Goal: Use online tool/utility: Utilize a website feature to perform a specific function

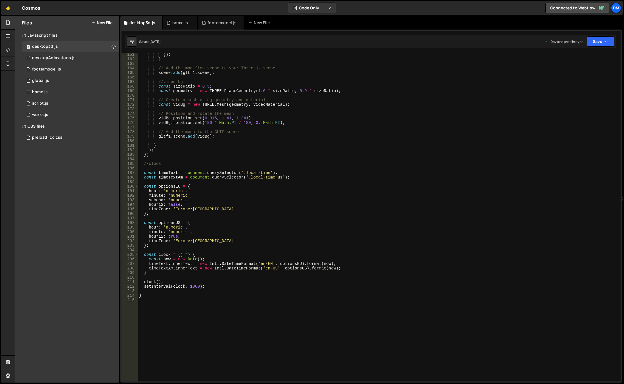
scroll to position [733, 0]
type textarea "hour12: false,"
click at [263, 204] on div "}) ; } // Add the modified scene to your Three.js scene scene . add ( gltf1 . s…" at bounding box center [378, 220] width 480 height 337
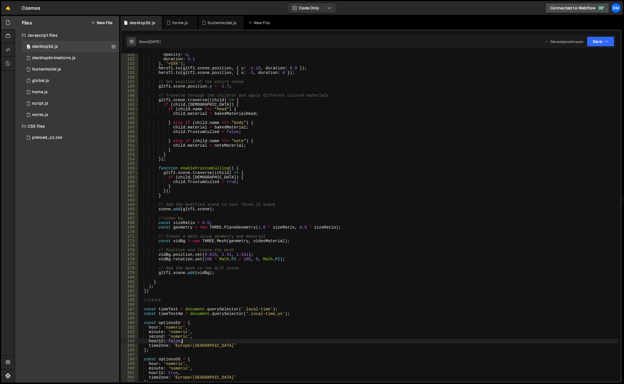
scroll to position [596, 0]
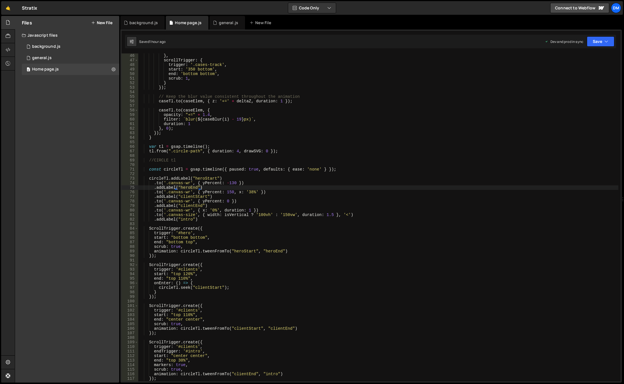
scroll to position [204, 0]
drag, startPoint x: 265, startPoint y: 210, endPoint x: 154, endPoint y: 208, distance: 110.2
click at [154, 208] on div "} , scrollTrigger : { trigger : '.cases-track' , start : '350 bottom' , end : '…" at bounding box center [378, 221] width 480 height 337
click at [202, 218] on div "} , scrollTrigger : { trigger : '.cases-track' , start : '350 bottom' , end : '…" at bounding box center [378, 221] width 480 height 337
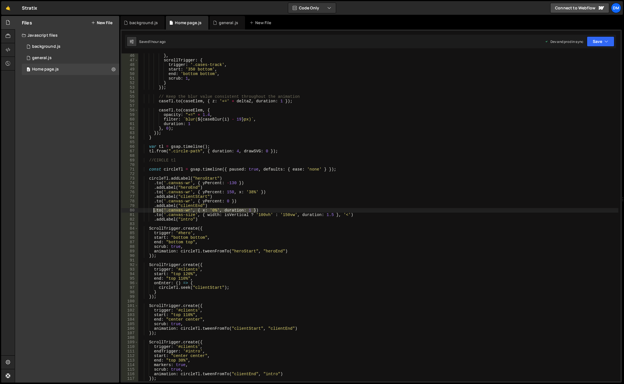
drag, startPoint x: 263, startPoint y: 209, endPoint x: 154, endPoint y: 211, distance: 108.8
click at [154, 211] on div "} , scrollTrigger : { trigger : '.cases-track' , start : '350 bottom' , end : '…" at bounding box center [378, 221] width 480 height 337
click at [203, 219] on div "} , scrollTrigger : { trigger : '.cases-track' , start : '350 bottom' , end : '…" at bounding box center [378, 221] width 480 height 337
type textarea ".addLabel("intro")"
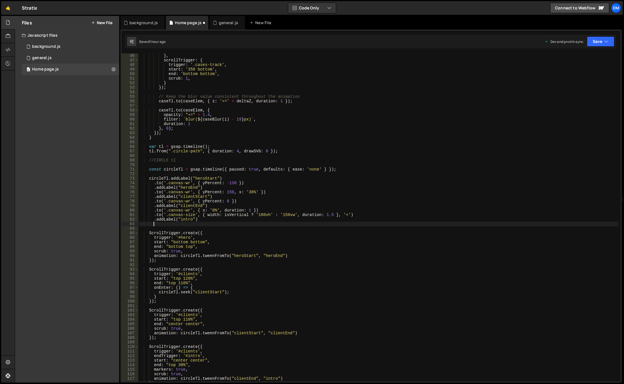
scroll to position [0, 1]
paste textarea ".to('.canvas-wr', { x: '0%', duration: 1 })"
drag, startPoint x: 200, startPoint y: 218, endPoint x: 153, endPoint y: 217, distance: 47.7
click at [153, 217] on div "} , scrollTrigger : { trigger : '.cases-track' , start : '350 bottom' , end : '…" at bounding box center [378, 221] width 480 height 337
click at [208, 219] on div "} , scrollTrigger : { trigger : '.cases-track' , start : '350 bottom' , end : '…" at bounding box center [378, 221] width 480 height 337
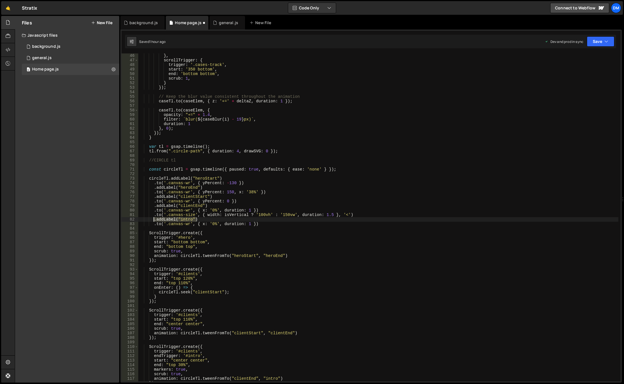
drag, startPoint x: 203, startPoint y: 219, endPoint x: 155, endPoint y: 219, distance: 48.3
click at [155, 219] on div "} , scrollTrigger : { trigger : '.cases-track' , start : '350 bottom' , end : '…" at bounding box center [378, 221] width 480 height 337
click at [259, 223] on div "} , scrollTrigger : { trigger : '.cases-track' , start : '350 bottom' , end : '…" at bounding box center [378, 221] width 480 height 337
type textarea ".to('.canvas-wr', { x: '0%', duration: 1 })"
paste textarea ".addLabel("intro")"
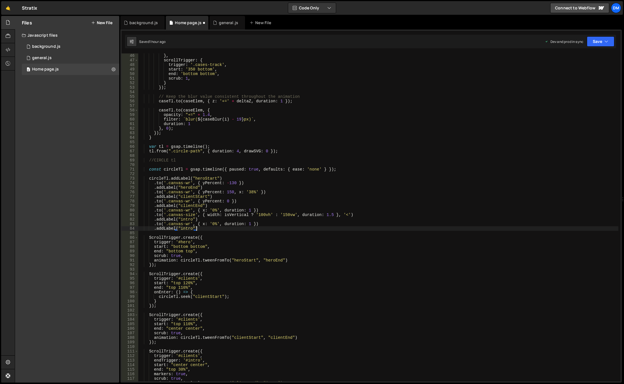
click at [185, 227] on div "} , scrollTrigger : { trigger : '.cases-track' , start : '350 bottom' , end : '…" at bounding box center [378, 221] width 480 height 337
click at [246, 237] on div "} , scrollTrigger : { trigger : '.cases-track' , start : '350 bottom' , end : '…" at bounding box center [378, 221] width 480 height 337
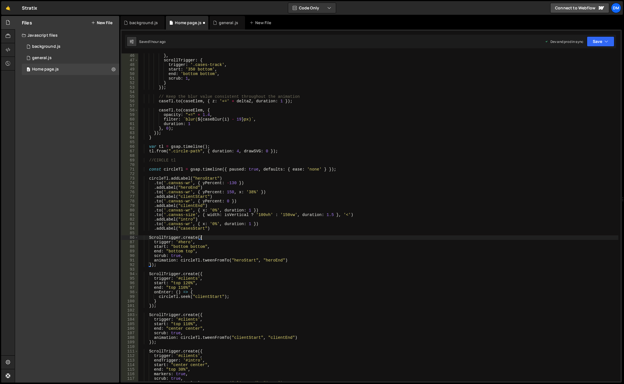
click at [184, 224] on div "} , scrollTrigger : { trigger : '.cases-track' , start : '350 bottom' , end : '…" at bounding box center [378, 221] width 480 height 337
click at [187, 224] on div "} , scrollTrigger : { trigger : '.cases-track' , start : '350 bottom' , end : '…" at bounding box center [378, 217] width 480 height 328
drag, startPoint x: 190, startPoint y: 223, endPoint x: 168, endPoint y: 224, distance: 21.9
click at [168, 224] on div "} , scrollTrigger : { trigger : '.cases-track' , start : '350 bottom' , end : '…" at bounding box center [378, 221] width 480 height 337
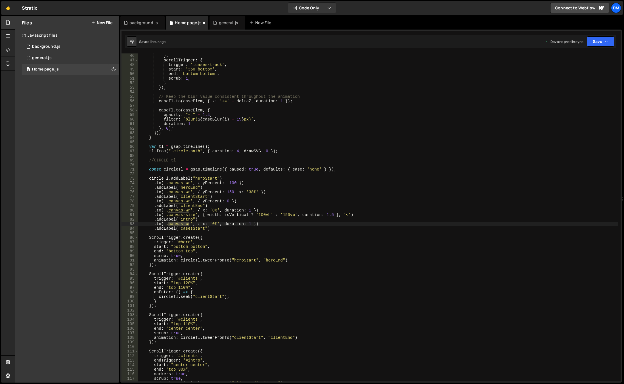
paste textarea "corners"
click at [224, 223] on div "} , scrollTrigger : { trigger : '.cases-track' , start : '350 bottom' , end : '…" at bounding box center [378, 221] width 480 height 337
click at [215, 223] on div "} , scrollTrigger : { trigger : '.cases-track' , start : '350 bottom' , end : '…" at bounding box center [378, 221] width 480 height 337
drag, startPoint x: 249, startPoint y: 225, endPoint x: 240, endPoint y: 223, distance: 9.2
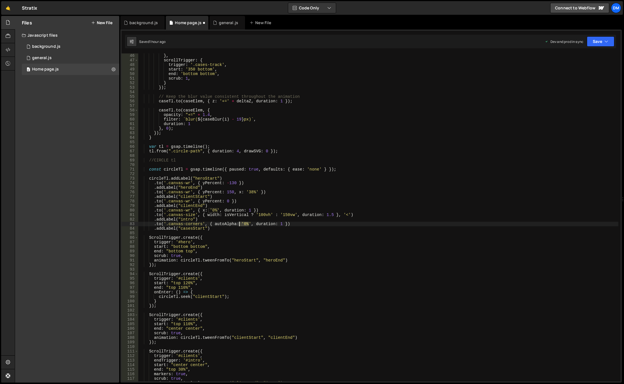
click at [240, 223] on div "} , scrollTrigger : { trigger : '.cases-track' , start : '350 bottom' , end : '…" at bounding box center [378, 221] width 480 height 337
click at [251, 222] on div "} , scrollTrigger : { trigger : '.cases-track' , start : '350 bottom' , end : '…" at bounding box center [378, 221] width 480 height 337
drag, startPoint x: 278, startPoint y: 224, endPoint x: 246, endPoint y: 225, distance: 32.4
click at [246, 225] on div "} , scrollTrigger : { trigger : '.cases-track' , start : '350 bottom' , end : '…" at bounding box center [378, 221] width 480 height 337
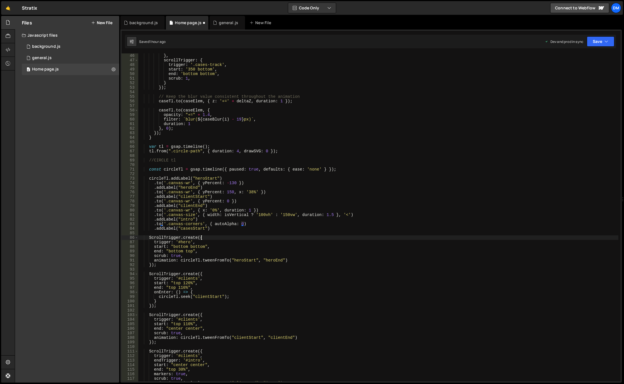
click at [262, 235] on div "} , scrollTrigger : { trigger : '.cases-track' , start : '350 bottom' , end : '…" at bounding box center [378, 221] width 480 height 337
click at [262, 223] on div "} , scrollTrigger : { trigger : '.cases-track' , start : '350 bottom' , end : '…" at bounding box center [378, 221] width 480 height 337
click at [273, 220] on div "} , scrollTrigger : { trigger : '.cases-track' , start : '350 bottom' , end : '…" at bounding box center [378, 221] width 480 height 337
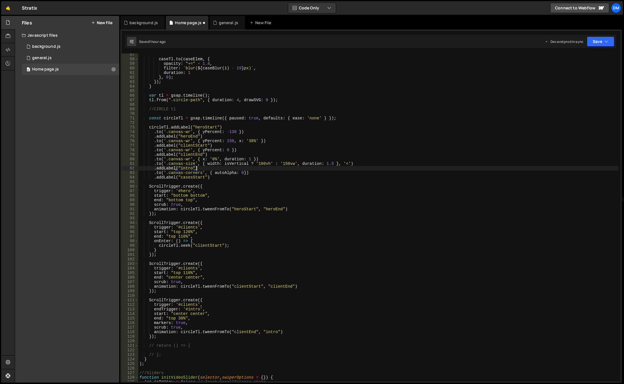
scroll to position [290, 0]
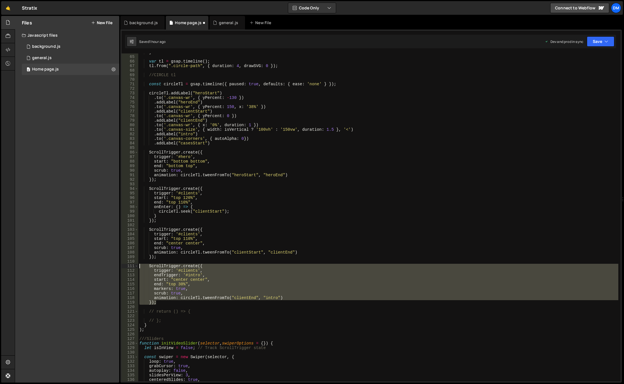
drag, startPoint x: 165, startPoint y: 304, endPoint x: 119, endPoint y: 264, distance: 60.2
click at [119, 264] on div "Files New File Javascript files 0 background.js 0 0 general.js 0 0 Home page.js…" at bounding box center [319, 199] width 609 height 367
drag, startPoint x: 284, startPoint y: 231, endPoint x: 275, endPoint y: 235, distance: 9.7
click at [284, 231] on div "} var tl = gsap . timeline ( ) ; tl . from ( ".circle-path" , { duration : 4 , …" at bounding box center [378, 218] width 480 height 337
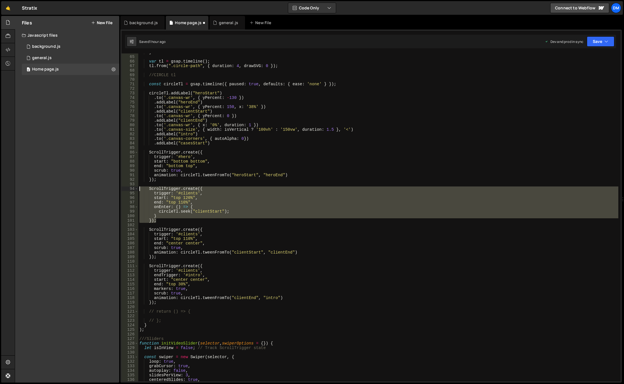
drag, startPoint x: 164, startPoint y: 218, endPoint x: 130, endPoint y: 188, distance: 44.6
click at [130, 188] on div "ScrollTrigger.create({ 64 65 66 67 68 69 70 71 72 73 74 75 76 77 78 79 80 81 82…" at bounding box center [371, 217] width 499 height 328
type textarea "ScrollTrigger.create({ trigger: '#clients',"
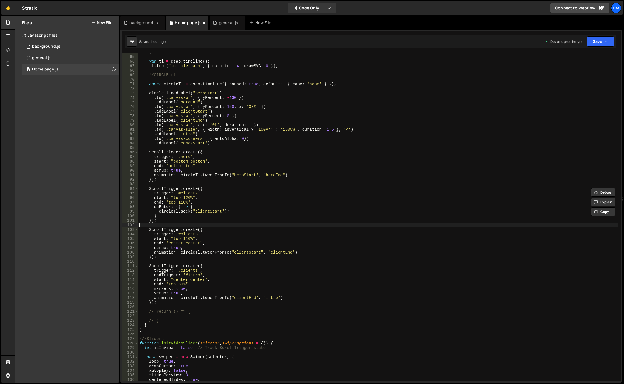
click at [204, 224] on div "} var tl = gsap . timeline ( ) ; tl . from ( ".circle-path" , { duration : 4 , …" at bounding box center [378, 218] width 480 height 337
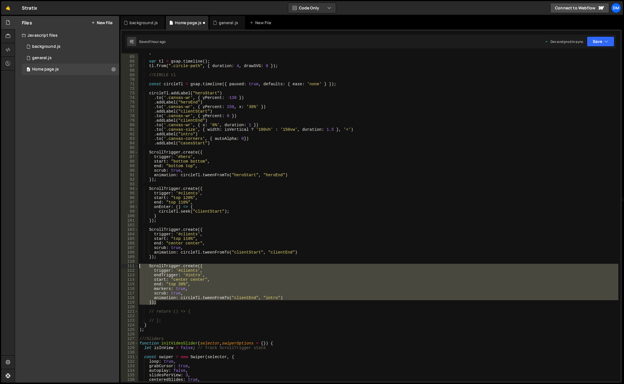
drag, startPoint x: 165, startPoint y: 303, endPoint x: 127, endPoint y: 265, distance: 54.2
click at [127, 265] on div "64 65 66 67 68 69 70 71 72 73 74 75 76 77 78 79 80 81 82 83 84 85 86 87 88 89 9…" at bounding box center [371, 217] width 499 height 328
click at [168, 300] on div "} var tl = gsap . timeline ( ) ; tl . from ( ".circle-path" , { duration : 4 , …" at bounding box center [378, 217] width 480 height 328
type textarea "});"
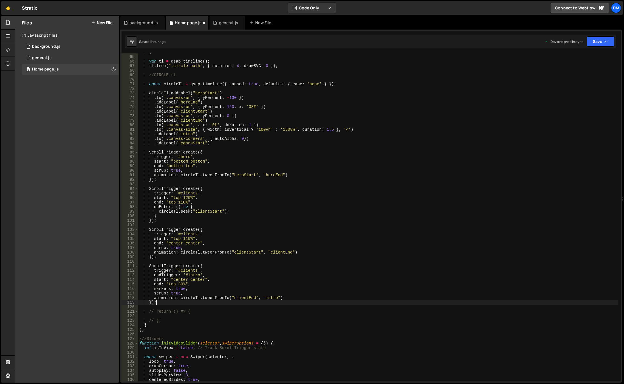
scroll to position [0, 0]
paste textarea "});"
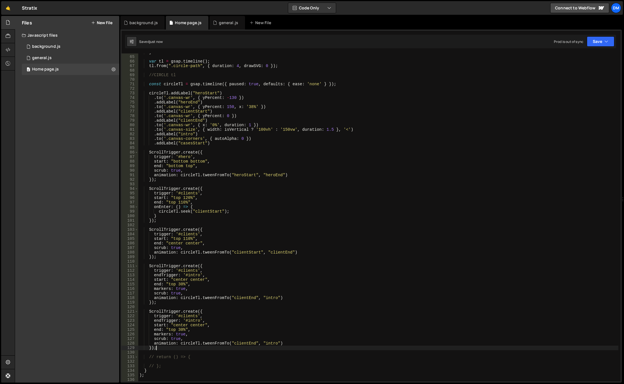
click at [185, 315] on div "} var tl = gsap . timeline ( ) ; tl . from ( ".circle-path" , { duration : 4 , …" at bounding box center [378, 218] width 480 height 337
click at [228, 286] on div "} var tl = gsap . timeline ( ) ; tl . from ( ".circle-path" , { duration : 4 , …" at bounding box center [378, 218] width 480 height 337
drag, startPoint x: 204, startPoint y: 320, endPoint x: 130, endPoint y: 319, distance: 73.8
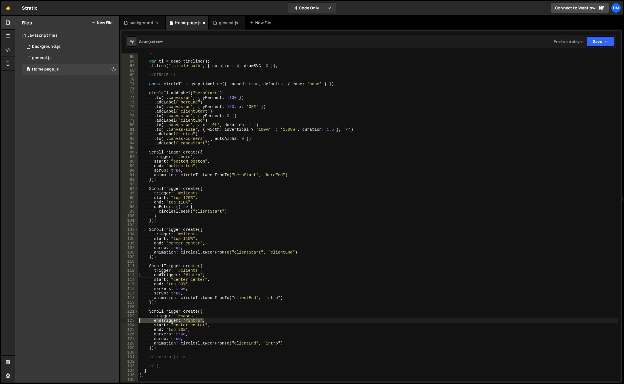
click at [130, 319] on div "end: "top 30%", 64 65 66 67 68 69 70 71 72 73 74 75 76 77 78 79 80 81 82 83 84 …" at bounding box center [371, 217] width 499 height 328
type textarea "endTrigger: '#intro',"
click at [195, 143] on div "} var tl = gsap . timeline ( ) ; tl . from ( ".circle-path" , { duration : 4 , …" at bounding box center [378, 218] width 480 height 337
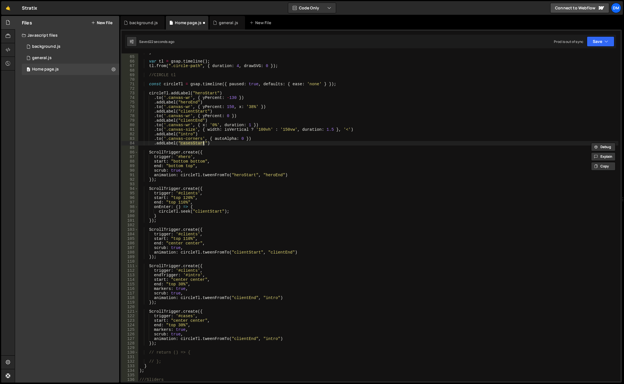
click at [220, 338] on div "} var tl = gsap . timeline ( ) ; tl . from ( ".circle-path" , { duration : 4 , …" at bounding box center [378, 218] width 480 height 337
click at [225, 337] on div "} var tl = gsap . timeline ( ) ; tl . from ( ".circle-path" , { duration : 4 , …" at bounding box center [378, 217] width 480 height 328
click at [223, 339] on div "} var tl = gsap . timeline ( ) ; tl . from ( ".circle-path" , { duration : 4 , …" at bounding box center [378, 218] width 480 height 337
click at [193, 144] on div "} var tl = gsap . timeline ( ) ; tl . from ( ".circle-path" , { duration : 4 , …" at bounding box center [378, 218] width 480 height 337
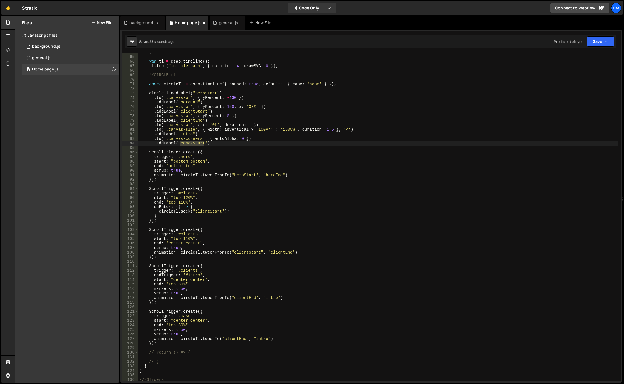
click at [193, 144] on div "} var tl = gsap . timeline ( ) ; tl . from ( ".circle-path" , { duration : 4 , …" at bounding box center [378, 218] width 480 height 337
click at [222, 341] on div "} var tl = gsap . timeline ( ) ; tl . from ( ".circle-path" , { duration : 4 , …" at bounding box center [378, 218] width 480 height 337
drag, startPoint x: 223, startPoint y: 338, endPoint x: 265, endPoint y: 339, distance: 42.0
click at [265, 339] on div "} var tl = gsap . timeline ( ) ; tl . from ( ".circle-path" , { duration : 4 , …" at bounding box center [378, 218] width 480 height 337
paste textarea "asesStart"
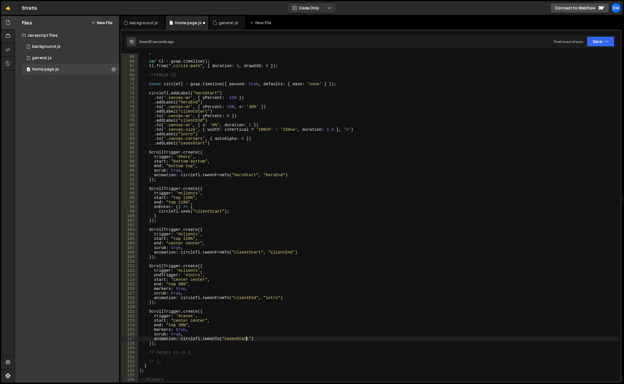
click at [313, 318] on div "} var tl = gsap . timeline ( ) ; tl . from ( ".circle-path" , { duration : 4 , …" at bounding box center [378, 218] width 480 height 337
drag, startPoint x: 186, startPoint y: 334, endPoint x: 133, endPoint y: 333, distance: 53.4
click at [133, 333] on div "start: "center center", 64 65 66 67 68 69 70 71 72 73 74 75 76 77 78 79 80 81 8…" at bounding box center [371, 217] width 499 height 328
click at [255, 320] on div "} var tl = gsap . timeline ( ) ; tl . from ( ".circle-path" , { duration : 4 , …" at bounding box center [378, 218] width 480 height 337
drag, startPoint x: 190, startPoint y: 287, endPoint x: 123, endPoint y: 288, distance: 67.3
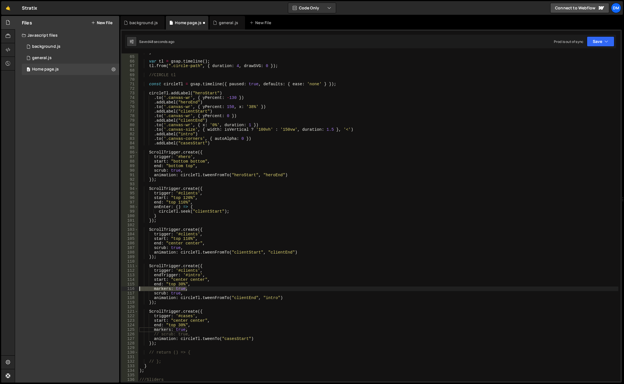
click at [123, 288] on div "start: "center center", 64 65 66 67 68 69 70 71 72 73 74 75 76 77 78 79 80 81 8…" at bounding box center [371, 217] width 499 height 328
type textarea "markers: true,"
click at [471, 214] on div "} var tl = gsap . timeline ( ) ; tl . from ( ".circle-path" , { duration : 4 , …" at bounding box center [378, 218] width 480 height 337
click at [593, 34] on div "1 2 3 4 5 6 7 8 9 10 11 12 13 14 15 16 17 18 19 20 21 22 23 24 25 26 27 28 29 3…" at bounding box center [370, 206] width 501 height 353
click at [593, 39] on button "Save" at bounding box center [601, 41] width 28 height 10
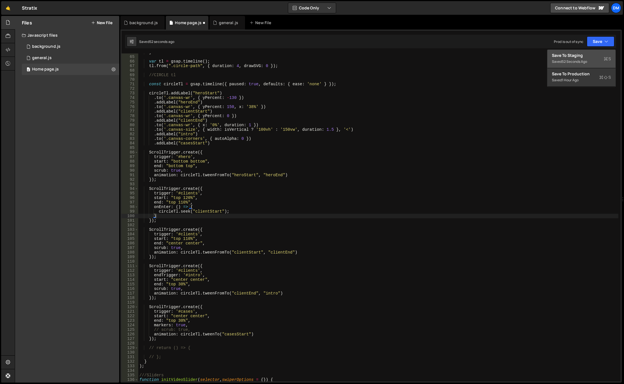
click at [582, 61] on div "52 seconds ago" at bounding box center [574, 61] width 25 height 5
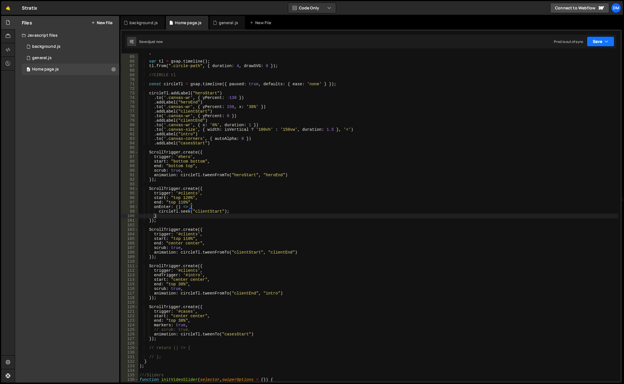
click at [596, 44] on button "Save" at bounding box center [601, 41] width 28 height 10
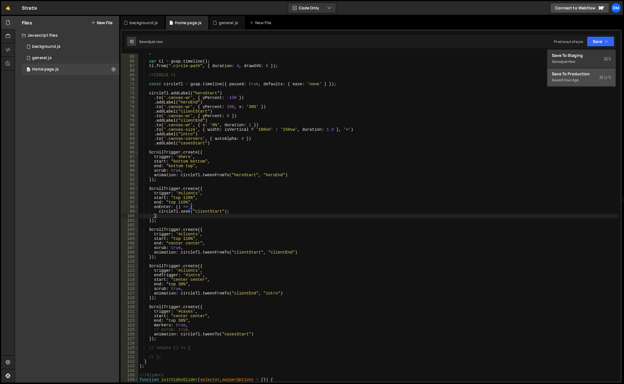
click at [579, 76] on div "Save to Production S" at bounding box center [581, 74] width 59 height 6
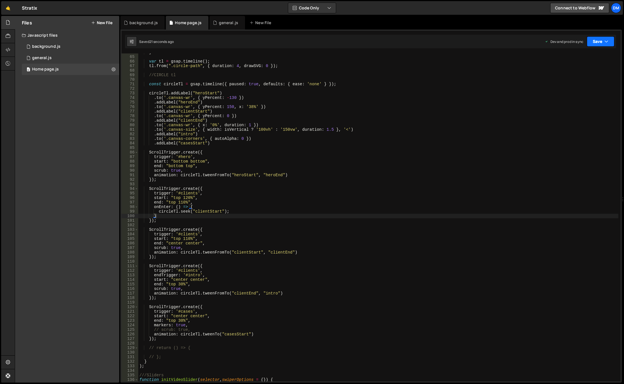
click at [609, 45] on button "Save" at bounding box center [601, 41] width 28 height 10
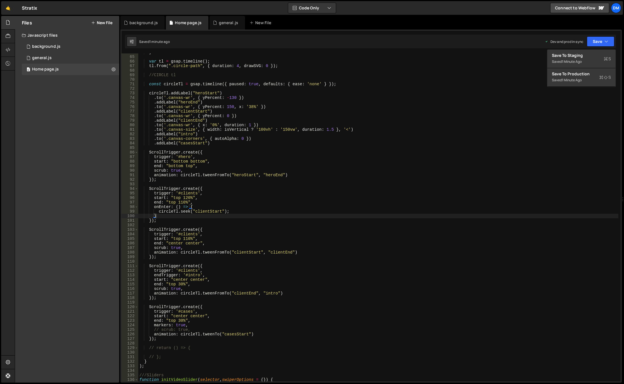
click at [181, 317] on div "} var tl = gsap . timeline ( ) ; tl . from ( ".circle-path" , { duration : 4 , …" at bounding box center [378, 218] width 480 height 337
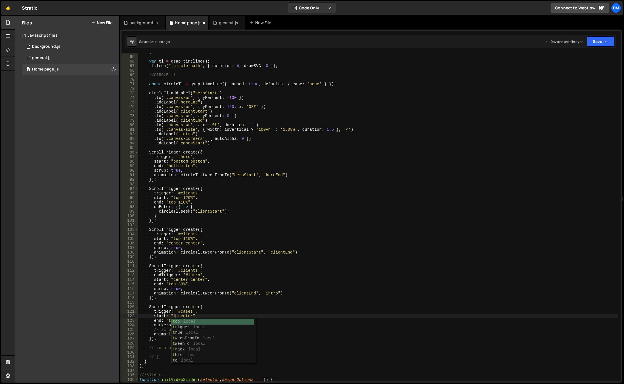
scroll to position [0, 3]
click at [189, 317] on div "} var tl = gsap . timeline ( ) ; tl . from ( ".circle-path" , { duration : 4 , …" at bounding box center [378, 218] width 480 height 337
drag, startPoint x: 192, startPoint y: 320, endPoint x: 130, endPoint y: 320, distance: 61.6
click at [130, 320] on div "start: "top center", 64 65 66 67 68 69 70 71 72 73 74 75 76 77 78 79 80 81 82 8…" at bounding box center [371, 217] width 499 height 328
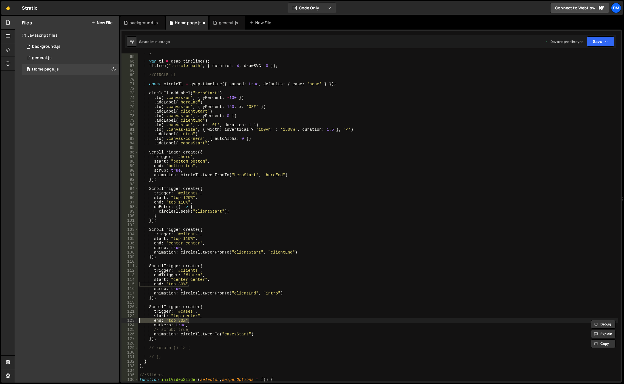
type textarea "// end: "top 30%","
click at [367, 260] on div "} var tl = gsap . timeline ( ) ; tl . from ( ".circle-path" , { duration : 4 , …" at bounding box center [378, 218] width 480 height 337
drag, startPoint x: 603, startPoint y: 40, endPoint x: 599, endPoint y: 43, distance: 5.1
click at [603, 40] on button "Save" at bounding box center [601, 41] width 28 height 10
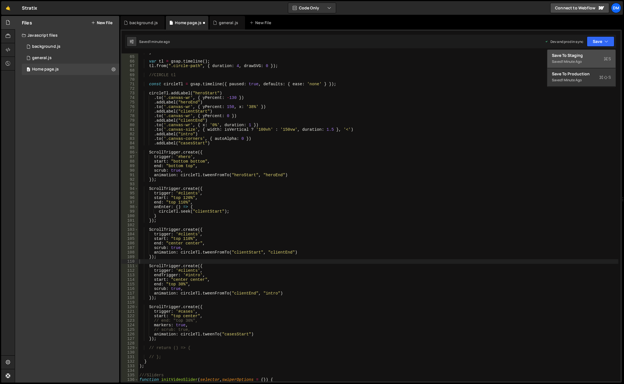
click at [577, 55] on div "Save to Staging S" at bounding box center [581, 56] width 59 height 6
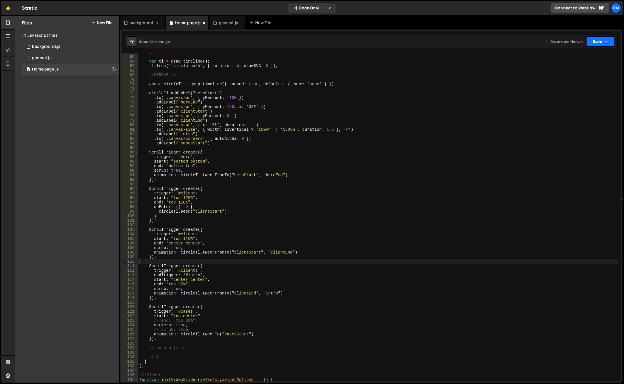
click at [591, 43] on button "Save" at bounding box center [601, 41] width 28 height 10
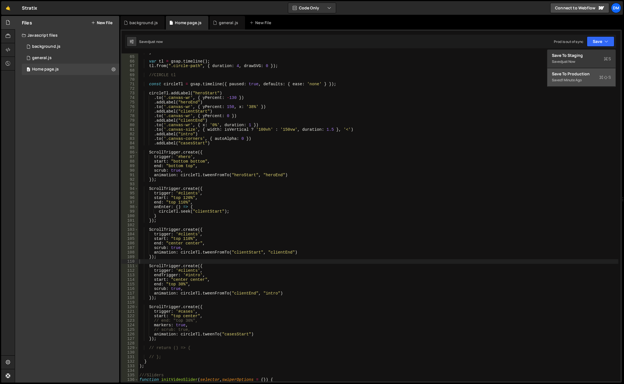
click at [577, 72] on div "Save to Production S" at bounding box center [581, 74] width 59 height 6
click at [561, 202] on div "} var tl = gsap . timeline ( ) ; tl . from ( ".circle-path" , { duration : 4 , …" at bounding box center [378, 218] width 480 height 337
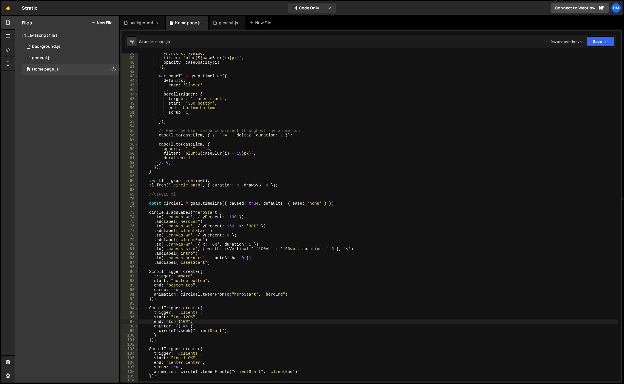
scroll to position [273, 0]
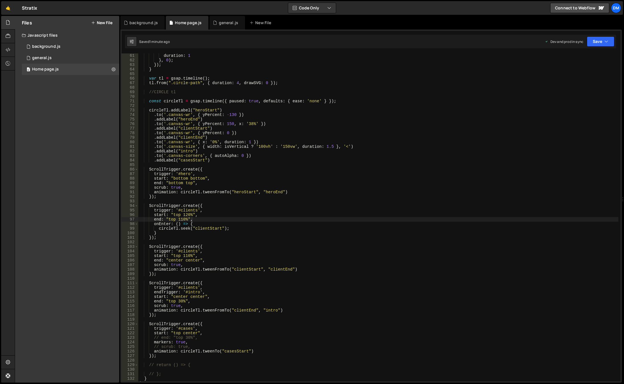
click at [574, 289] on div "duration : 1 } , 0 ) ; }) ; } var tl = gsap . timeline ( ) ; tl . from ( ".circ…" at bounding box center [378, 221] width 480 height 337
click at [595, 40] on button "Save" at bounding box center [601, 41] width 28 height 10
click at [575, 78] on div "1 minute ago" at bounding box center [572, 80] width 20 height 5
click at [594, 47] on div "Saved 1 minute ago Dev and prod in sync Upgrade to Edit Save Save to Staging S …" at bounding box center [370, 42] width 491 height 14
click at [593, 39] on button "Save" at bounding box center [597, 41] width 34 height 10
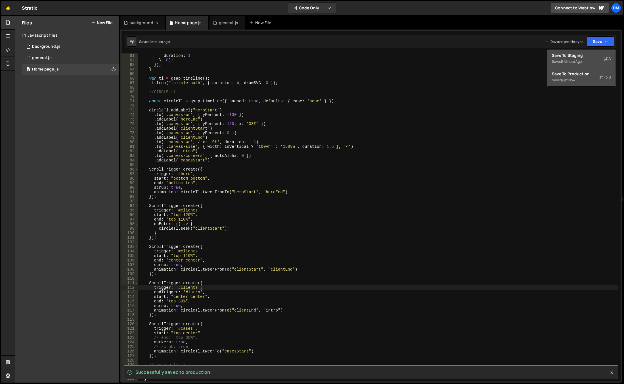
click at [576, 60] on div "1 minute ago" at bounding box center [572, 61] width 20 height 5
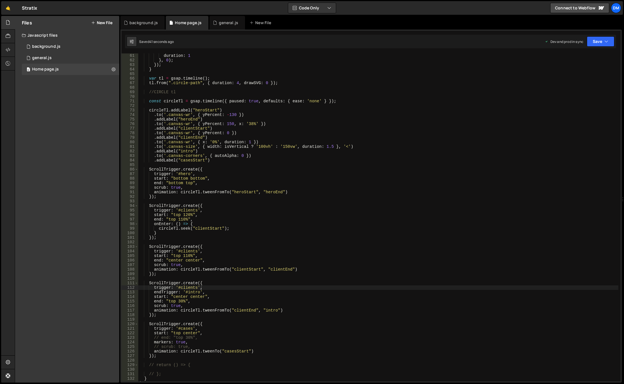
click at [565, 210] on div "duration : 1 } , 0 ) ; }) ; } var tl = gsap . timeline ( ) ; tl . from ( ".circ…" at bounding box center [378, 221] width 480 height 337
click at [196, 344] on div "duration : 1 } , 0 ) ; }) ; } var tl = gsap . timeline ( ) ; tl . from ( ".circ…" at bounding box center [378, 221] width 480 height 337
type textarea "markers: true,"
click at [444, 274] on div "duration : 1 } , 0 ) ; }) ; } var tl = gsap . timeline ( ) ; tl . from ( ".circ…" at bounding box center [378, 221] width 480 height 337
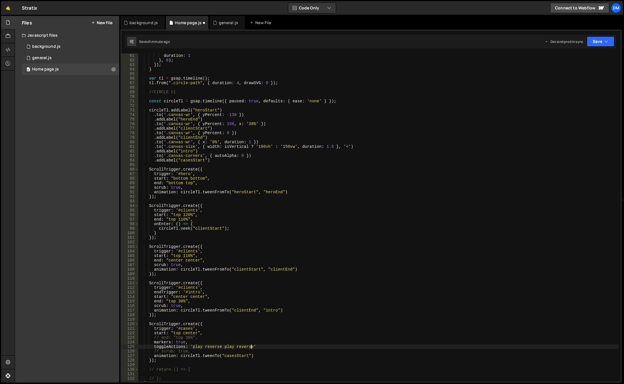
scroll to position [0, 1]
click at [165, 293] on div "duration : 1 } , 0 ) ; }) ; } var tl = gsap . timeline ( ) ; tl . from ( ".circ…" at bounding box center [378, 221] width 480 height 337
click at [202, 327] on div "duration : 1 } , 0 ) ; }) ; } var tl = gsap . timeline ( ) ; tl . from ( ".circ…" at bounding box center [378, 221] width 480 height 337
type textarea "trigger: '#cases',"
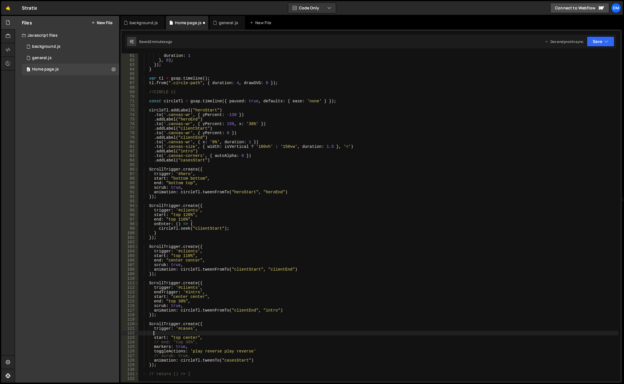
paste textarea "endTrigger"
click at [211, 330] on div "duration : 1 } , 0 ) ; }) ; } var tl = gsap . timeline ( ) ; tl . from ( ".circ…" at bounding box center [378, 221] width 480 height 337
click at [210, 333] on div "duration : 1 } , 0 ) ; }) ; } var tl = gsap . timeline ( ) ; tl . from ( ".circ…" at bounding box center [378, 221] width 480 height 337
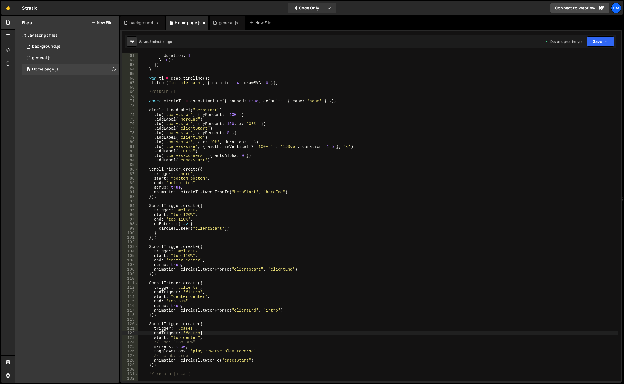
scroll to position [0, 4]
drag, startPoint x: 200, startPoint y: 342, endPoint x: 117, endPoint y: 341, distance: 83.2
click at [117, 341] on div "Files New File Javascript files 0 background.js 0 0 general.js 0 0 Home page.js…" at bounding box center [319, 199] width 609 height 367
click at [233, 310] on div "duration : 1 } , 0 ) ; }) ; } var tl = gsap . timeline ( ) ; tl . from ( ".circ…" at bounding box center [378, 221] width 480 height 337
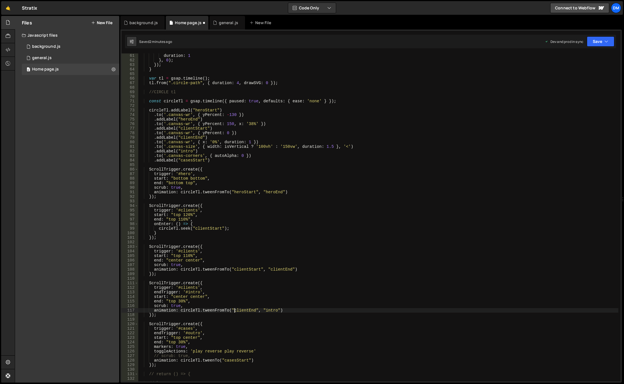
click at [172, 342] on div "duration : 1 } , 0 ) ; }) ; } var tl = gsap . timeline ( ) ; tl . from ( ".circ…" at bounding box center [378, 221] width 480 height 337
drag, startPoint x: 186, startPoint y: 342, endPoint x: 177, endPoint y: 342, distance: 8.3
click at [177, 342] on div "duration : 1 } , 0 ) ; }) ; } var tl = gsap . timeline ( ) ; tl . from ( ".circ…" at bounding box center [378, 221] width 480 height 337
click at [604, 42] on button "Save" at bounding box center [601, 41] width 28 height 10
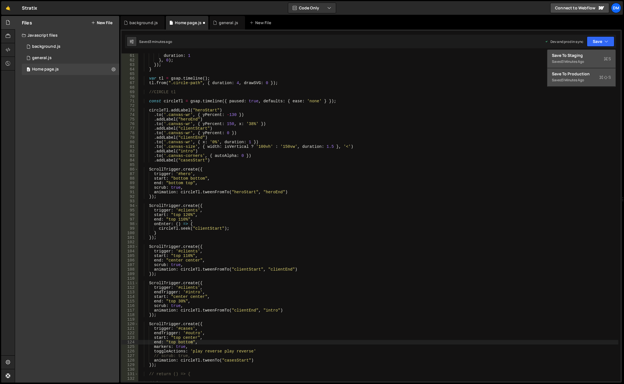
click at [585, 54] on div "Save to Staging S" at bounding box center [581, 56] width 59 height 6
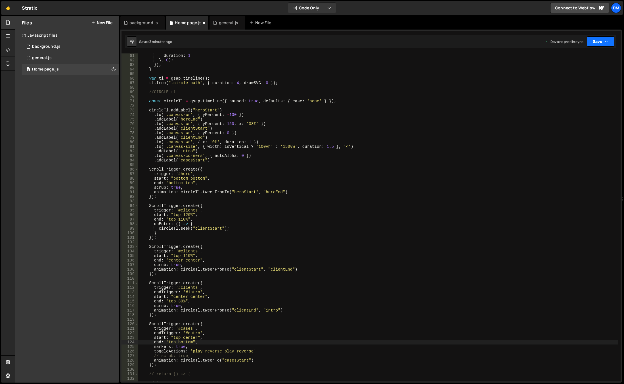
drag, startPoint x: 601, startPoint y: 39, endPoint x: 591, endPoint y: 53, distance: 17.4
click at [601, 39] on button "Save" at bounding box center [601, 41] width 28 height 10
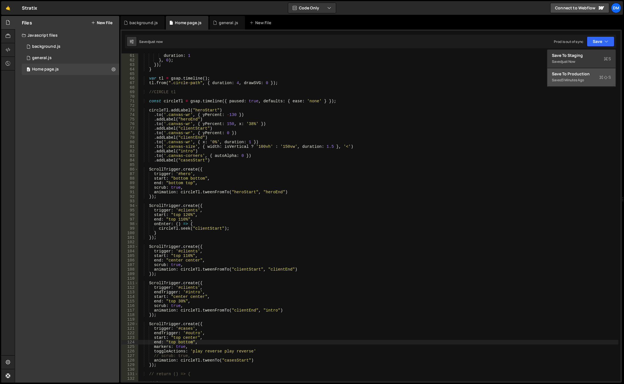
click at [572, 72] on div "Save to Production S" at bounding box center [581, 74] width 59 height 6
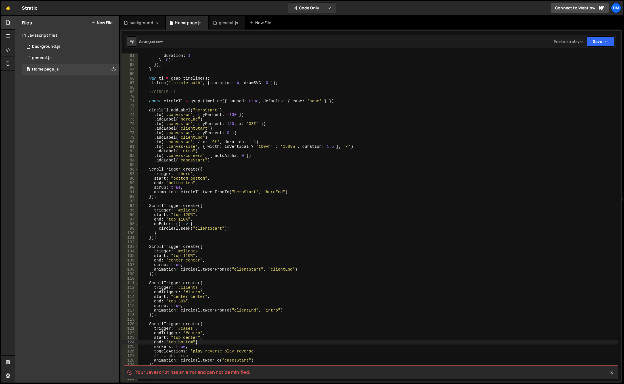
click at [278, 341] on div "duration : 1 } , 0 ) ; }) ; } var tl = gsap . timeline ( ) ; tl . from ( ".circ…" at bounding box center [378, 221] width 480 height 337
drag, startPoint x: 227, startPoint y: 328, endPoint x: 233, endPoint y: 328, distance: 5.4
click at [227, 328] on div "duration : 1 } , 0 ) ; }) ; } var tl = gsap . timeline ( ) ; tl . from ( ".circ…" at bounding box center [378, 221] width 480 height 337
click at [261, 350] on div "duration : 1 } , 0 ) ; }) ; } var tl = gsap . timeline ( ) ; tl . from ( ".circ…" at bounding box center [378, 221] width 480 height 337
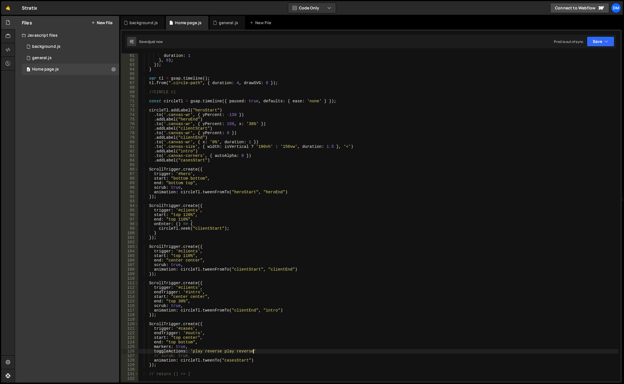
scroll to position [0, 8]
drag, startPoint x: 606, startPoint y: 40, endPoint x: 586, endPoint y: 56, distance: 24.9
click at [606, 41] on icon "button" at bounding box center [607, 42] width 4 height 6
click at [582, 59] on div "Saved just now" at bounding box center [581, 61] width 59 height 7
click at [597, 41] on button "Save" at bounding box center [601, 41] width 28 height 10
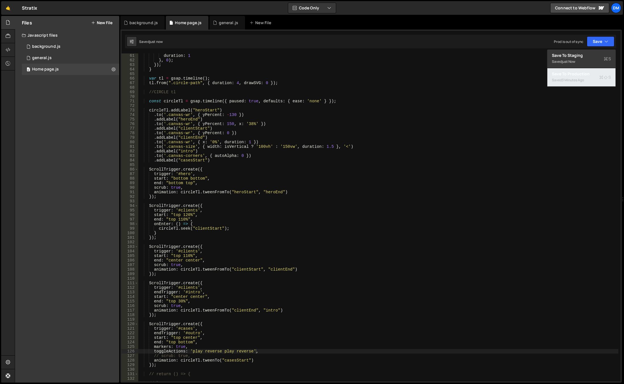
click at [569, 73] on div "Save to Production S" at bounding box center [581, 74] width 59 height 6
click at [577, 270] on div "duration : 1 } , 0 ) ; }) ; } var tl = gsap . timeline ( ) ; tl . from ( ".circ…" at bounding box center [378, 221] width 480 height 337
click at [183, 341] on div "duration : 1 } , 0 ) ; }) ; } var tl = gsap . timeline ( ) ; tl . from ( ".circ…" at bounding box center [378, 221] width 480 height 337
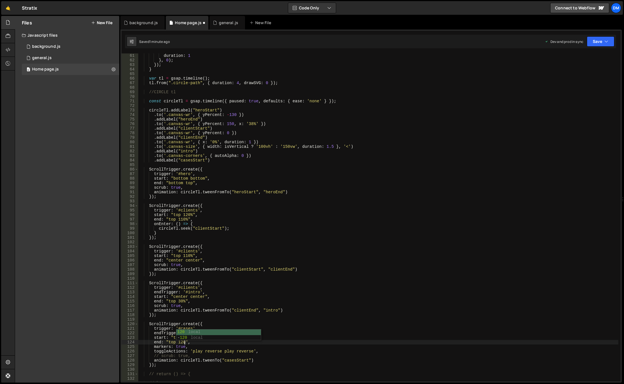
scroll to position [0, 3]
type textarea "end: "top 120%","
click at [286, 277] on div "duration : 1 } , 0 ) ; }) ; } var tl = gsap . timeline ( ) ; tl . from ( ".circ…" at bounding box center [378, 221] width 480 height 337
click at [243, 153] on div "duration : 1 } , 0 ) ; }) ; } var tl = gsap . timeline ( ) ; tl . from ( ".circ…" at bounding box center [378, 221] width 480 height 337
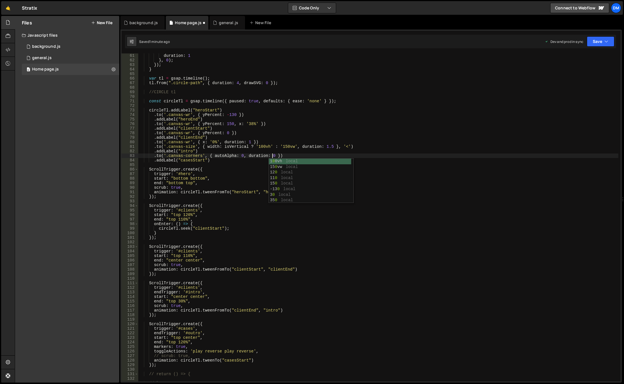
scroll to position [0, 9]
type textarea ".to('.canvas-corners', { autoAlpha: 0, duration: 0.5 })"
click at [493, 106] on div "duration : 1 } , 0 ) ; }) ; } var tl = gsap . timeline ( ) ; tl . from ( ".circ…" at bounding box center [378, 221] width 480 height 337
drag, startPoint x: 605, startPoint y: 43, endPoint x: 580, endPoint y: 55, distance: 27.8
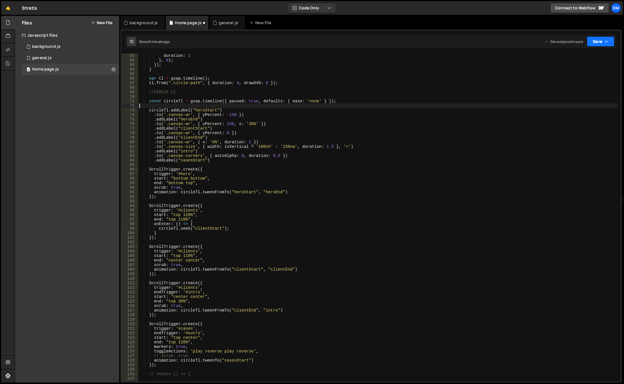
click at [605, 43] on icon "button" at bounding box center [607, 42] width 4 height 6
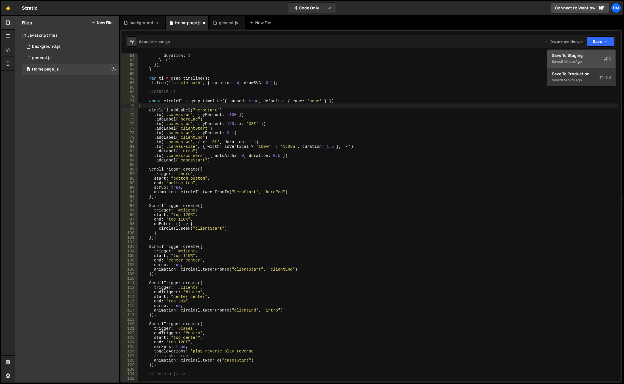
click at [573, 56] on div "Save to Staging S" at bounding box center [581, 56] width 59 height 6
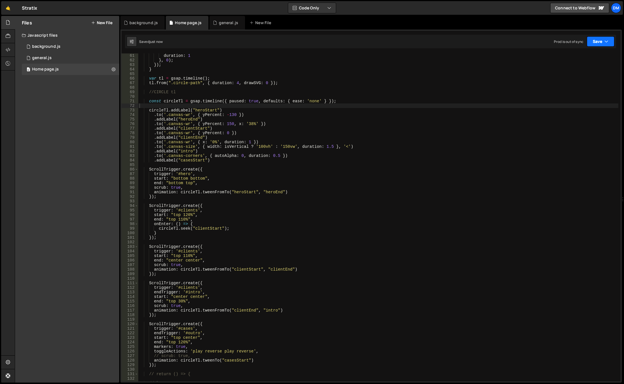
click at [599, 39] on button "Save" at bounding box center [601, 41] width 28 height 10
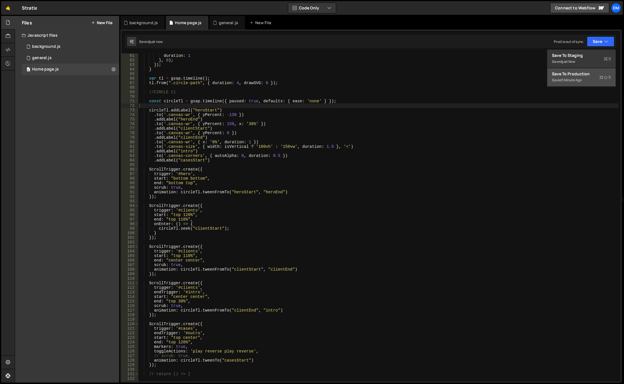
click at [579, 75] on div "Save to Production S" at bounding box center [581, 74] width 59 height 6
click at [563, 238] on div "duration : 1 } , 0 ) ; }) ; } var tl = gsap . timeline ( ) ; tl . from ( ".circ…" at bounding box center [378, 221] width 480 height 337
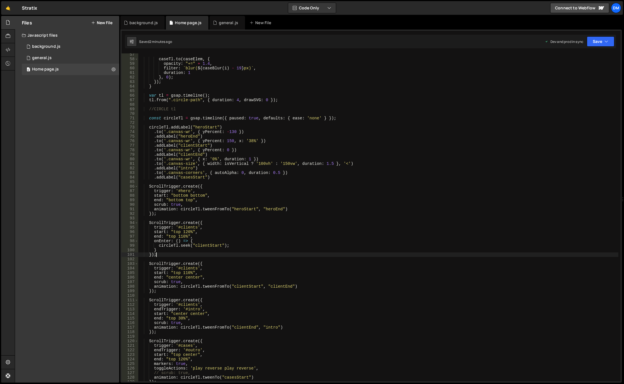
scroll to position [256, 0]
click at [264, 139] on div "caseTl . to ( caseElem , { opacity : "+=" + 1.4 , filter : ` blur( ${ caseBlur …" at bounding box center [378, 220] width 480 height 337
drag, startPoint x: 267, startPoint y: 139, endPoint x: 154, endPoint y: 140, distance: 113.0
click at [154, 140] on div "caseTl . to ( caseElem , { opacity : "+=" + 1.4 , filter : ` blur( ${ caseBlur …" at bounding box center [378, 220] width 480 height 337
click at [210, 177] on div "caseTl . to ( caseElem , { opacity : "+=" + 1.4 , filter : ` blur( ${ caseBlur …" at bounding box center [378, 220] width 480 height 337
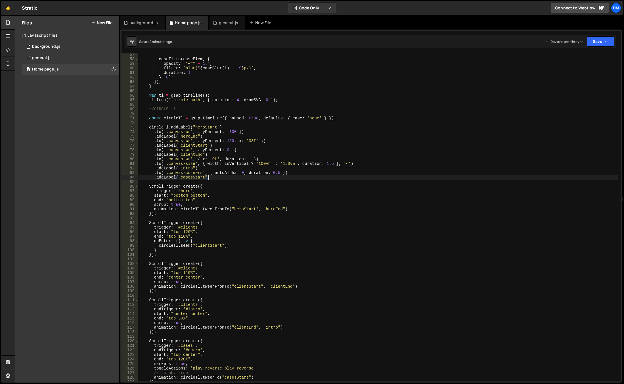
type textarea ".addLabel("casesStart")"
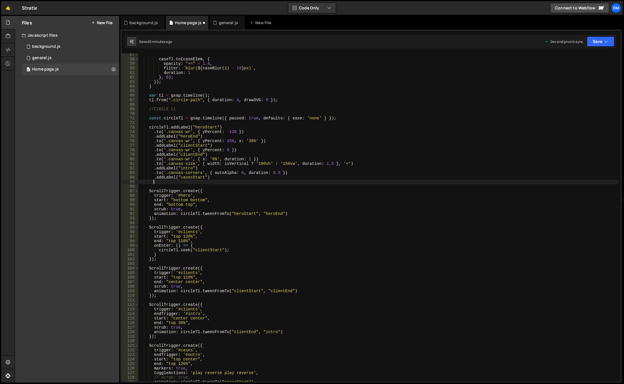
paste textarea ".to('.canvas-wr', { yPercent: 150, x: '38%' })"
click at [229, 182] on div "caseTl . to ( caseElem , { opacity : "+=" + 1.4 , filter : ` blur( ${ caseBlur …" at bounding box center [378, 220] width 480 height 337
click at [246, 182] on div "caseTl . to ( caseElem , { opacity : "+=" + 1.4 , filter : ` blur( ${ caseBlur …" at bounding box center [378, 220] width 480 height 337
drag, startPoint x: 355, startPoint y: 164, endPoint x: 153, endPoint y: 164, distance: 201.6
click at [153, 164] on div "caseTl . to ( caseElem , { opacity : "+=" + 1.4 , filter : ` blur( ${ caseBlur …" at bounding box center [378, 220] width 480 height 337
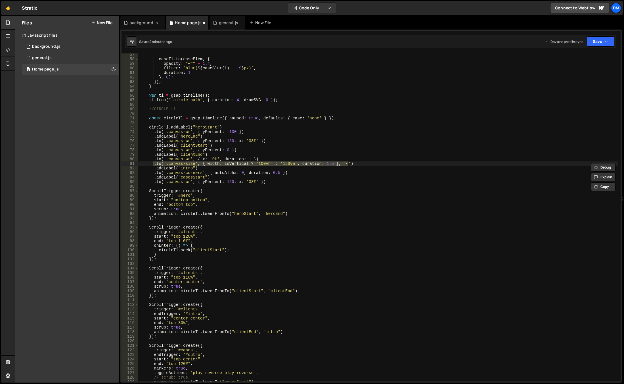
click at [289, 176] on div "caseTl . to ( caseElem , { opacity : "+=" + 1.4 , filter : ` blur( ${ caseBlur …" at bounding box center [378, 220] width 480 height 337
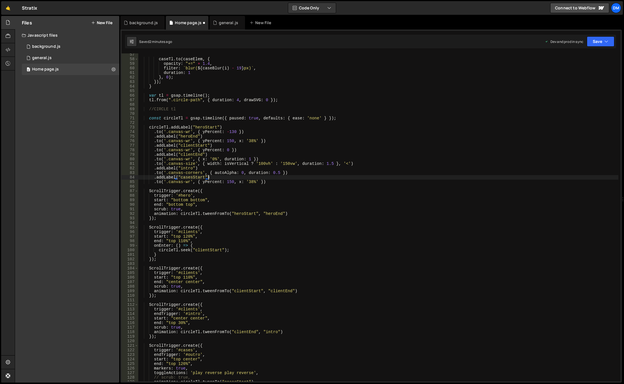
click at [283, 178] on div "caseTl . to ( caseElem , { opacity : "+=" + 1.4 , filter : ` blur( ${ caseBlur …" at bounding box center [378, 220] width 480 height 337
click at [281, 180] on div "caseTl . to ( caseElem , { opacity : "+=" + 1.4 , filter : ` blur( ${ caseBlur …" at bounding box center [378, 220] width 480 height 337
type textarea ".to('.canvas-wr', { yPercent: 150, x: '38%' })"
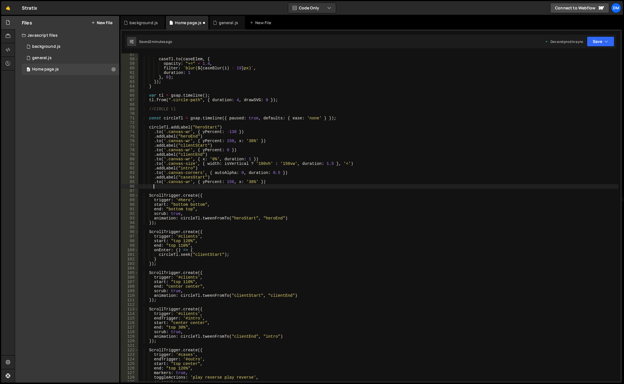
paste textarea ".to('.canvas-size', { width: isVertical ? '100vh' : '150vw', duration: 1.5 }, '…"
drag, startPoint x: 331, startPoint y: 186, endPoint x: 295, endPoint y: 186, distance: 35.5
click at [295, 186] on div "caseTl . to ( caseElem , { opacity : "+=" + 1.4 , filter : ` blur( ${ caseBlur …" at bounding box center [378, 220] width 480 height 337
click at [242, 186] on div "caseTl . to ( caseElem , { opacity : "+=" + 1.4 , filter : ` blur( ${ caseBlur …" at bounding box center [378, 220] width 480 height 337
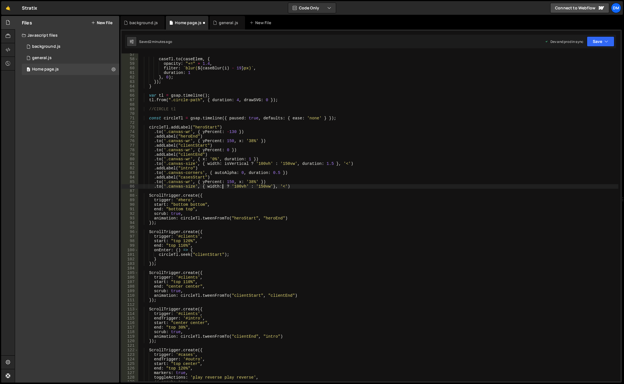
click at [229, 187] on div "caseTl . to ( caseElem , { opacity : "+=" + 1.4 , filter : ` blur( ${ caseBlur …" at bounding box center [378, 220] width 480 height 337
drag, startPoint x: 246, startPoint y: 187, endPoint x: 223, endPoint y: 186, distance: 22.4
click at [223, 186] on div "caseTl . to ( caseElem , { opacity : "+=" + 1.4 , filter : ` blur( ${ caseBlur …" at bounding box center [378, 220] width 480 height 337
click at [229, 187] on div "caseTl . to ( caseElem , { opacity : "+=" + 1.4 , filter : ` blur( ${ caseBlur …" at bounding box center [378, 220] width 480 height 337
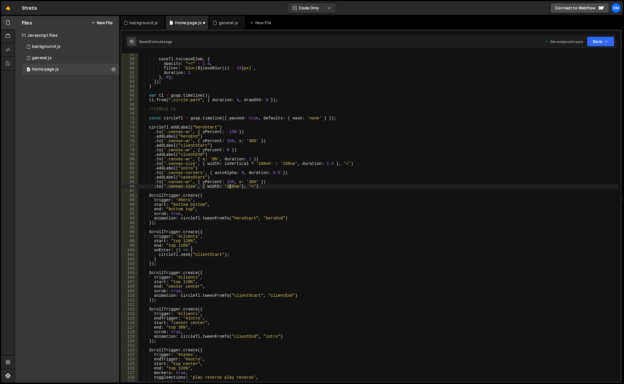
click at [229, 187] on div "caseTl . to ( caseElem , { opacity : "+=" + 1.4 , filter : ` blur( ${ caseBlur …" at bounding box center [378, 220] width 480 height 337
click at [322, 187] on div "caseTl . to ( caseElem , { opacity : "+=" + 1.4 , filter : ` blur( ${ caseBlur …" at bounding box center [378, 220] width 480 height 337
drag, startPoint x: 217, startPoint y: 177, endPoint x: 154, endPoint y: 177, distance: 63.6
click at [154, 177] on div "caseTl . to ( caseElem , { opacity : "+=" + 1.4 , filter : ` blur( ${ caseBlur …" at bounding box center [378, 220] width 480 height 337
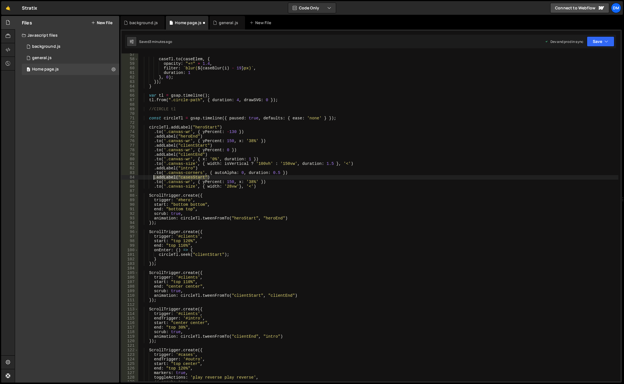
scroll to position [0, 5]
click at [266, 186] on div "caseTl . to ( caseElem , { opacity : "+=" + 1.4 , filter : ` blur( ${ caseBlur …" at bounding box center [378, 220] width 480 height 337
type textarea ".to('.canvas-size', { width: '28vw'}, '<')"
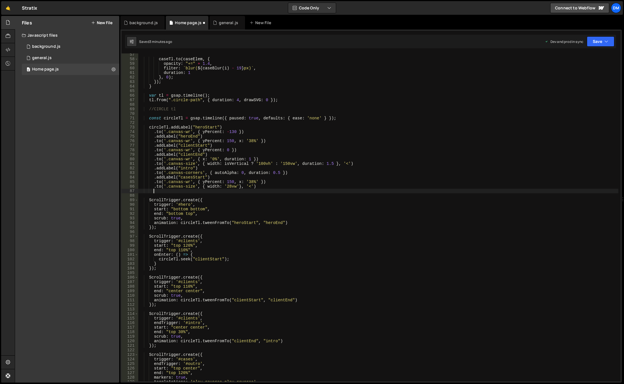
paste textarea ".addLabel("casesStart")"
drag, startPoint x: 203, startPoint y: 191, endPoint x: 193, endPoint y: 191, distance: 10.5
click at [193, 191] on div "caseTl . to ( caseElem , { opacity : "+=" + 1.4 , filter : ` blur( ${ caseBlur …" at bounding box center [378, 220] width 480 height 337
click at [296, 240] on div "caseTl . to ( caseElem , { opacity : "+=" + 1.4 , filter : ` blur( ${ caseBlur …" at bounding box center [378, 220] width 480 height 337
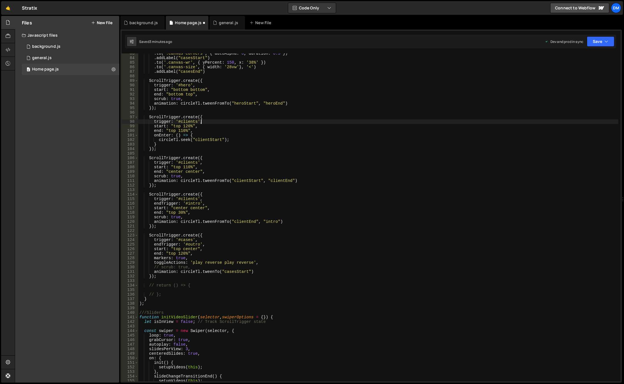
scroll to position [375, 0]
drag, startPoint x: 173, startPoint y: 278, endPoint x: 169, endPoint y: 275, distance: 4.8
click at [169, 275] on div ". to ( '.canvas-corners' , { autoAlpha : 0 , duration : 0.5 }) . addLabel ( "ca…" at bounding box center [378, 219] width 480 height 337
click at [297, 251] on div ". to ( '.canvas-corners' , { autoAlpha : 0 , duration : 0.5 }) . addLabel ( "ca…" at bounding box center [378, 219] width 480 height 337
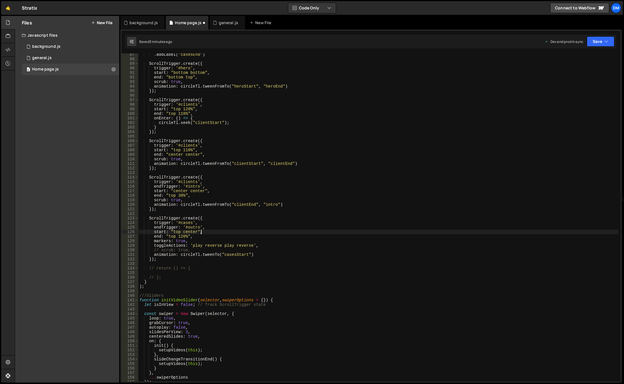
scroll to position [392, 0]
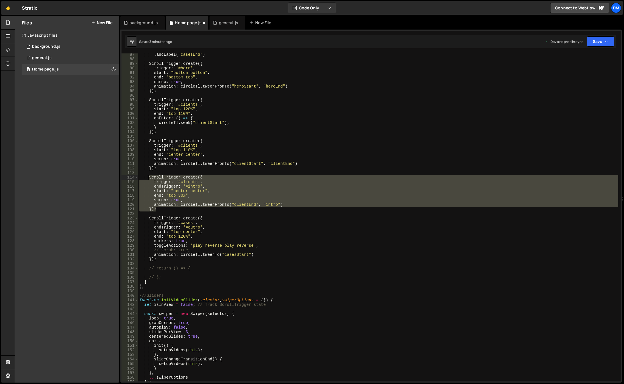
drag, startPoint x: 162, startPoint y: 209, endPoint x: 149, endPoint y: 177, distance: 34.3
click at [149, 177] on div ". addLabel ( "casesEnd" ) ScrollTrigger . create ({ trigger : '#hero' , start :…" at bounding box center [378, 220] width 480 height 337
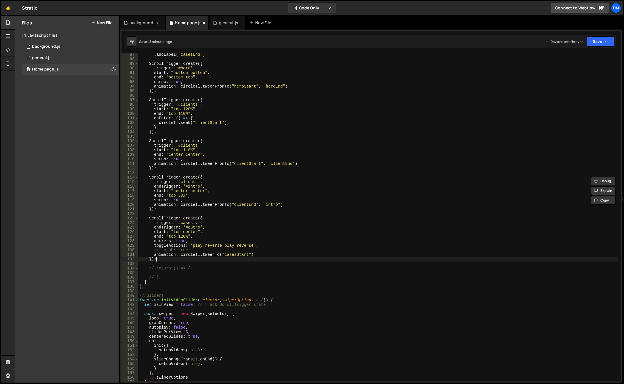
click at [169, 261] on div ". addLabel ( "casesEnd" ) ScrollTrigger . create ({ trigger : '#hero' , start :…" at bounding box center [378, 220] width 480 height 337
type textarea "});"
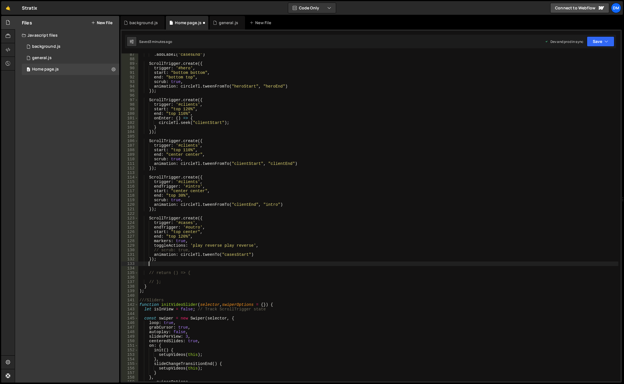
scroll to position [0, 0]
paste textarea "});"
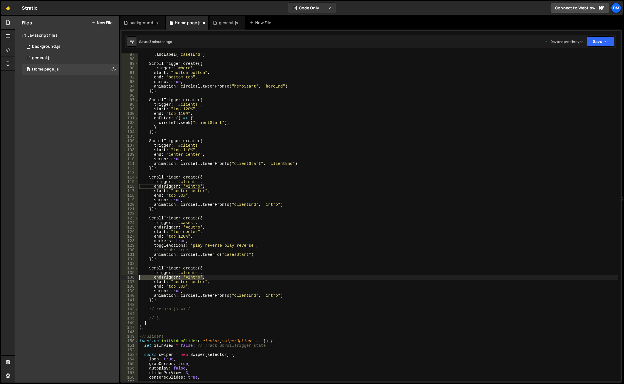
drag, startPoint x: 205, startPoint y: 277, endPoint x: 111, endPoint y: 277, distance: 94.6
click at [111, 277] on div "Files New File Javascript files 0 background.js 0 0 general.js 0 0 Home page.js…" at bounding box center [319, 199] width 609 height 367
type textarea "endTrigger: '#intro',"
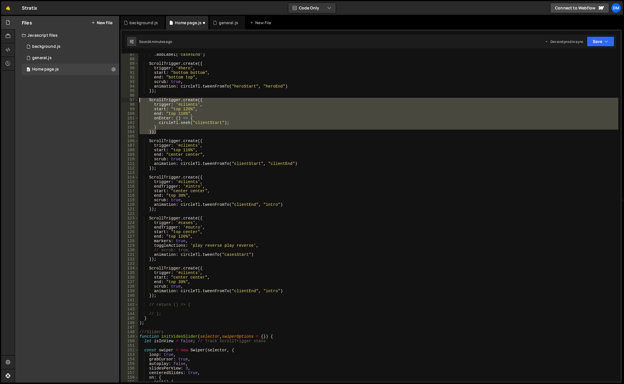
drag, startPoint x: 162, startPoint y: 132, endPoint x: 123, endPoint y: 100, distance: 50.4
click at [123, 100] on div "trigger: '#clients', 87 88 89 90 91 92 93 94 95 96 97 98 99 100 101 102 103 104…" at bounding box center [371, 217] width 499 height 328
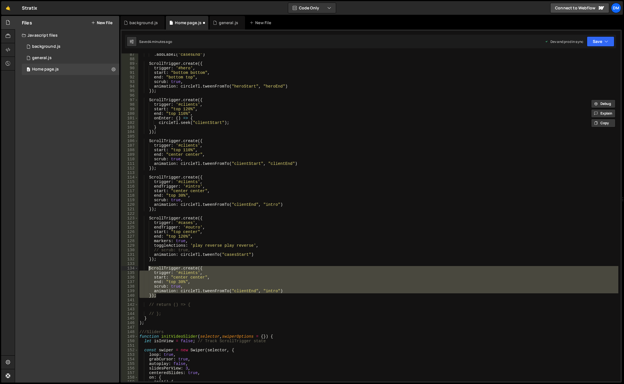
drag, startPoint x: 166, startPoint y: 294, endPoint x: 149, endPoint y: 268, distance: 30.6
click at [149, 268] on div ". addLabel ( "casesEnd" ) ScrollTrigger . create ({ trigger : '#hero' , start :…" at bounding box center [378, 220] width 480 height 337
paste textarea "});"
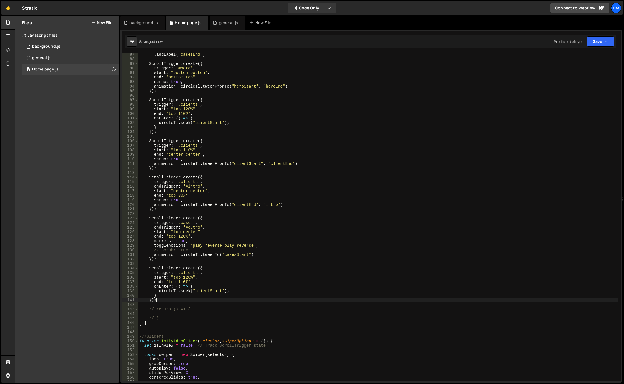
scroll to position [324, 0]
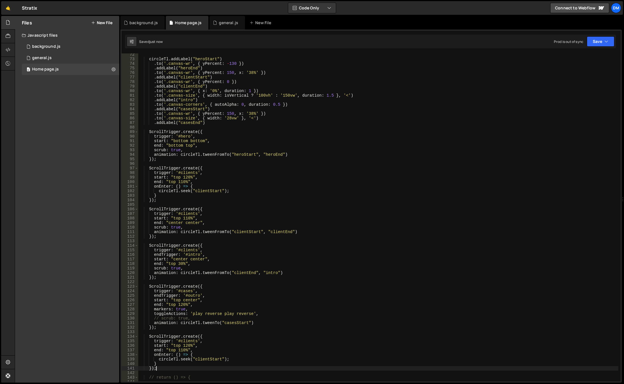
click at [187, 123] on div "circleTl . addLabel ( "heroStart" ) . to ( '.canvas-wr' , { yPercent : - 130 })…" at bounding box center [378, 220] width 480 height 337
click at [207, 358] on div "circleTl . addLabel ( "heroStart" ) . to ( '.canvas-wr' , { yPercent : - 130 })…" at bounding box center [378, 220] width 480 height 337
paste textarea "asesEnd"
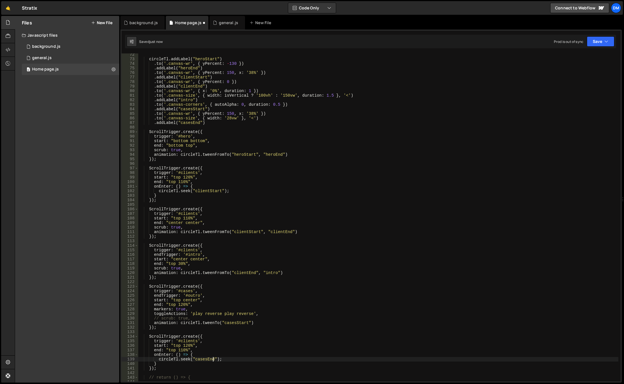
click at [254, 315] on div "circleTl . addLabel ( "heroStart" ) . to ( '.canvas-wr' , { yPercent : - 130 })…" at bounding box center [378, 220] width 480 height 337
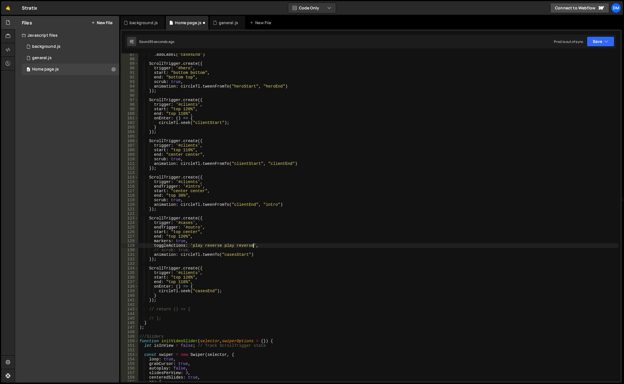
click at [187, 273] on div ". addLabel ( "casesEnd" ) ScrollTrigger . create ({ trigger : '#hero' , start :…" at bounding box center [378, 220] width 480 height 337
click at [202, 284] on div ". addLabel ( "casesEnd" ) ScrollTrigger . create ({ trigger : '#hero' , start :…" at bounding box center [378, 220] width 480 height 337
click at [185, 275] on div ". addLabel ( "casesEnd" ) ScrollTrigger . create ({ trigger : '#hero' , start :…" at bounding box center [378, 220] width 480 height 337
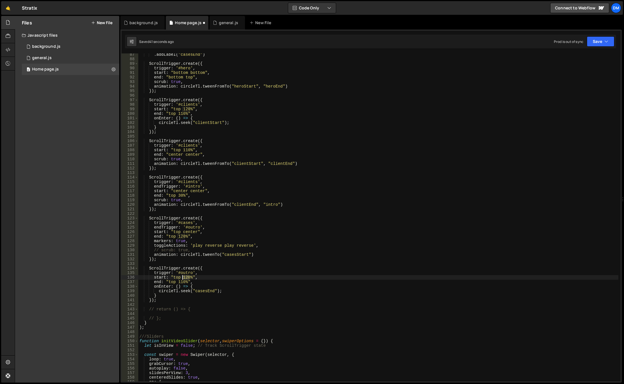
click at [185, 275] on div ". addLabel ( "casesEnd" ) ScrollTrigger . create ({ trigger : '#hero' , start :…" at bounding box center [378, 220] width 480 height 337
click at [220, 324] on div ". addLabel ( "casesEnd" ) ScrollTrigger . create ({ trigger : '#hero' , start :…" at bounding box center [378, 220] width 480 height 337
drag, startPoint x: 193, startPoint y: 281, endPoint x: 130, endPoint y: 280, distance: 62.8
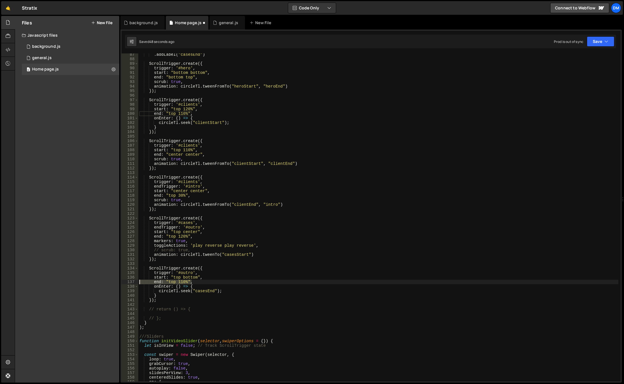
click at [130, 280] on div "} 87 88 89 90 91 92 93 94 95 96 97 98 99 100 101 102 103 104 105 106 107 108 10…" at bounding box center [371, 217] width 499 height 328
type textarea "end: "top 110%","
click at [297, 216] on div ". addLabel ( "casesEnd" ) ScrollTrigger . create ({ trigger : '#hero' , start :…" at bounding box center [378, 220] width 480 height 337
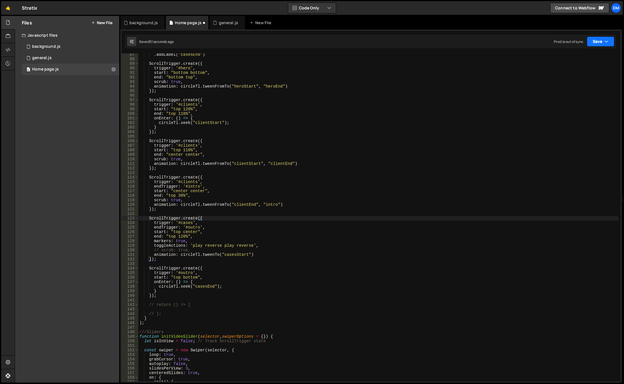
drag, startPoint x: 592, startPoint y: 43, endPoint x: 587, endPoint y: 52, distance: 9.9
click at [592, 43] on button "Save" at bounding box center [601, 41] width 28 height 10
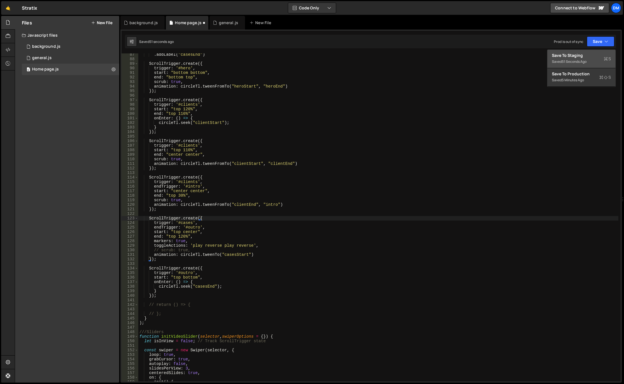
click at [581, 57] on div "Save to Staging S" at bounding box center [581, 56] width 59 height 6
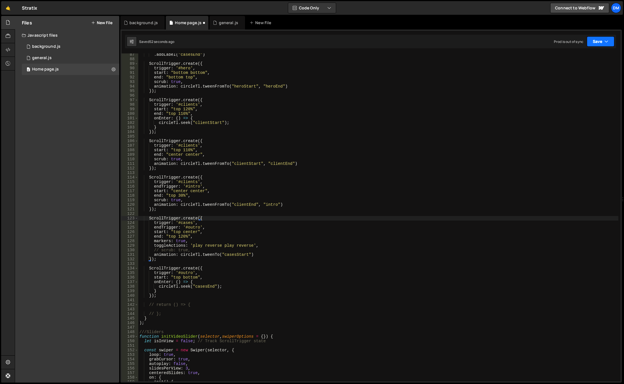
click at [600, 39] on button "Save" at bounding box center [601, 41] width 28 height 10
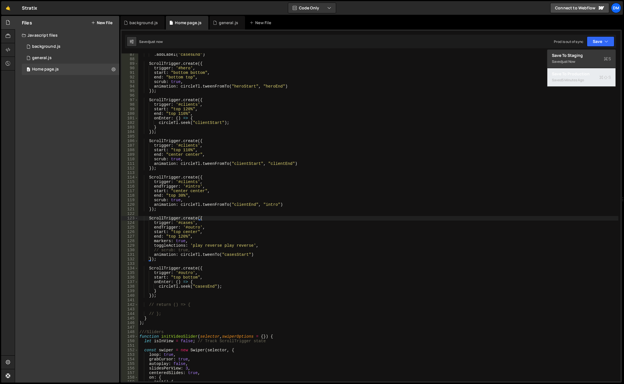
click at [574, 78] on div "5 minutes ago" at bounding box center [573, 80] width 22 height 5
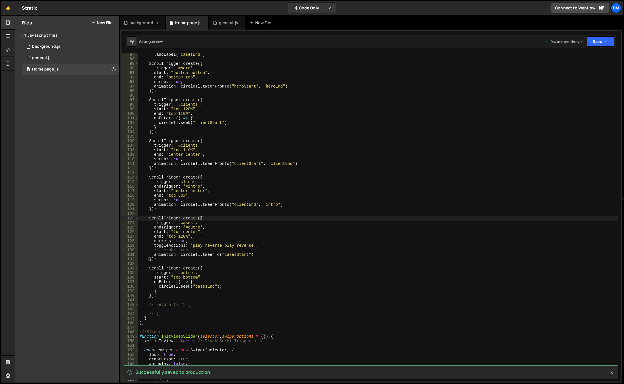
click at [367, 208] on div ". addLabel ( "casesEnd" ) ScrollTrigger . create ({ trigger : '#hero' , start :…" at bounding box center [378, 220] width 480 height 337
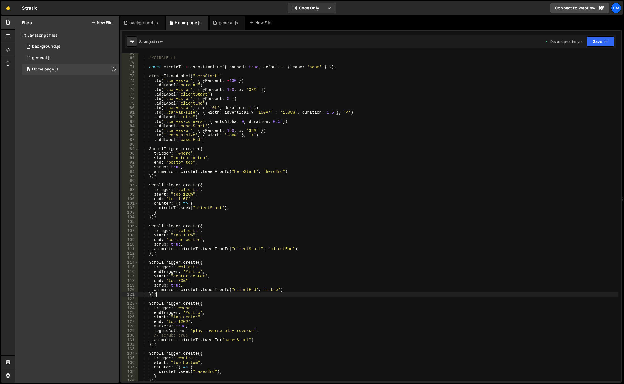
scroll to position [239, 0]
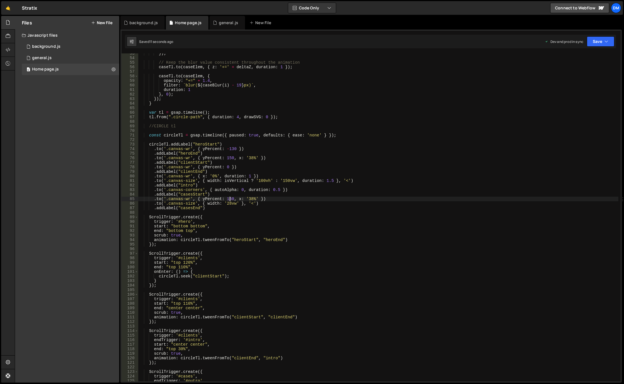
click at [229, 199] on div "}) ; // Keep the blur value consistent throughout the animation caseTl . to ( c…" at bounding box center [378, 219] width 480 height 337
click at [607, 41] on icon "button" at bounding box center [607, 42] width 4 height 6
click at [595, 49] on div "1 2 3 4 5 6 7 8 9 10 11 12 13 14 15 16 17 18 19 20 21 22 23 24 25 26 27 28 29 3…" at bounding box center [370, 206] width 501 height 353
click at [599, 39] on button "Save" at bounding box center [601, 41] width 28 height 10
click at [587, 77] on div "Saved 20 seconds ago" at bounding box center [581, 80] width 59 height 7
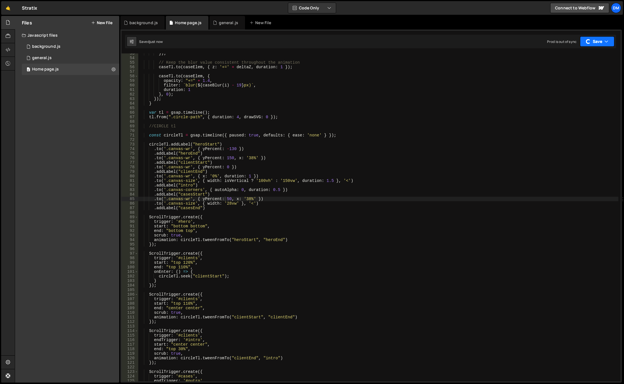
drag, startPoint x: 595, startPoint y: 40, endPoint x: 589, endPoint y: 52, distance: 13.3
click at [595, 40] on button "Save" at bounding box center [597, 41] width 34 height 10
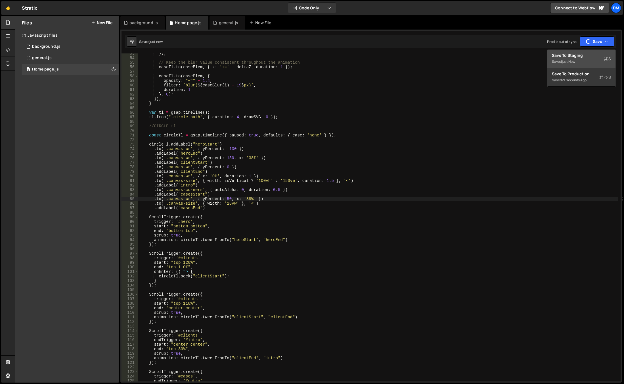
click at [582, 58] on div "Saved just now" at bounding box center [581, 61] width 59 height 7
click at [599, 266] on div "}) ; // Keep the blur value consistent throughout the animation caseTl . to ( c…" at bounding box center [378, 219] width 480 height 337
click at [549, 262] on div "}) ; // Keep the blur value consistent throughout the animation caseTl . to ( c…" at bounding box center [378, 219] width 480 height 337
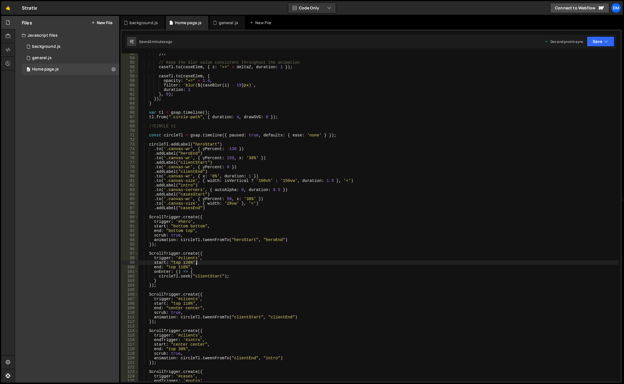
click at [237, 204] on div "}) ; // Keep the blur value consistent throughout the animation caseTl . to ( c…" at bounding box center [378, 219] width 480 height 337
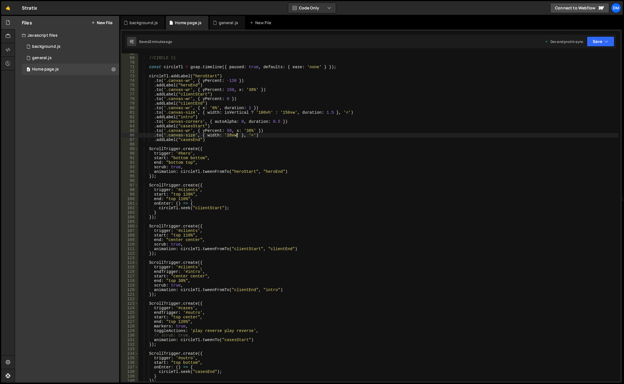
scroll to position [392, 0]
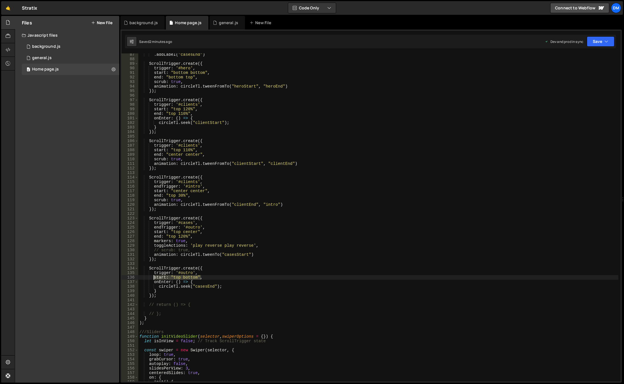
drag, startPoint x: 207, startPoint y: 276, endPoint x: 154, endPoint y: 278, distance: 52.6
click at [154, 278] on div ". addLabel ( "casesEnd" ) ScrollTrigger . create ({ trigger : '#hero' , start :…" at bounding box center [378, 220] width 480 height 337
type textarea "start: "top bottom","
click at [207, 275] on div ". addLabel ( "casesEnd" ) ScrollTrigger . create ({ trigger : '#hero' , start :…" at bounding box center [378, 217] width 480 height 328
click at [206, 277] on div ". addLabel ( "casesEnd" ) ScrollTrigger . create ({ trigger : '#hero' , start :…" at bounding box center [378, 220] width 480 height 337
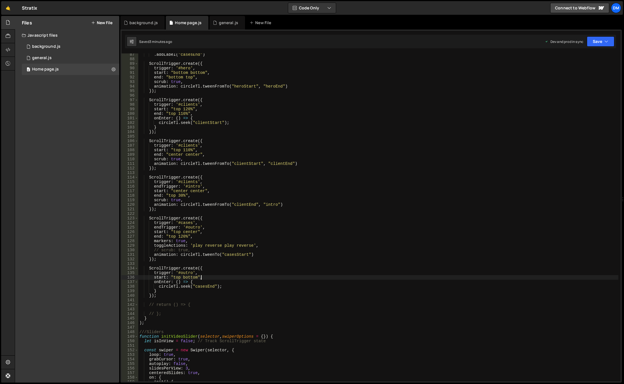
scroll to position [0, 1]
paste textarea "start: "top bottom","
click at [178, 282] on div ". addLabel ( "casesEnd" ) ScrollTrigger . create ({ trigger : '#hero' , start :…" at bounding box center [378, 220] width 480 height 337
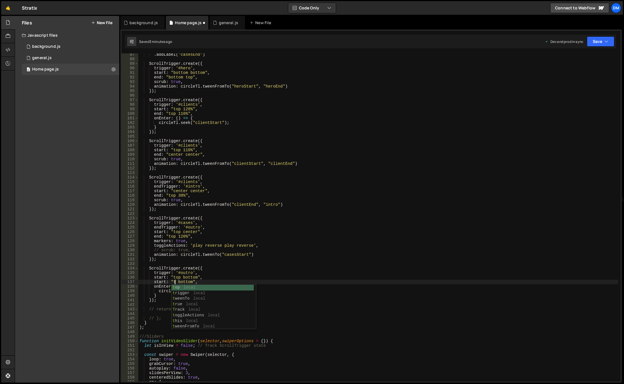
scroll to position [0, 3]
click at [255, 270] on div ". addLabel ( "casesEnd" ) ScrollTrigger . create ({ trigger : '#hero' , start :…" at bounding box center [378, 220] width 480 height 337
click at [189, 282] on div ". addLabel ( "casesEnd" ) ScrollTrigger . create ({ trigger : '#hero' , start :…" at bounding box center [378, 220] width 480 height 337
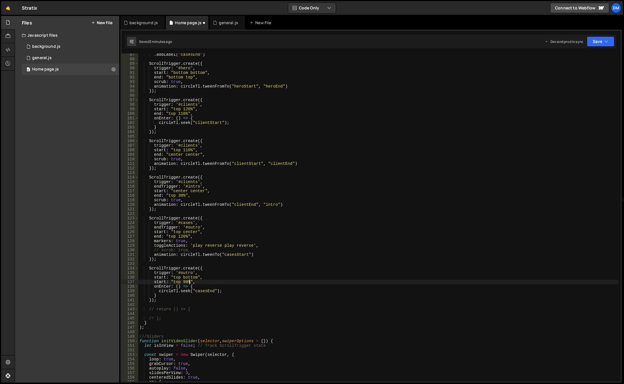
click at [273, 223] on div ". addLabel ( "casesEnd" ) ScrollTrigger . create ({ trigger : '#hero' , start :…" at bounding box center [378, 220] width 480 height 337
click at [602, 40] on button "Save" at bounding box center [601, 41] width 28 height 10
click at [588, 55] on div "Save to Staging S" at bounding box center [581, 56] width 59 height 6
drag, startPoint x: 595, startPoint y: 43, endPoint x: 591, endPoint y: 51, distance: 8.8
click at [596, 43] on button "Save" at bounding box center [601, 41] width 28 height 10
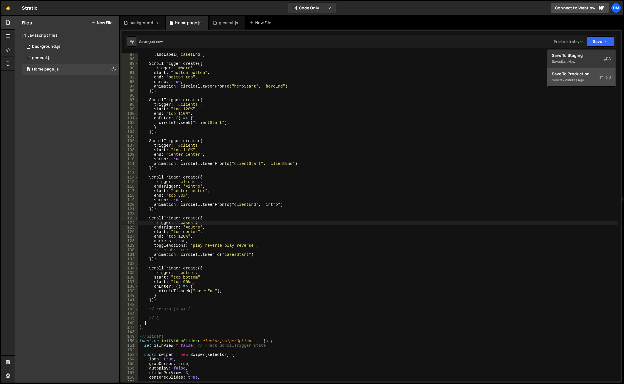
click at [568, 82] on div "3 minutes ago" at bounding box center [573, 80] width 22 height 5
type textarea "onEnter: () => {"
click at [581, 285] on div ". addLabel ( "casesEnd" ) ScrollTrigger . create ({ trigger : '#hero' , start :…" at bounding box center [378, 220] width 480 height 337
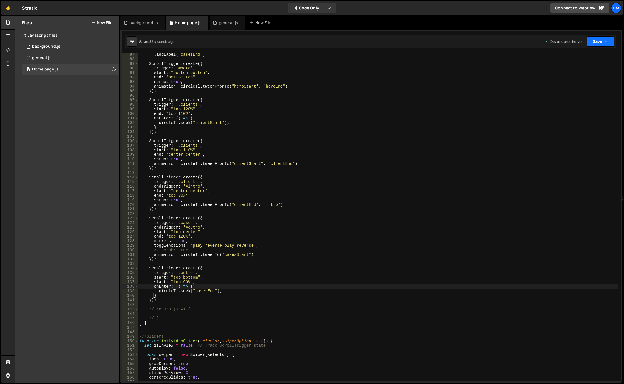
drag, startPoint x: 600, startPoint y: 39, endPoint x: 599, endPoint y: 44, distance: 5.0
click at [600, 39] on button "Save" at bounding box center [601, 41] width 28 height 10
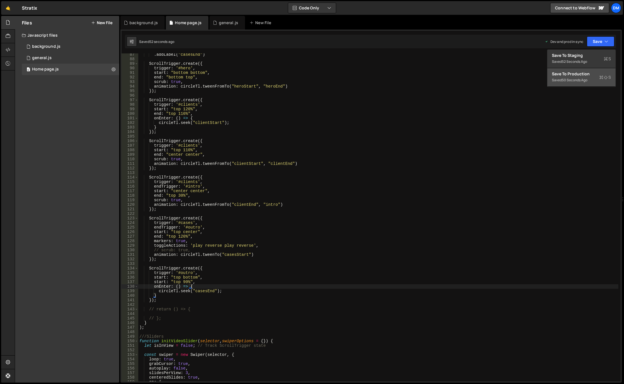
click at [578, 84] on button "Save to Production S Saved 50 seconds ago" at bounding box center [581, 77] width 68 height 18
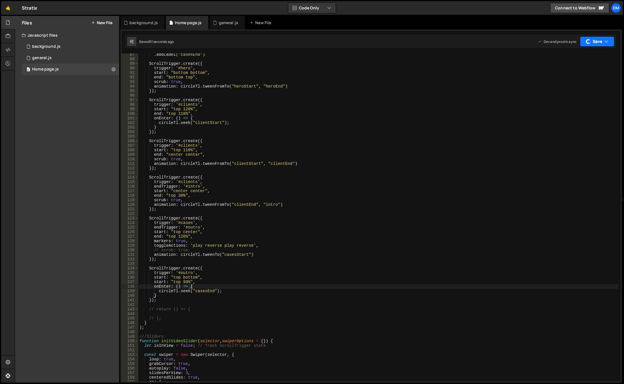
click at [598, 40] on button "Save" at bounding box center [597, 41] width 34 height 10
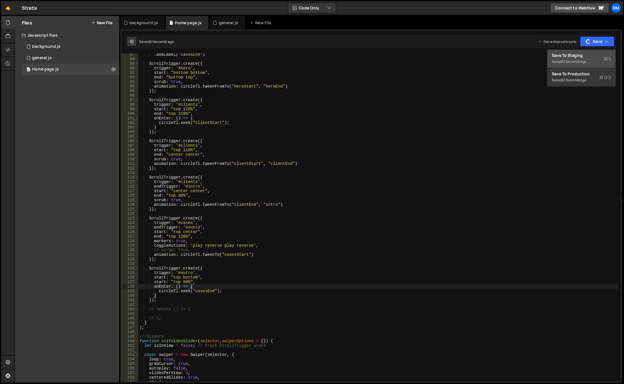
click at [572, 56] on div "Save to Staging S" at bounding box center [581, 56] width 59 height 6
click at [567, 212] on div ". addLabel ( "casesEnd" ) ScrollTrigger . create ({ trigger : '#hero' , start :…" at bounding box center [378, 220] width 480 height 337
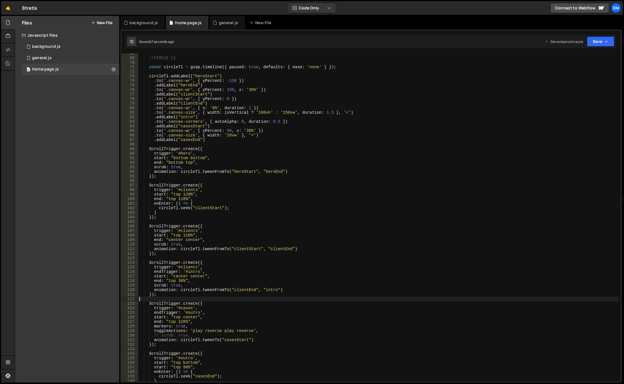
scroll to position [290, 0]
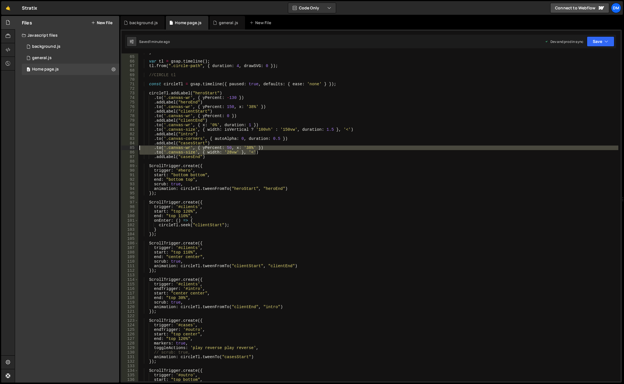
drag, startPoint x: 262, startPoint y: 152, endPoint x: 126, endPoint y: 148, distance: 135.8
click at [126, 148] on div "64 65 66 67 68 69 70 71 72 73 74 75 76 77 78 79 80 81 82 83 84 85 86 87 88 89 9…" at bounding box center [371, 217] width 499 height 328
click at [209, 157] on div "} var tl = gsap . timeline ( ) ; tl . from ( ".circle-path" , { duration : 4 , …" at bounding box center [378, 218] width 480 height 337
type textarea ".addLabel("casesEnd")"
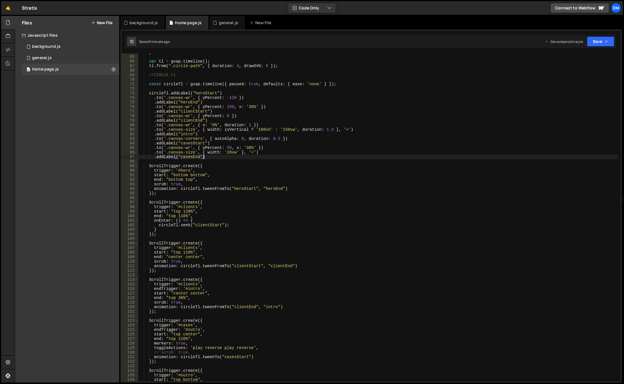
scroll to position [0, 1]
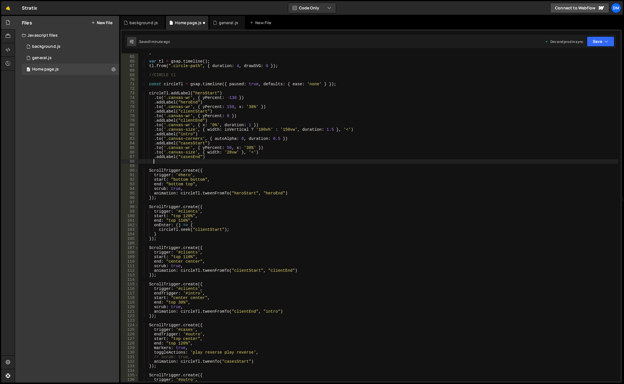
paste textarea ".to('.canvas-size', { width: '28vw' }, '<')"
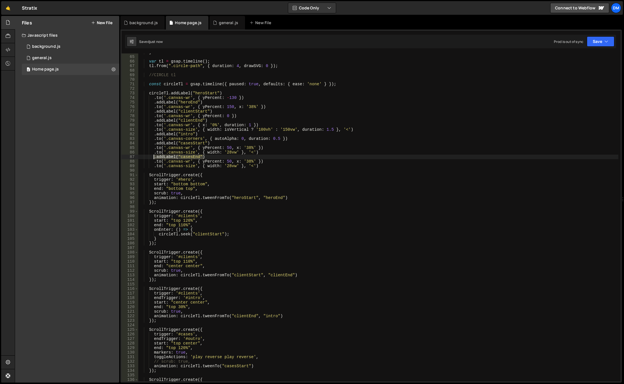
drag, startPoint x: 212, startPoint y: 156, endPoint x: 155, endPoint y: 155, distance: 56.8
click at [155, 155] on div "} var tl = gsap . timeline ( ) ; tl . from ( ".circle-path" , { duration : 4 , …" at bounding box center [378, 218] width 480 height 337
click at [269, 165] on div "} var tl = gsap . timeline ( ) ; tl . from ( ".circle-path" , { duration : 4 , …" at bounding box center [378, 218] width 480 height 337
type textarea ".to('.canvas-size', { width: '28vw' }, '<')"
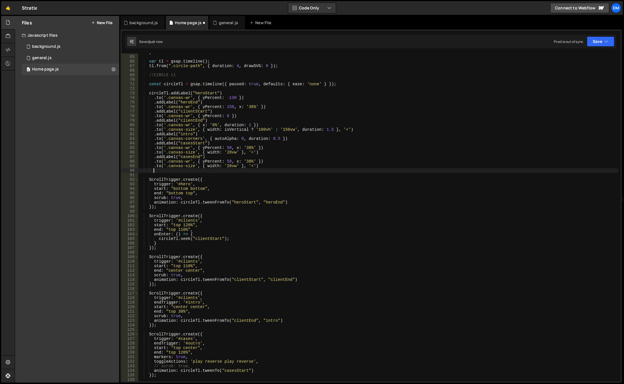
paste textarea ".addLabel("casesEnd")"
drag, startPoint x: 195, startPoint y: 171, endPoint x: 192, endPoint y: 172, distance: 3.4
click at [195, 171] on div "} var tl = gsap . timeline ( ) ; tl . from ( ".circle-path" , { duration : 4 , …" at bounding box center [378, 218] width 480 height 337
click at [188, 171] on div "} var tl = gsap . timeline ( ) ; tl . from ( ".circle-path" , { duration : 4 , …" at bounding box center [378, 218] width 480 height 337
drag, startPoint x: 191, startPoint y: 171, endPoint x: 180, endPoint y: 170, distance: 10.5
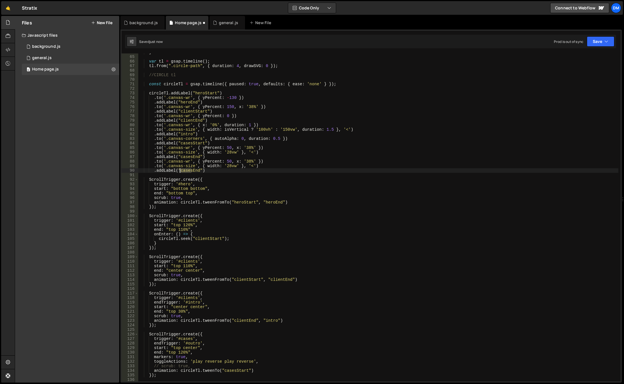
click at [180, 170] on div "} var tl = gsap . timeline ( ) ; tl . from ( ".circle-path" , { duration : 4 , …" at bounding box center [378, 218] width 480 height 337
click at [227, 159] on div "} var tl = gsap . timeline ( ) ; tl . from ( ".circle-path" , { duration : 4 , …" at bounding box center [378, 218] width 480 height 337
click at [244, 160] on div "} var tl = gsap . timeline ( ) ; tl . from ( ".circle-path" , { duration : 4 , …" at bounding box center [378, 218] width 480 height 337
click at [227, 161] on div "} var tl = gsap . timeline ( ) ; tl . from ( ".circle-path" , { duration : 4 , …" at bounding box center [378, 218] width 480 height 337
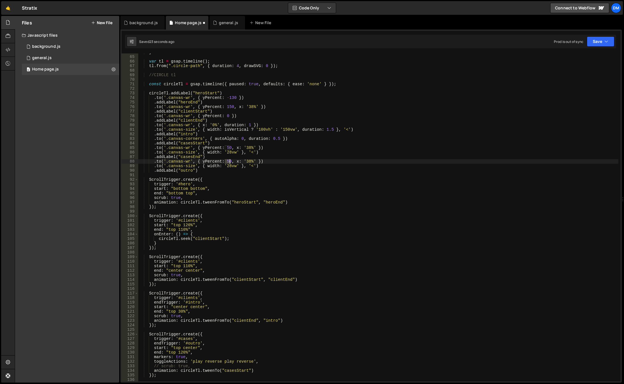
click at [227, 161] on div "} var tl = gsap . timeline ( ) ; tl . from ( ".circle-path" , { duration : 4 , …" at bounding box center [378, 218] width 480 height 337
click at [286, 133] on div "} var tl = gsap . timeline ( ) ; tl . from ( ".circle-path" , { duration : 4 , …" at bounding box center [378, 218] width 480 height 337
click at [244, 160] on div "} var tl = gsap . timeline ( ) ; tl . from ( ".circle-path" , { duration : 4 , …" at bounding box center [378, 218] width 480 height 337
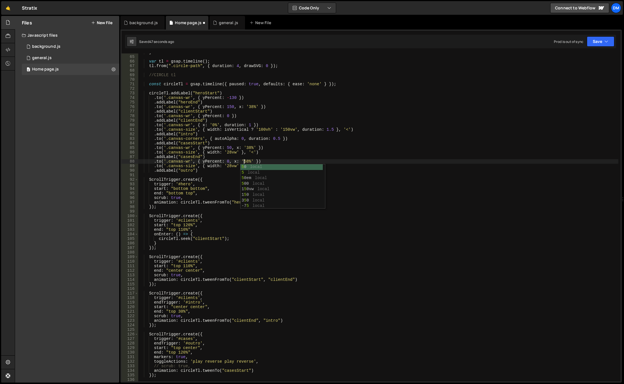
scroll to position [0, 7]
drag, startPoint x: 412, startPoint y: 178, endPoint x: 409, endPoint y: 181, distance: 4.2
click at [412, 178] on div "} var tl = gsap . timeline ( ) ; tl . from ( ".circle-path" , { duration : 4 , …" at bounding box center [378, 218] width 480 height 337
drag, startPoint x: 263, startPoint y: 164, endPoint x: 106, endPoint y: 166, distance: 157.3
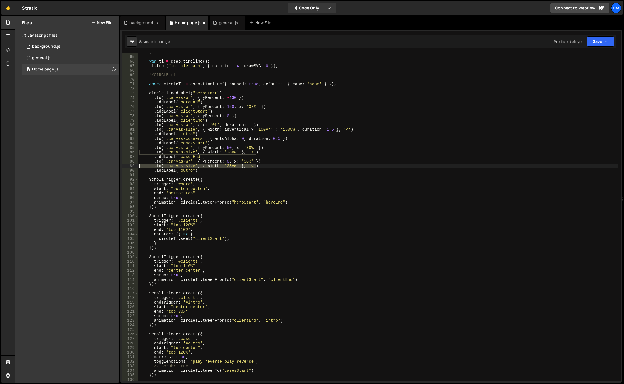
click at [106, 166] on div "Files New File Javascript files 0 background.js 0 0 general.js 0 0 Home page.js…" at bounding box center [319, 199] width 609 height 367
type textarea ".to('.canvas-size', { width: '28vw' }, '<')"
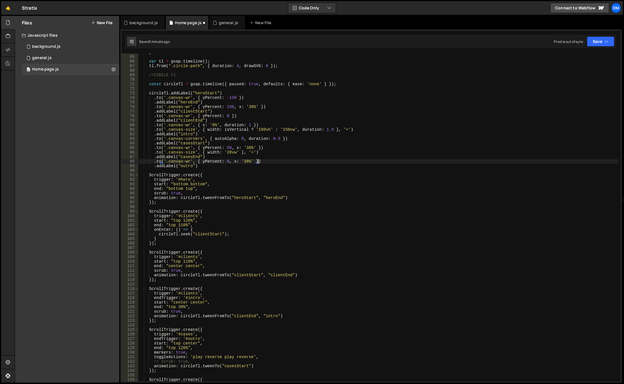
click at [191, 165] on div "} var tl = gsap . timeline ( ) ; tl . from ( ".circle-path" , { duration : 4 , …" at bounding box center [378, 218] width 480 height 337
click at [319, 186] on div "} var tl = gsap . timeline ( ) ; tl . from ( ".circle-path" , { duration : 4 , …" at bounding box center [378, 218] width 480 height 337
drag, startPoint x: 232, startPoint y: 162, endPoint x: 251, endPoint y: 161, distance: 18.7
click at [251, 161] on div "} var tl = gsap . timeline ( ) ; tl . from ( ".circle-path" , { duration : 4 , …" at bounding box center [378, 218] width 480 height 337
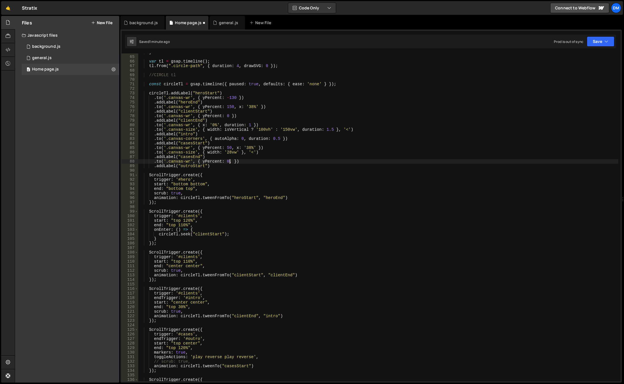
type textarea ".to('.canvas-wr', { yPercent: 0 })"
click at [251, 172] on div "} var tl = gsap . timeline ( ) ; tl . from ( ".circle-path" , { duration : 4 , …" at bounding box center [378, 218] width 480 height 337
click at [199, 166] on div "} var tl = gsap . timeline ( ) ; tl . from ( ".circle-path" , { duration : 4 , …" at bounding box center [378, 218] width 480 height 337
drag, startPoint x: 603, startPoint y: 42, endPoint x: 591, endPoint y: 52, distance: 15.3
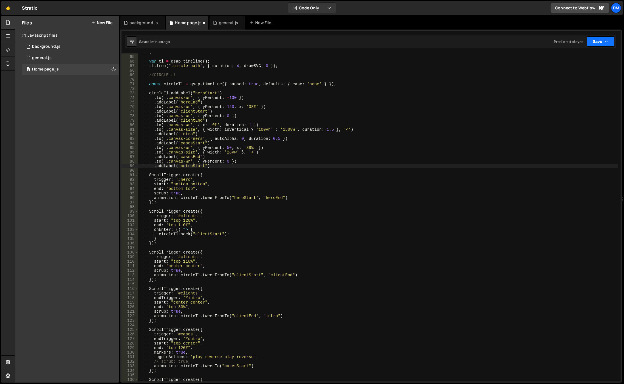
click at [603, 42] on button "Save" at bounding box center [601, 41] width 28 height 10
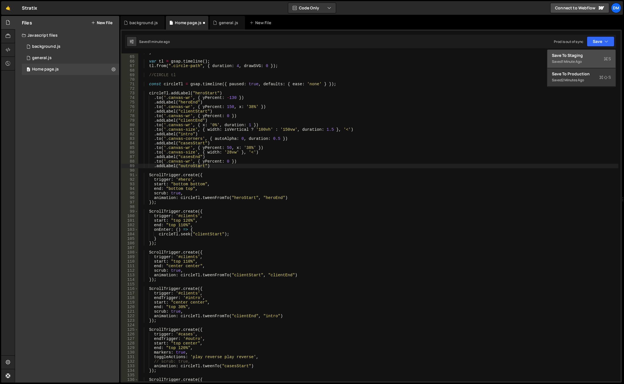
click at [587, 55] on div "Save to Staging S" at bounding box center [581, 56] width 59 height 6
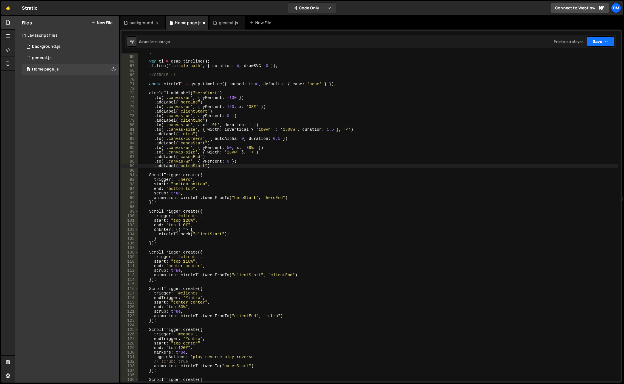
click at [603, 41] on button "Save" at bounding box center [601, 41] width 28 height 10
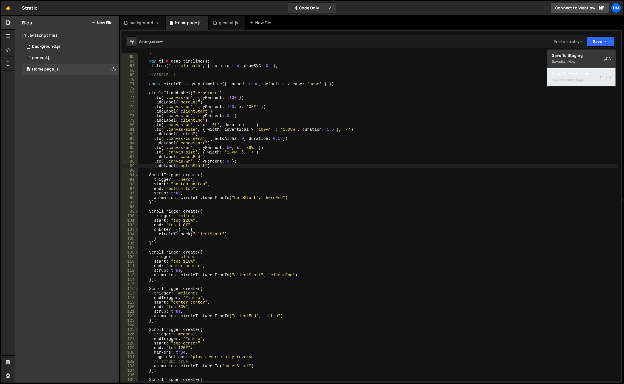
click at [577, 75] on div "Save to Production S" at bounding box center [581, 74] width 59 height 6
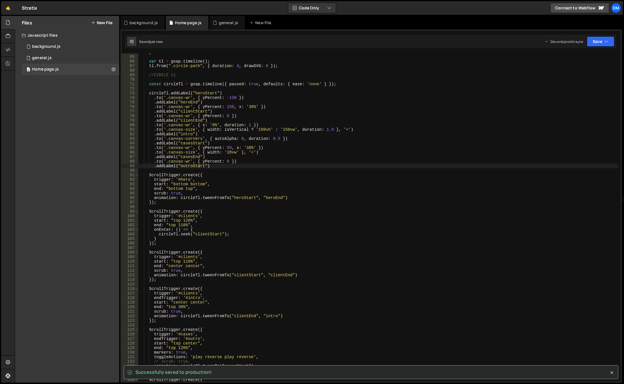
click at [346, 193] on div "} var tl = gsap . timeline ( ) ; tl . from ( ".circle-path" , { duration : 4 , …" at bounding box center [378, 218] width 480 height 337
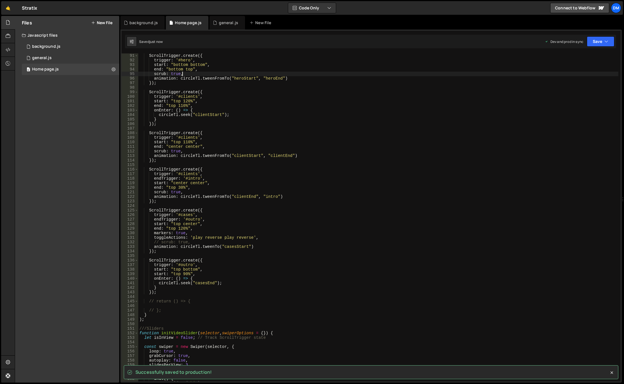
scroll to position [460, 0]
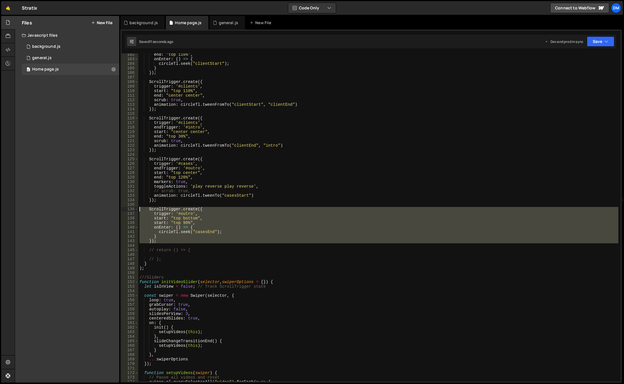
drag, startPoint x: 170, startPoint y: 243, endPoint x: 124, endPoint y: 213, distance: 54.5
click at [122, 209] on div "scrub: true, 102 103 104 105 106 107 108 109 110 111 112 113 114 115 116 117 11…" at bounding box center [371, 217] width 499 height 328
click at [163, 242] on div "end : "top 110%" , onEnter : ( ) => { circleTl . seek ( "clientStart" ) ; } }) …" at bounding box center [378, 217] width 480 height 328
type textarea "});"
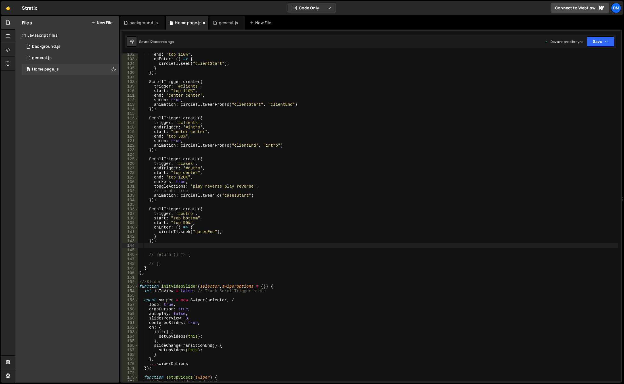
scroll to position [0, 0]
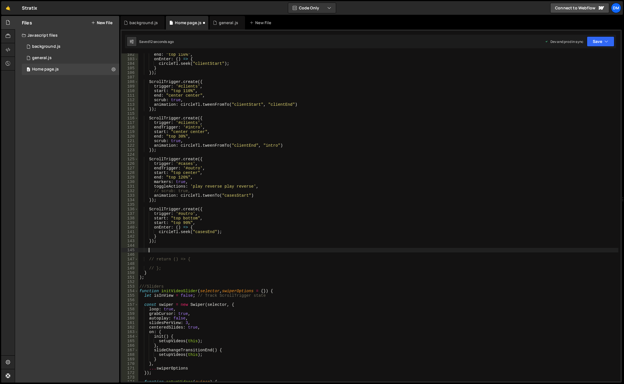
paste textarea
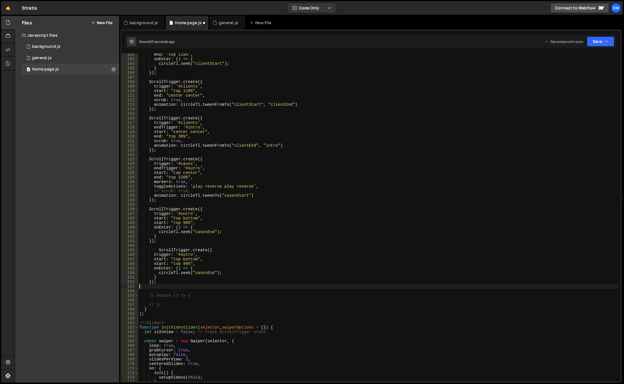
click at [187, 258] on div "end : "top 110%" , onEnter : ( ) => { circleTl . seek ( "clientStart" ) ; } }) …" at bounding box center [378, 220] width 480 height 337
click at [233, 225] on div "end : "top 110%" , onEnter : ( ) => { circleTl . seek ( "clientStart" ) ; } }) …" at bounding box center [378, 220] width 480 height 337
click at [184, 259] on div "end : "top 110%" , onEnter : ( ) => { circleTl . seek ( "clientStart" ) ; } }) …" at bounding box center [378, 220] width 480 height 337
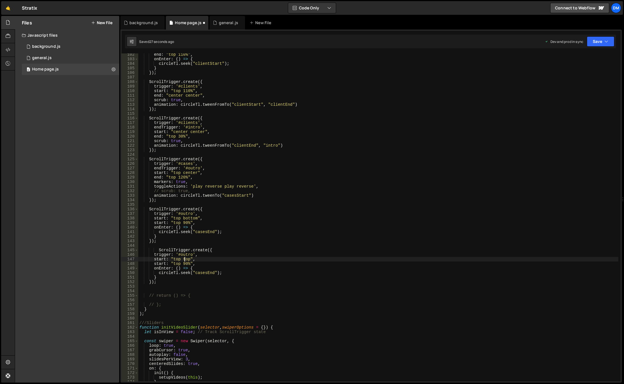
click at [184, 259] on div "end : "top 110%" , onEnter : ( ) => { circleTl . seek ( "clientStart" ) ; } }) …" at bounding box center [378, 220] width 480 height 337
click at [236, 234] on div "end : "top 110%" , onEnter : ( ) => { circleTl . seek ( "clientStart" ) ; } }) …" at bounding box center [378, 220] width 480 height 337
click at [174, 265] on div "end : "top 110%" , onEnter : ( ) => { circleTl . seek ( "clientStart" ) ; } }) …" at bounding box center [378, 220] width 480 height 337
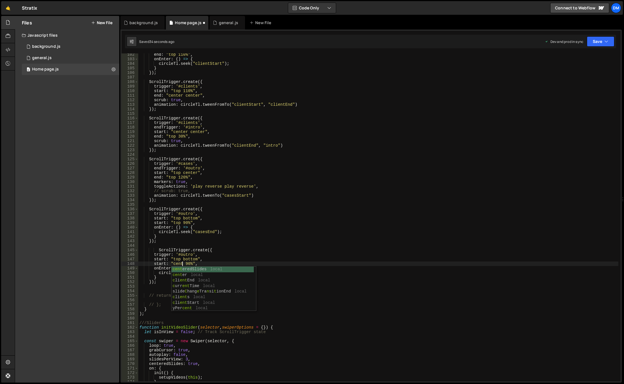
scroll to position [0, 3]
click at [178, 264] on div "end : "top 110%" , onEnter : ( ) => { circleTl . seek ( "clientStart" ) ; } }) …" at bounding box center [378, 220] width 480 height 337
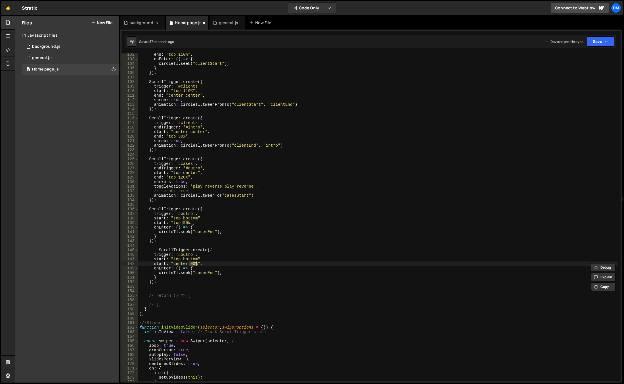
drag, startPoint x: 189, startPoint y: 264, endPoint x: 196, endPoint y: 263, distance: 6.9
click at [196, 263] on div "end : "top 110%" , onEnter : ( ) => { circleTl . seek ( "clientStart" ) ; } }) …" at bounding box center [378, 220] width 480 height 337
paste textarea "center"
click at [243, 252] on div "end : "top 110%" , onEnter : ( ) => { circleTl . seek ( "clientStart" ) ; } }) …" at bounding box center [378, 220] width 480 height 337
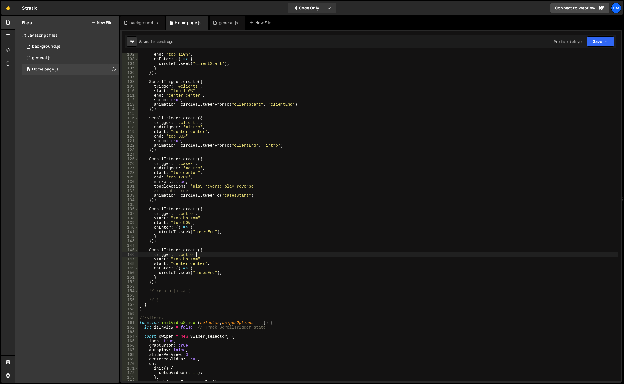
click at [188, 216] on div "end : "top 110%" , onEnter : ( ) => { circleTl . seek ( "clientStart" ) ; } }) …" at bounding box center [378, 220] width 480 height 337
click at [184, 224] on div "end : "top 110%" , onEnter : ( ) => { circleTl . seek ( "clientStart" ) ; } }) …" at bounding box center [378, 220] width 480 height 337
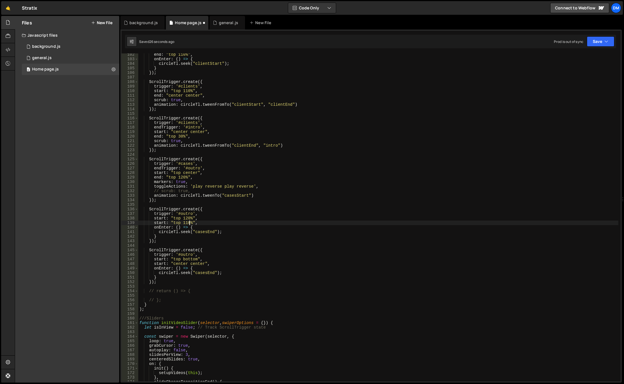
click at [342, 197] on div "end : "top 110%" , onEnter : ( ) => { circleTl . seek ( "clientStart" ) ; } }) …" at bounding box center [378, 220] width 480 height 337
type textarea "animation: circleTl.tweenTo("casesStart")"
click at [585, 45] on div "Prod is out of sync Upgrade to Edit Save Save to Staging S Saved 27 seconds ago…" at bounding box center [584, 41] width 60 height 10
click at [591, 42] on button "Save" at bounding box center [601, 41] width 28 height 10
click at [583, 53] on button "Save to Staging S Saved 28 seconds ago" at bounding box center [581, 59] width 68 height 18
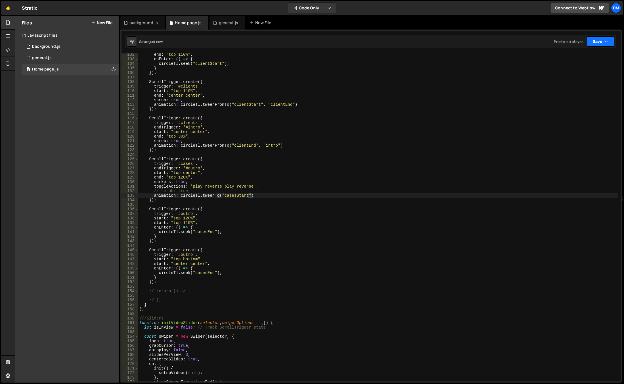
click at [597, 39] on button "Save" at bounding box center [601, 41] width 28 height 10
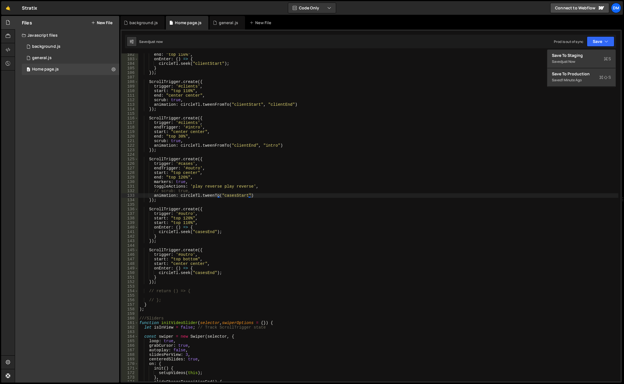
click at [436, 153] on div "end : "top 110%" , onEnter : ( ) => { circleTl . seek ( "clientStart" ) ; } }) …" at bounding box center [378, 220] width 480 height 337
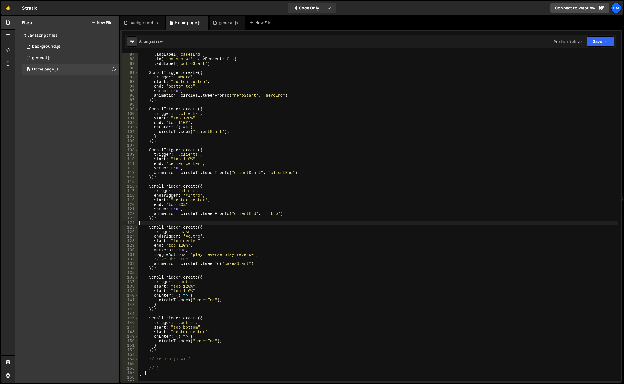
scroll to position [307, 0]
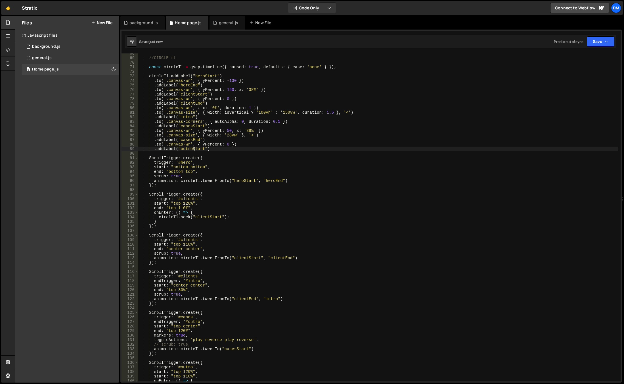
click at [195, 149] on div "//CIRCLE tl const circleTl = gsap . timeline ({ paused : true , defaults : { ea…" at bounding box center [378, 219] width 480 height 337
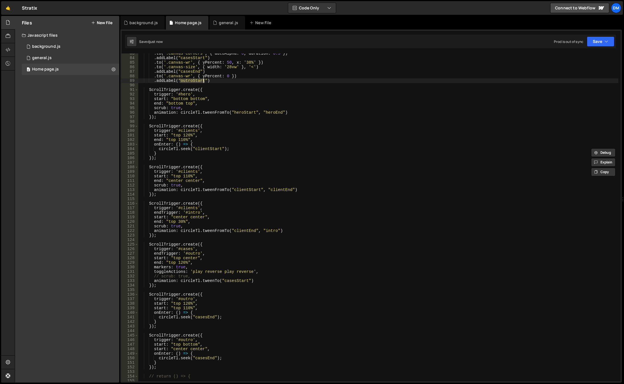
scroll to position [409, 0]
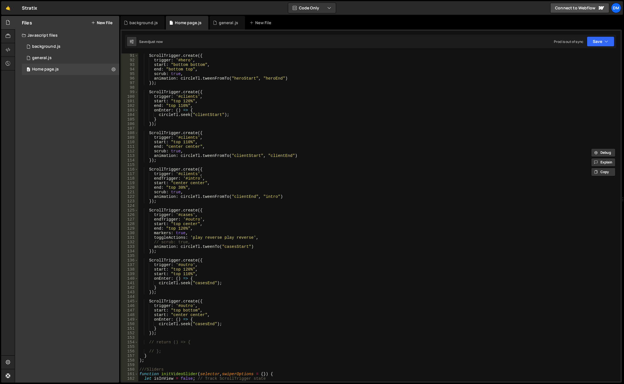
click at [206, 324] on div "ScrollTrigger . create ({ trigger : '#hero' , start : "bottom bottom" , end : "…" at bounding box center [378, 221] width 480 height 337
paste textarea "outroStart"
drag, startPoint x: 290, startPoint y: 195, endPoint x: 163, endPoint y: 194, distance: 127.2
click at [163, 194] on div "ScrollTrigger . create ({ trigger : '#hero' , start : "bottom bottom" , end : "…" at bounding box center [378, 221] width 480 height 337
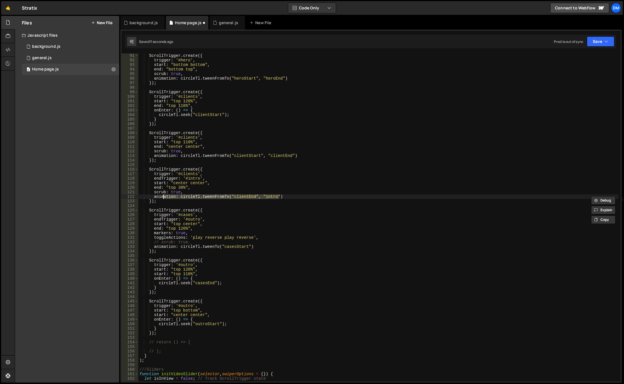
click at [308, 188] on div "ScrollTrigger . create ({ trigger : '#hero' , start : "bottom bottom" , end : "…" at bounding box center [378, 221] width 480 height 337
drag, startPoint x: 284, startPoint y: 197, endPoint x: 154, endPoint y: 195, distance: 129.8
click at [154, 195] on div "ScrollTrigger . create ({ trigger : '#hero' , start : "bottom bottom" , end : "…" at bounding box center [378, 221] width 480 height 337
drag, startPoint x: 227, startPoint y: 323, endPoint x: 158, endPoint y: 323, distance: 69.3
click at [158, 323] on div "ScrollTrigger . create ({ trigger : '#hero' , start : "bottom bottom" , end : "…" at bounding box center [378, 221] width 480 height 337
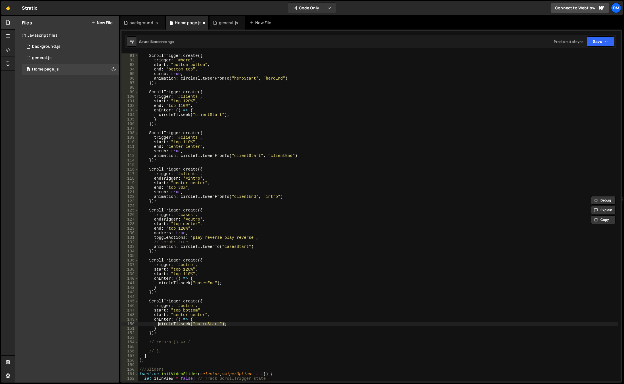
paste textarea "animation: circleTl.tweenFromTo("clientEnd", "intro")"
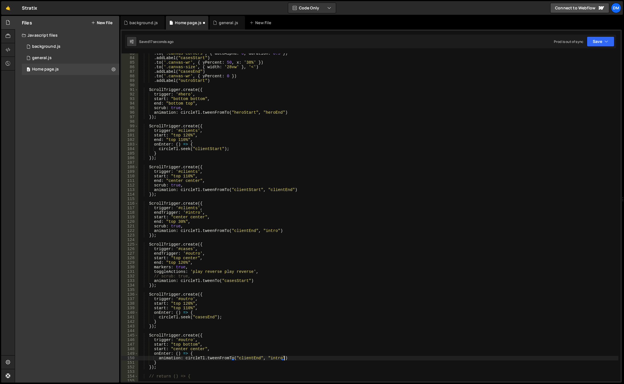
scroll to position [324, 0]
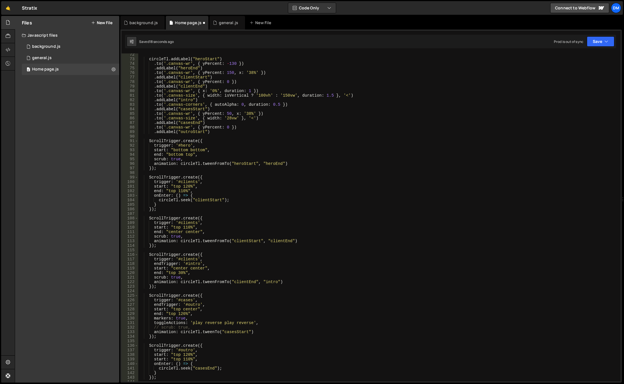
click at [188, 124] on div "circleTl . addLabel ( "heroStart" ) . to ( '.canvas-wr' , { yPercent : - 130 })…" at bounding box center [378, 220] width 480 height 337
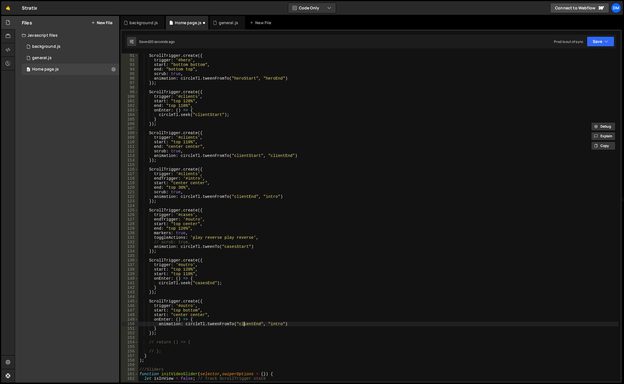
click at [245, 322] on div "ScrollTrigger . create ({ trigger : '#hero' , start : "bottom bottom" , end : "…" at bounding box center [378, 221] width 480 height 337
paste textarea "ases"
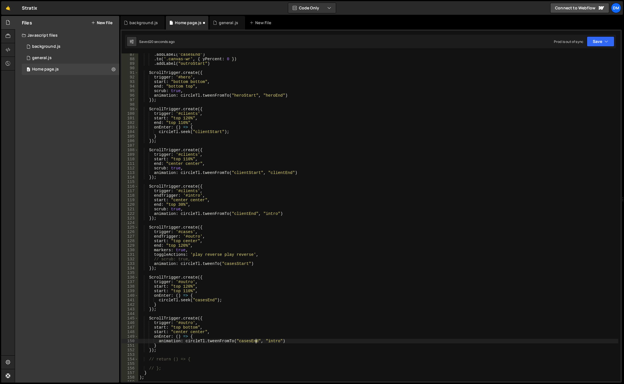
scroll to position [324, 0]
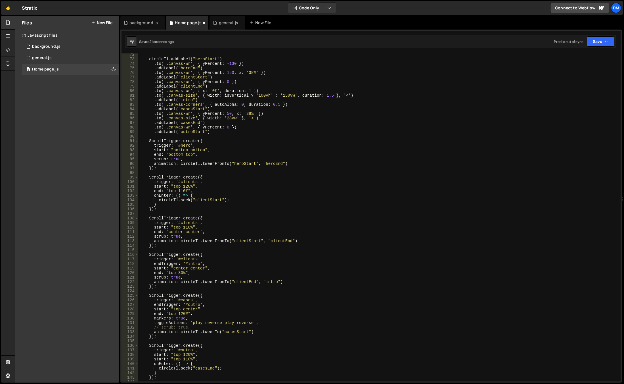
click at [200, 133] on div "circleTl . addLabel ( "heroStart" ) . to ( '.canvas-wr' , { yPercent : - 130 })…" at bounding box center [378, 220] width 480 height 337
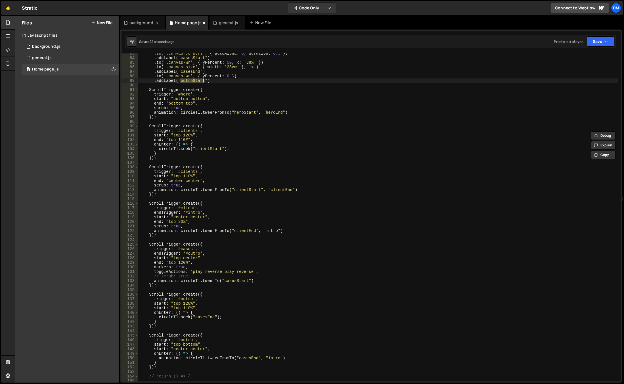
scroll to position [409, 0]
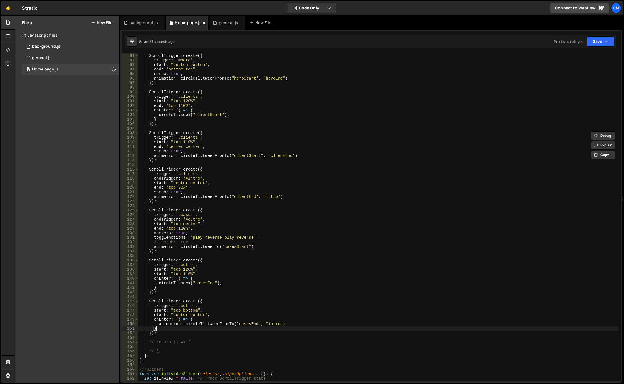
click at [272, 327] on div "ScrollTrigger . create ({ trigger : '#hero' , start : "bottom bottom" , end : "…" at bounding box center [378, 221] width 480 height 337
click at [273, 323] on div "ScrollTrigger . create ({ trigger : '#hero' , start : "bottom bottom" , end : "…" at bounding box center [378, 221] width 480 height 337
paste textarea "outroStart"
click at [342, 268] on div "ScrollTrigger . create ({ trigger : '#hero' , start : "bottom bottom" , end : "…" at bounding box center [378, 221] width 480 height 337
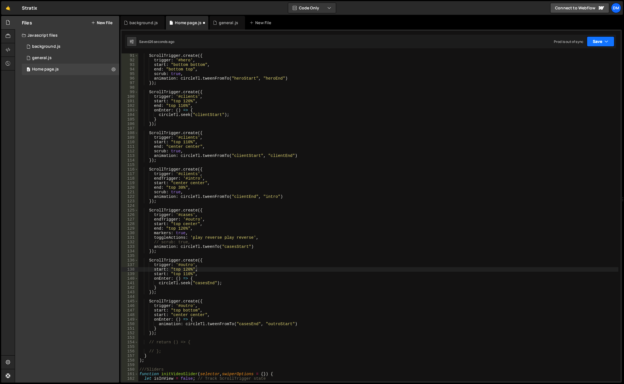
drag, startPoint x: 601, startPoint y: 44, endPoint x: 593, endPoint y: 53, distance: 12.1
click at [601, 44] on button "Save" at bounding box center [601, 41] width 28 height 10
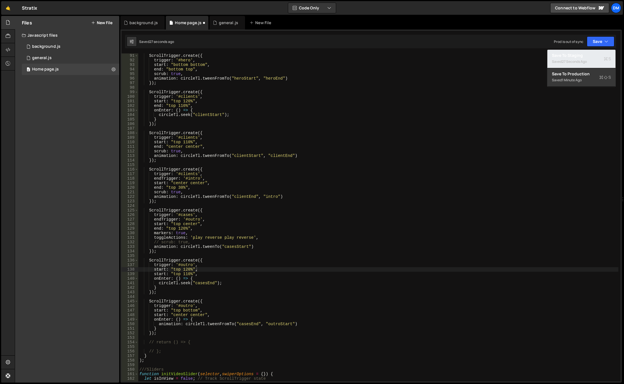
click at [583, 59] on div "27 seconds ago" at bounding box center [574, 61] width 25 height 5
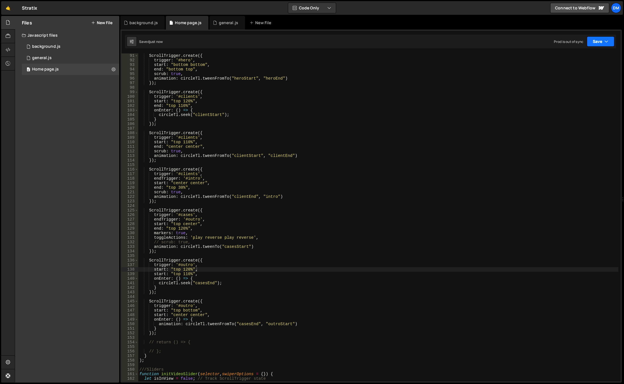
click at [595, 41] on button "Save" at bounding box center [601, 41] width 28 height 10
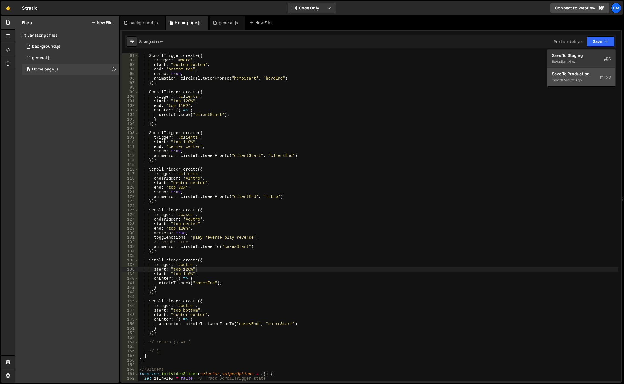
click at [577, 71] on div "Save to Production S" at bounding box center [581, 74] width 59 height 6
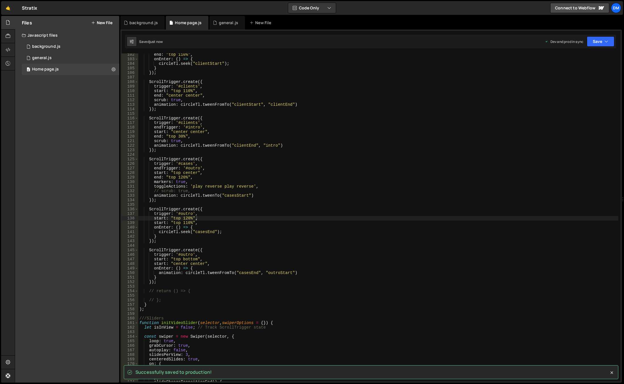
scroll to position [460, 0]
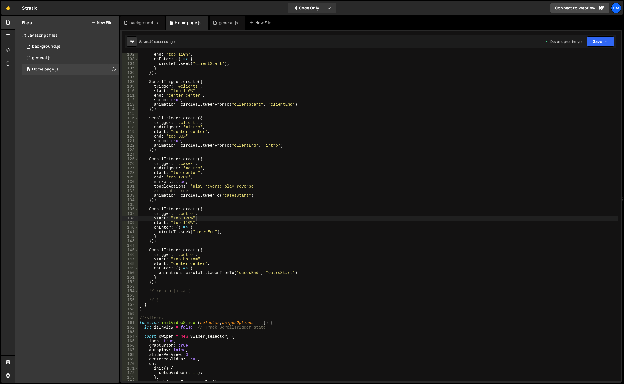
click at [573, 256] on div "end : "top 110%" , onEnter : ( ) => { circleTl . seek ( "clientStart" ) ; } }) …" at bounding box center [378, 220] width 480 height 337
drag, startPoint x: 189, startPoint y: 182, endPoint x: 174, endPoint y: 181, distance: 15.1
click at [174, 181] on div "end : "top 110%" , onEnter : ( ) => { circleTl . seek ( "clientStart" ) ; } }) …" at bounding box center [378, 220] width 480 height 337
click at [202, 175] on div "end : "top 110%" , onEnter : ( ) => { circleTl . seek ( "clientStart" ) ; } }) …" at bounding box center [378, 220] width 480 height 337
drag, startPoint x: 184, startPoint y: 140, endPoint x: 154, endPoint y: 140, distance: 30.1
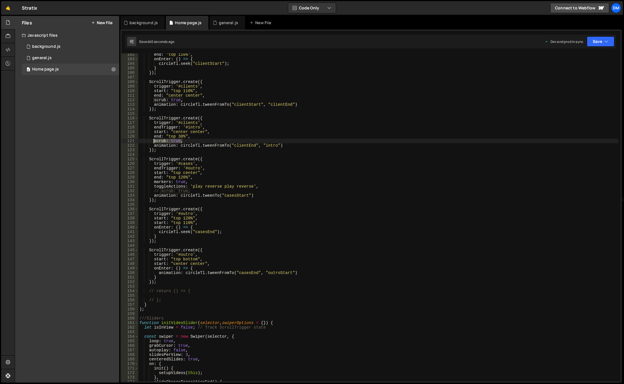
click at [154, 140] on div "end : "top 110%" , onEnter : ( ) => { circleTl . seek ( "clientStart" ) ; } }) …" at bounding box center [378, 220] width 480 height 337
click at [198, 181] on div "end : "top 110%" , onEnter : ( ) => { circleTl . seek ( "clientStart" ) ; } }) …" at bounding box center [378, 220] width 480 height 337
click at [211, 263] on div "end : "top 110%" , onEnter : ( ) => { circleTl . seek ( "clientStart" ) ; } }) …" at bounding box center [378, 220] width 480 height 337
type textarea "start: "center center","
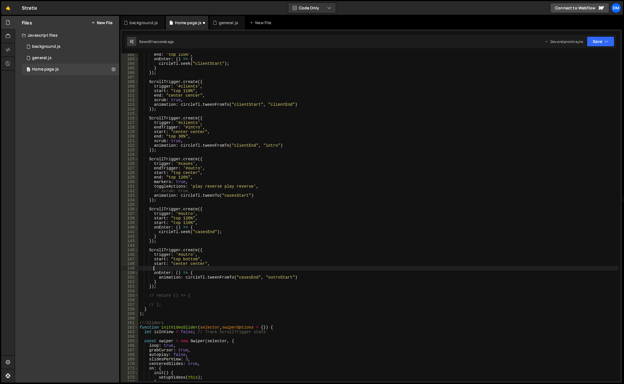
paste textarea "scrub: true,"
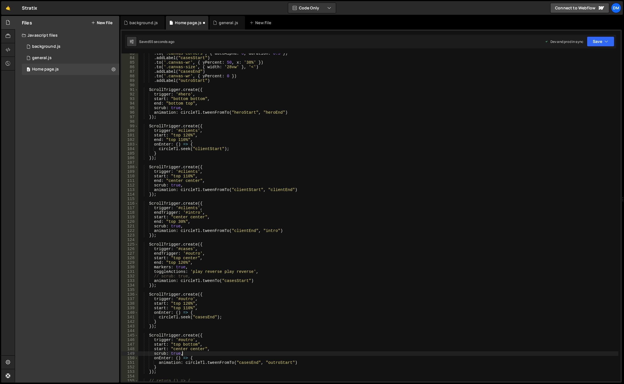
scroll to position [426, 0]
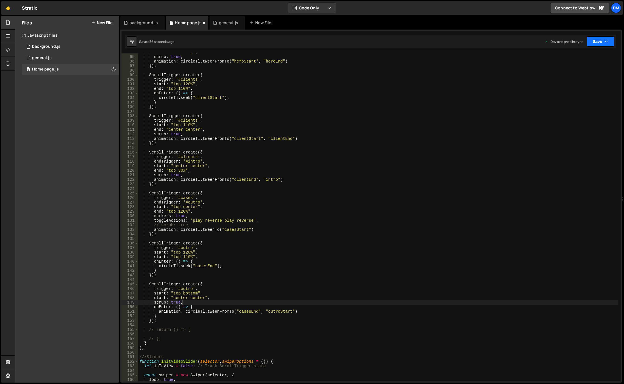
click at [599, 42] on button "Save" at bounding box center [601, 41] width 28 height 10
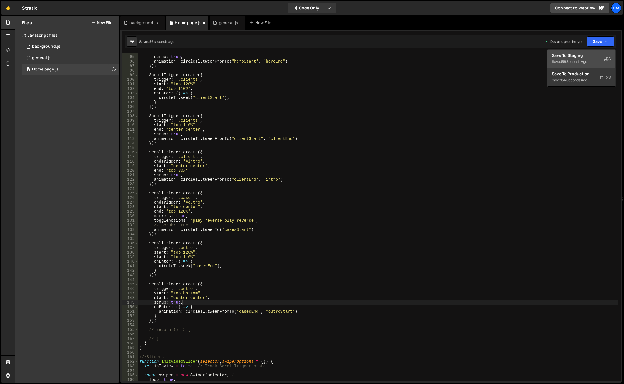
click at [582, 59] on div "Saved 56 seconds ago" at bounding box center [581, 61] width 59 height 7
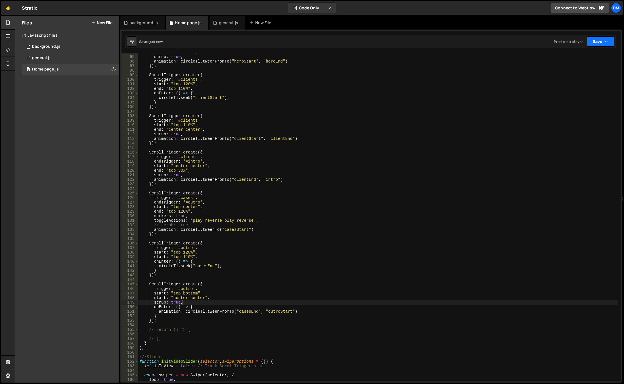
click at [595, 43] on button "Save" at bounding box center [601, 41] width 28 height 10
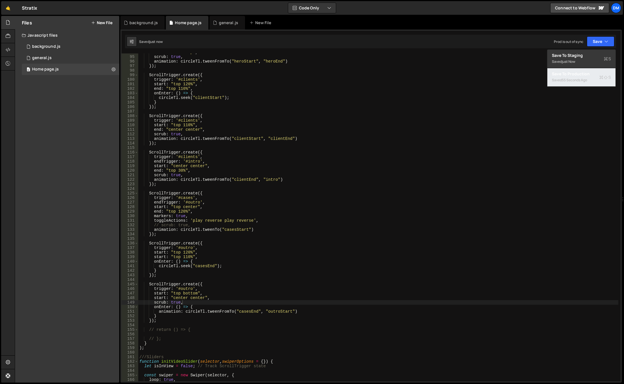
click at [572, 80] on div "55 seconds ago" at bounding box center [574, 80] width 25 height 5
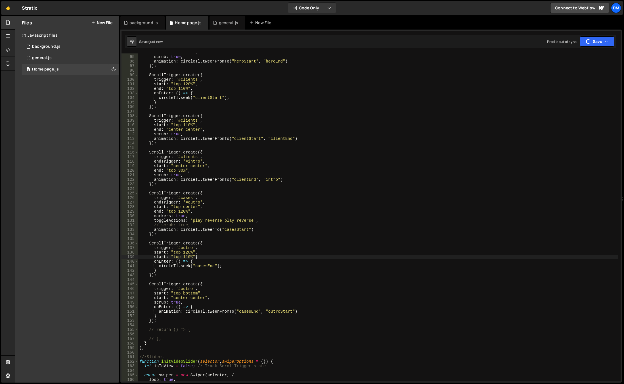
click at [387, 256] on div "end : "bottom top" , scrub : true , animation : circleTl . tweenFromTo ( "heroS…" at bounding box center [378, 218] width 480 height 337
click at [565, 198] on div "end : "bottom top" , scrub : true , animation : circleTl . tweenFromTo ( "heroS…" at bounding box center [378, 218] width 480 height 337
click at [599, 45] on button "Save" at bounding box center [601, 41] width 28 height 10
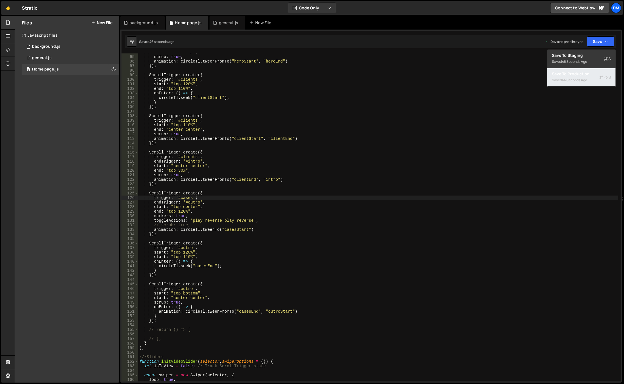
click at [576, 78] on div "44 seconds ago" at bounding box center [574, 80] width 25 height 5
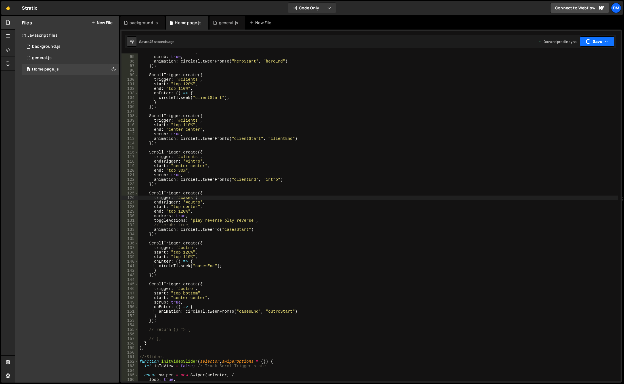
drag, startPoint x: 597, startPoint y: 41, endPoint x: 592, endPoint y: 44, distance: 5.6
click at [597, 41] on button "Save" at bounding box center [597, 41] width 34 height 10
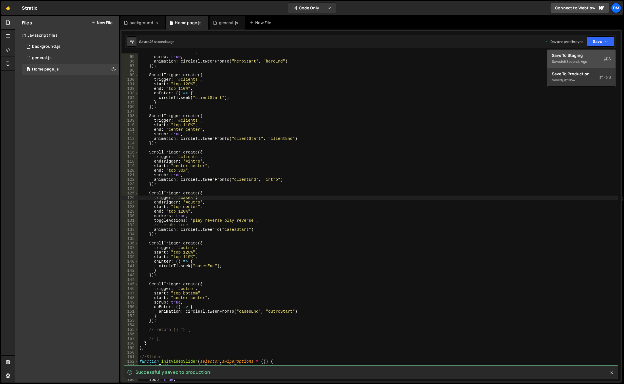
click at [570, 58] on div "Save to Staging S" at bounding box center [581, 56] width 59 height 6
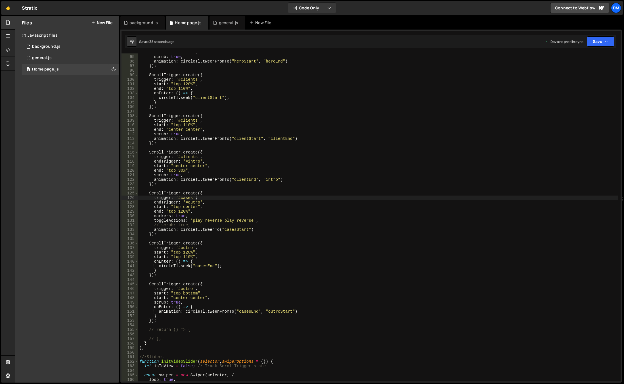
click at [563, 260] on div "end : "bottom top" , scrub : true , animation : circleTl . tweenFromTo ( "heroS…" at bounding box center [378, 218] width 480 height 337
drag, startPoint x: 194, startPoint y: 215, endPoint x: 153, endPoint y: 215, distance: 40.6
click at [153, 215] on div "end : "bottom top" , scrub : true , animation : circleTl . tweenFromTo ( "heroS…" at bounding box center [378, 218] width 480 height 337
drag, startPoint x: 188, startPoint y: 176, endPoint x: 154, endPoint y: 175, distance: 34.1
click at [154, 175] on div "end : "bottom top" , scrub : true , animation : circleTl . tweenFromTo ( "heroS…" at bounding box center [378, 218] width 480 height 337
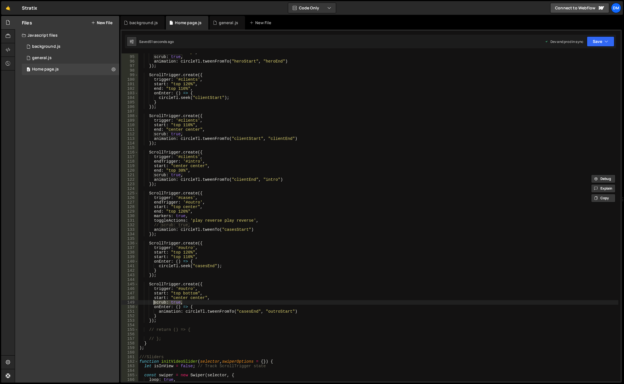
drag, startPoint x: 187, startPoint y: 304, endPoint x: 153, endPoint y: 304, distance: 33.2
click at [153, 304] on div "end : "bottom top" , scrub : true , animation : circleTl . tweenFromTo ( "heroS…" at bounding box center [378, 218] width 480 height 337
paste textarea "[DOMAIN_NAME]("casesEnd");"
click at [261, 268] on div "end : "bottom top" , scrub : true , animation : circleTl . tweenFromTo ( "heroS…" at bounding box center [378, 218] width 480 height 337
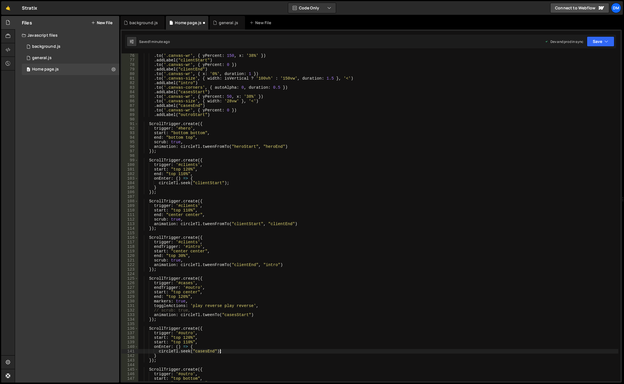
scroll to position [443, 0]
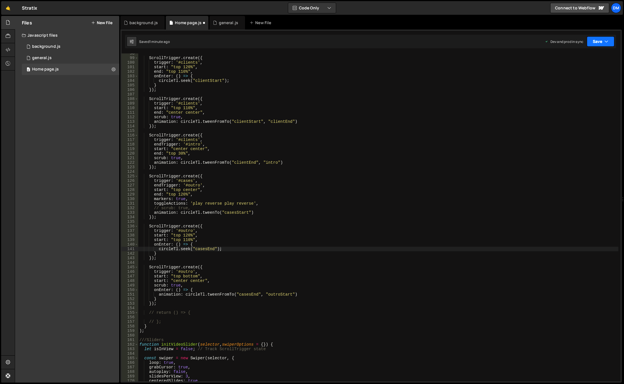
click at [601, 43] on button "Save" at bounding box center [601, 41] width 28 height 10
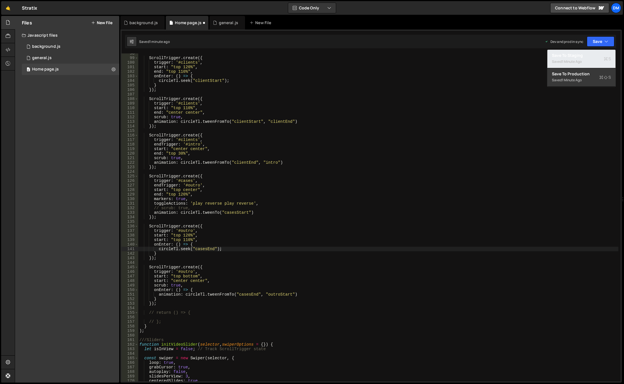
click at [579, 60] on div "1 minute ago" at bounding box center [572, 61] width 20 height 5
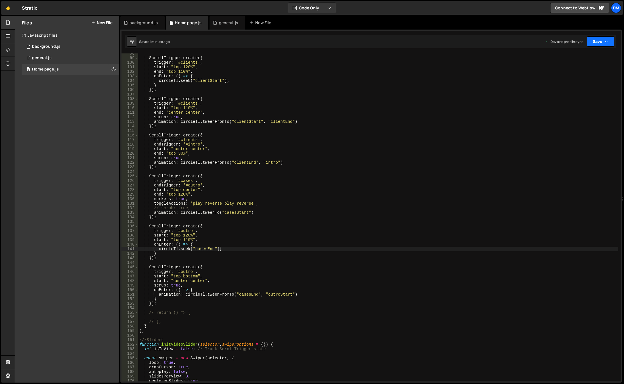
click at [599, 39] on button "Save" at bounding box center [601, 41] width 28 height 10
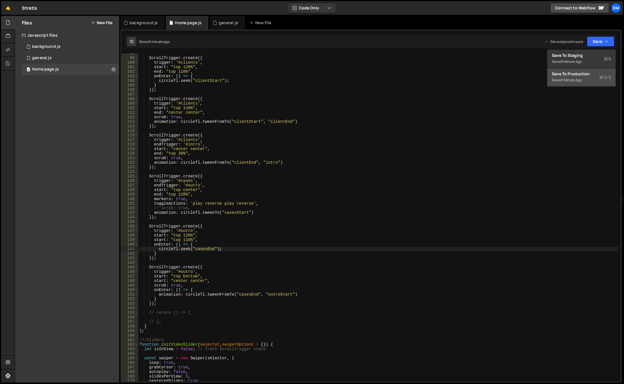
click at [574, 76] on div "Save to Production S" at bounding box center [581, 74] width 59 height 6
click at [539, 225] on div "ScrollTrigger . create ({ trigger : '#clients' , start : "top 120%" , end : "to…" at bounding box center [378, 219] width 480 height 337
click at [184, 281] on div "ScrollTrigger . create ({ trigger : '#clients' , start : "top 120%" , end : "to…" at bounding box center [378, 219] width 480 height 337
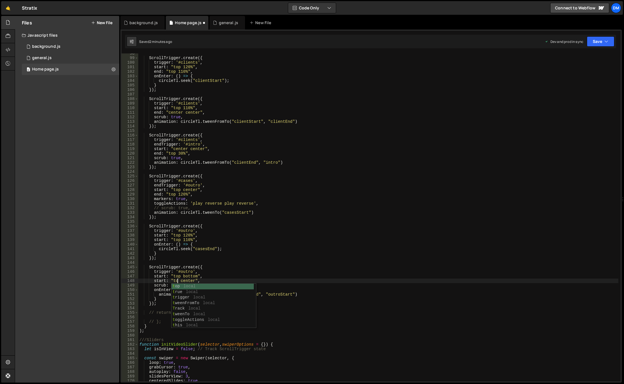
scroll to position [0, 3]
click at [179, 280] on div "ScrollTrigger . create ({ trigger : '#clients' , start : "top 120%" , end : "to…" at bounding box center [378, 219] width 480 height 337
click at [188, 280] on div "ScrollTrigger . create ({ trigger : '#clients' , start : "top 120%" , end : "to…" at bounding box center [378, 219] width 480 height 337
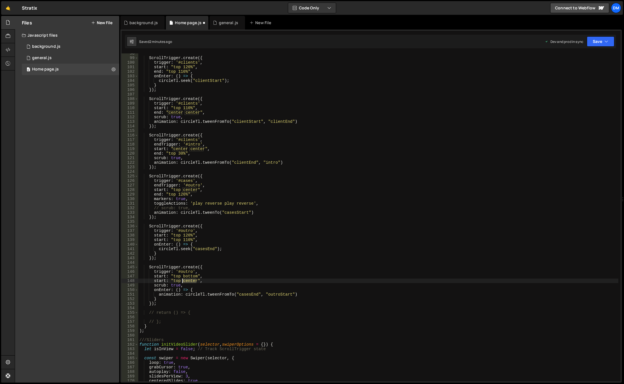
paste textarea "top"
click at [311, 246] on div "ScrollTrigger . create ({ trigger : '#clients' , start : "top 120%" , end : "to…" at bounding box center [378, 219] width 480 height 337
click at [164, 240] on div "ScrollTrigger . create ({ trigger : '#clients' , start : "top 120%" , end : "to…" at bounding box center [378, 219] width 480 height 337
click at [164, 239] on div "ScrollTrigger . create ({ trigger : '#clients' , start : "top 120%" , end : "to…" at bounding box center [378, 219] width 480 height 337
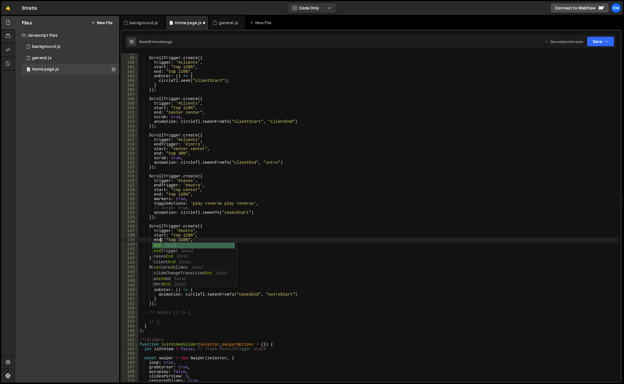
click at [193, 217] on div "ScrollTrigger . create ({ trigger : '#clients' , start : "top 120%" , end : "to…" at bounding box center [378, 219] width 480 height 337
click at [156, 239] on div "ScrollTrigger . create ({ trigger : '#clients' , start : "top 120%" , end : "to…" at bounding box center [378, 219] width 480 height 337
click at [158, 280] on div "ScrollTrigger . create ({ trigger : '#clients' , start : "top 120%" , end : "to…" at bounding box center [378, 219] width 480 height 337
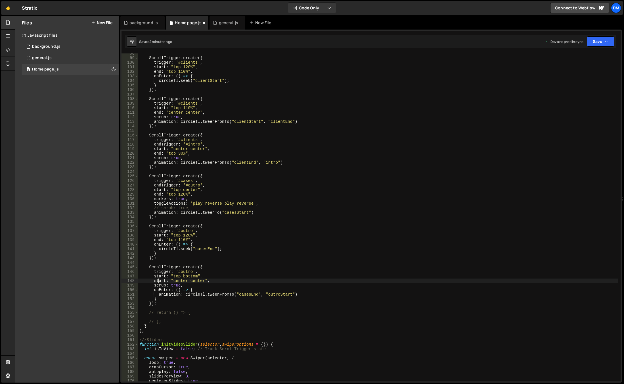
click at [158, 280] on div "ScrollTrigger . create ({ trigger : '#clients' , start : "top 120%" , end : "to…" at bounding box center [378, 219] width 480 height 337
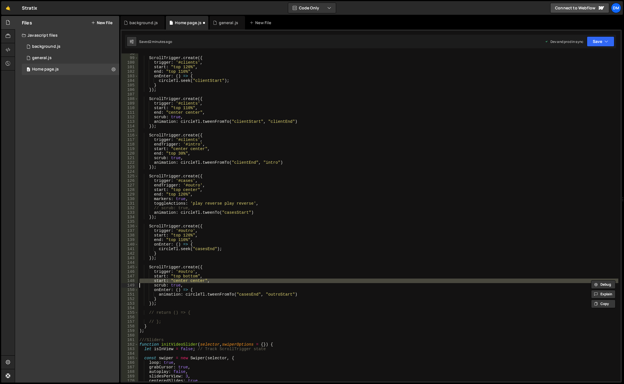
click at [158, 280] on div "ScrollTrigger . create ({ trigger : '#clients' , start : "top 120%" , end : "to…" at bounding box center [378, 219] width 480 height 337
click at [158, 280] on div "ScrollTrigger . create ({ trigger : '#clients' , start : "top 120%" , end : "to…" at bounding box center [378, 217] width 480 height 328
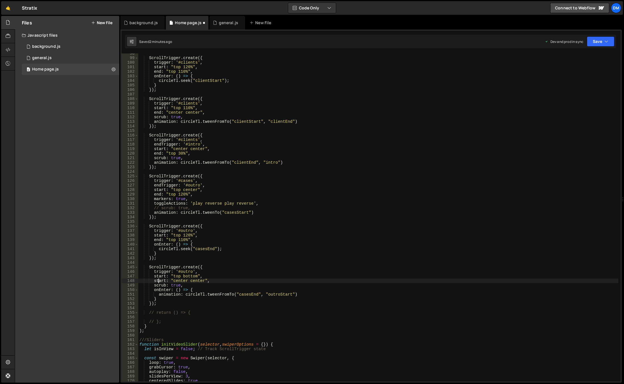
click at [158, 280] on div "ScrollTrigger . create ({ trigger : '#clients' , start : "top 120%" , end : "to…" at bounding box center [378, 219] width 480 height 337
paste textarea "end"
click at [329, 226] on div "ScrollTrigger . create ({ trigger : '#clients' , start : "top 120%" , end : "to…" at bounding box center [378, 219] width 480 height 337
click at [601, 41] on button "Save" at bounding box center [601, 41] width 28 height 10
click at [581, 70] on button "Save to Production S Saved 1 minute ago" at bounding box center [581, 77] width 68 height 18
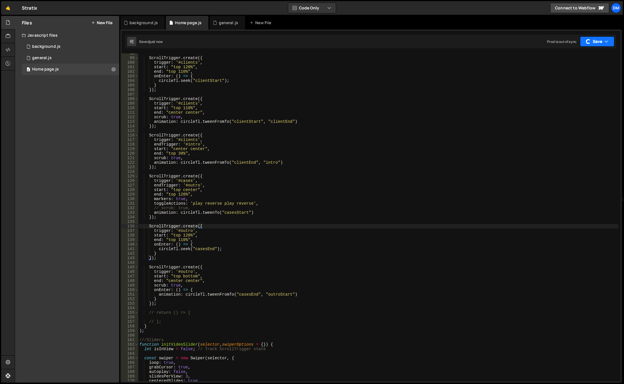
click at [591, 39] on button "Save" at bounding box center [597, 41] width 34 height 10
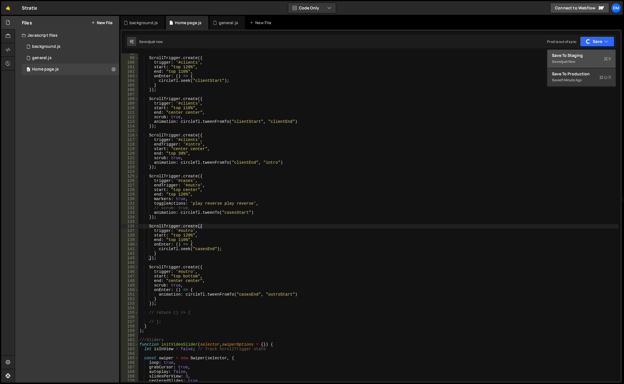
click at [570, 58] on div "Save to Staging S" at bounding box center [581, 56] width 59 height 6
click at [546, 250] on div "ScrollTrigger . create ({ trigger : '#clients' , start : "top 120%" , end : "to…" at bounding box center [378, 219] width 480 height 337
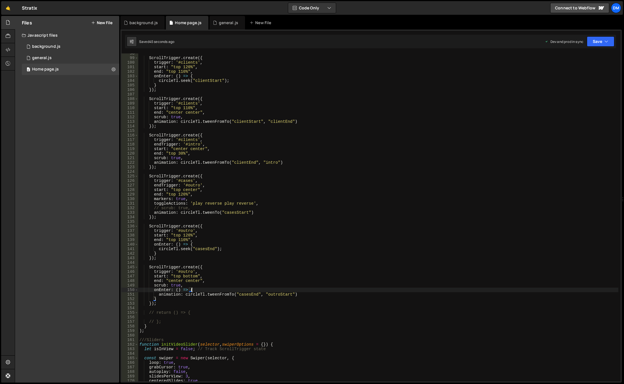
click at [202, 288] on div "ScrollTrigger . create ({ trigger : '#clients' , start : "top 120%" , end : "to…" at bounding box center [378, 219] width 480 height 337
type textarea "onEnter: () => {"
drag, startPoint x: 196, startPoint y: 289, endPoint x: 129, endPoint y: 290, distance: 67.0
click at [129, 290] on div "onEnter: () => { 98 99 100 101 102 103 104 105 106 107 108 109 110 111 112 113 …" at bounding box center [371, 217] width 499 height 328
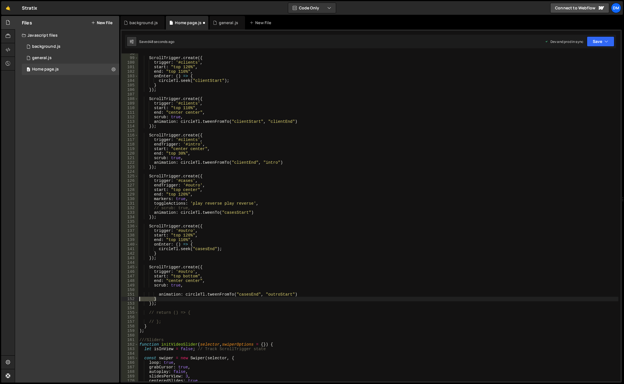
drag, startPoint x: 166, startPoint y: 298, endPoint x: 122, endPoint y: 296, distance: 44.6
click at [121, 297] on div "1 2 3 4 5 6 7 8 9 10 11 12 13 14 15 16 17 18 19 20 21 22 23 24 25 26 27 28 29 3…" at bounding box center [370, 206] width 501 height 353
type textarea "}"
click at [174, 291] on div "ScrollTrigger . create ({ trigger : '#clients' , start : "top 120%" , end : "to…" at bounding box center [378, 219] width 480 height 337
type textarea "scrub: true,"
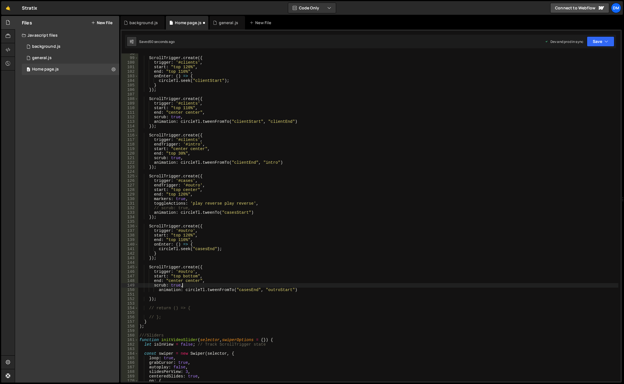
click at [168, 294] on div "ScrollTrigger . create ({ trigger : '#clients' , start : "top 120%" , end : "to…" at bounding box center [378, 219] width 480 height 337
click at [277, 269] on div "ScrollTrigger . create ({ trigger : '#clients' , start : "top 120%" , end : "to…" at bounding box center [378, 219] width 480 height 337
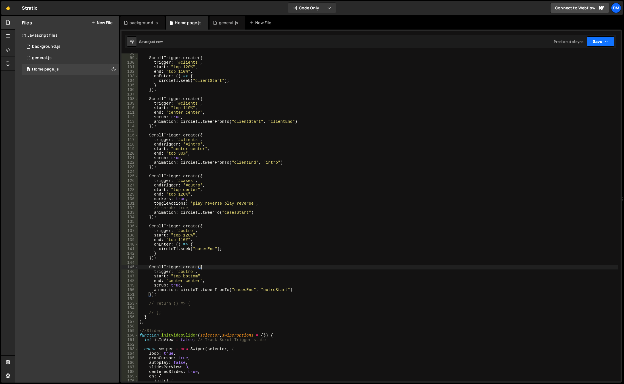
click at [602, 41] on button "Save" at bounding box center [601, 41] width 28 height 10
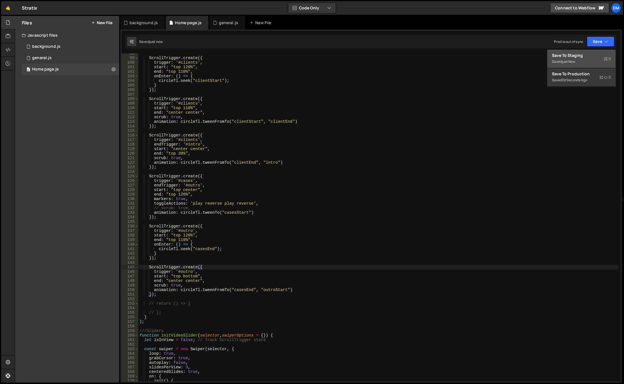
click at [591, 55] on div "Save to Staging S" at bounding box center [581, 56] width 59 height 6
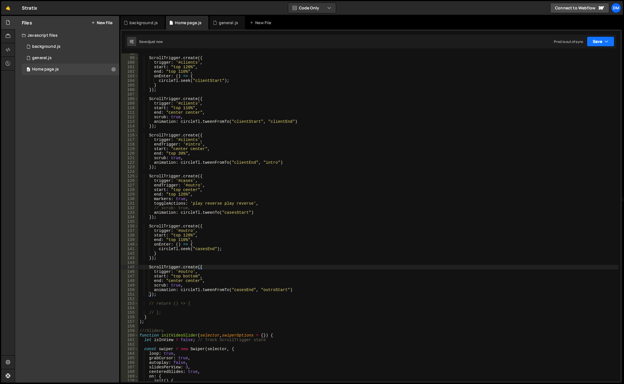
click at [598, 38] on button "Save" at bounding box center [601, 41] width 28 height 10
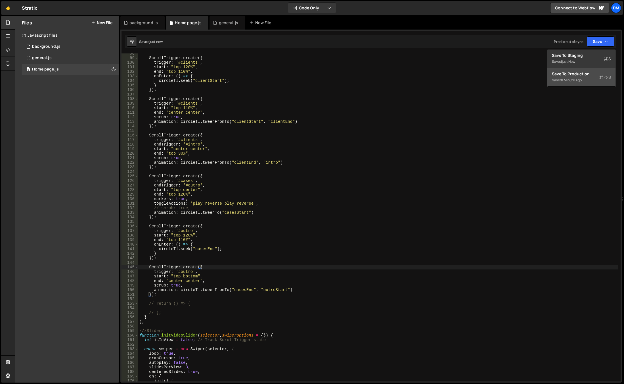
click at [580, 74] on div "Save to Production S" at bounding box center [581, 74] width 59 height 6
click at [555, 197] on div "ScrollTrigger . create ({ trigger : '#clients' , start : "top 120%" , end : "to…" at bounding box center [378, 219] width 480 height 337
click at [586, 232] on div "ScrollTrigger . create ({ trigger : '#clients' , start : "top 120%" , end : "to…" at bounding box center [378, 219] width 480 height 337
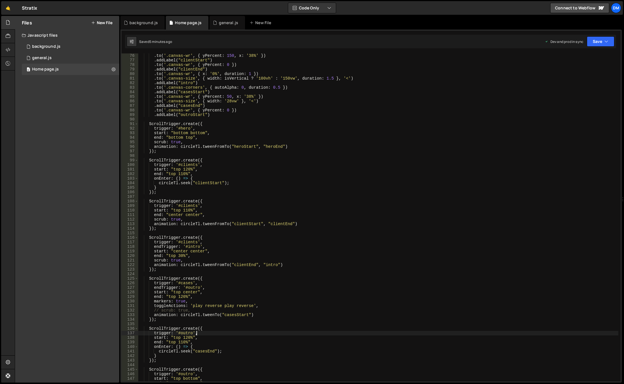
scroll to position [273, 0]
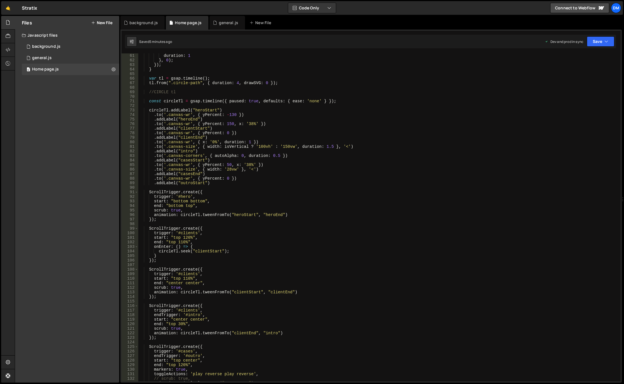
click at [197, 173] on div "duration : 1 } , 0 ) ; }) ; } var tl = gsap . timeline ( ) ; tl . from ( ".circ…" at bounding box center [378, 221] width 480 height 337
click at [196, 159] on div "duration : 1 } , 0 ) ; }) ; } var tl = gsap . timeline ( ) ; tl . from ( ".circ…" at bounding box center [378, 221] width 480 height 337
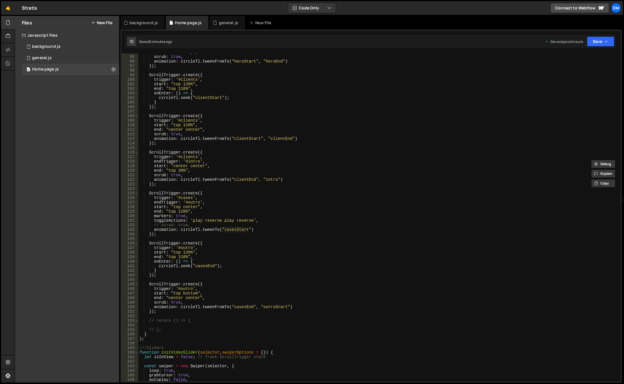
scroll to position [426, 0]
click at [206, 219] on div "end : "bottom top" , scrub : true , animation : circleTl . tweenFromTo ( "heroS…" at bounding box center [378, 218] width 480 height 337
click at [386, 74] on div "end : "bottom top" , scrub : true , animation : circleTl . tweenFromTo ( "heroS…" at bounding box center [378, 218] width 480 height 337
type textarea "ScrollTrigger.create({"
click at [325, 69] on div "end : "bottom top" , scrub : true , animation : circleTl . tweenFromTo ( "heroS…" at bounding box center [378, 218] width 480 height 337
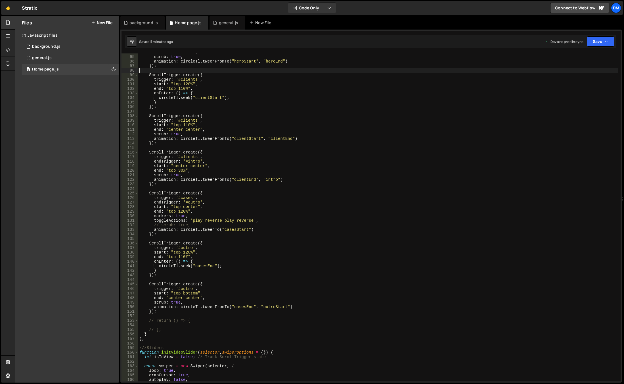
click at [323, 312] on div "end : "bottom top" , scrub : true , animation : circleTl . tweenFromTo ( "heroS…" at bounding box center [378, 218] width 480 height 337
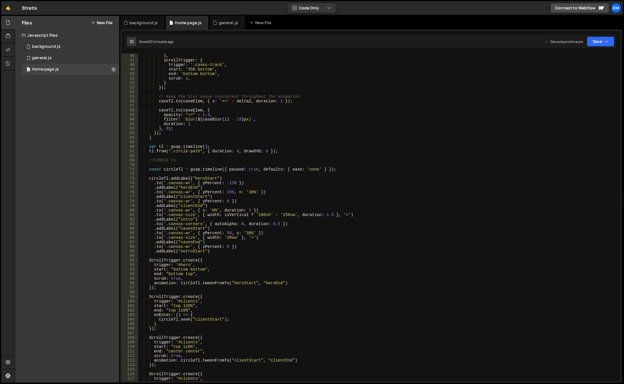
scroll to position [204, 0]
click at [333, 83] on div "} , scrollTrigger : { trigger : '.cases-track' , start : '350 bottom' , end : '…" at bounding box center [378, 221] width 480 height 337
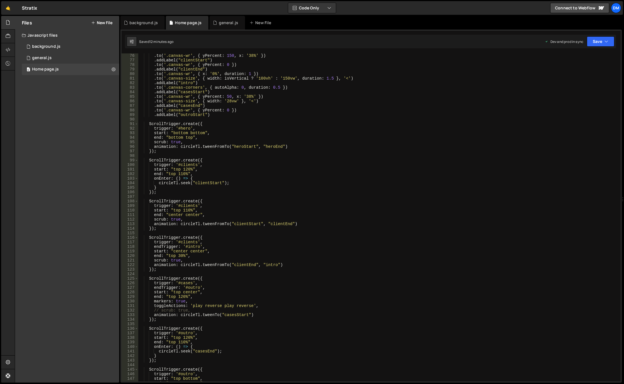
scroll to position [375, 0]
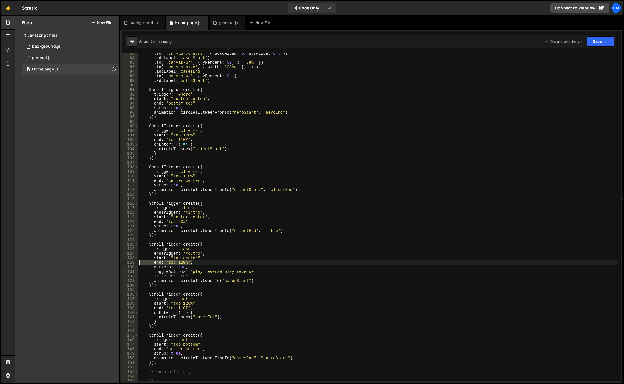
drag, startPoint x: 208, startPoint y: 264, endPoint x: 138, endPoint y: 260, distance: 69.7
click at [138, 260] on div "} 83 84 85 86 87 88 89 90 91 92 93 94 95 96 97 98 99 100 101 102 103 104 105 10…" at bounding box center [371, 217] width 499 height 328
click at [312, 207] on div ". to ( '.canvas-corners' , { autoAlpha : 0 , duration : 0.5 }) . addLabel ( "ca…" at bounding box center [378, 219] width 480 height 337
drag, startPoint x: 210, startPoint y: 252, endPoint x: 128, endPoint y: 254, distance: 82.4
click at [128, 254] on div "trigger: '#clients', 83 84 85 86 87 88 89 90 91 92 93 94 95 96 97 98 99 100 101…" at bounding box center [371, 217] width 499 height 328
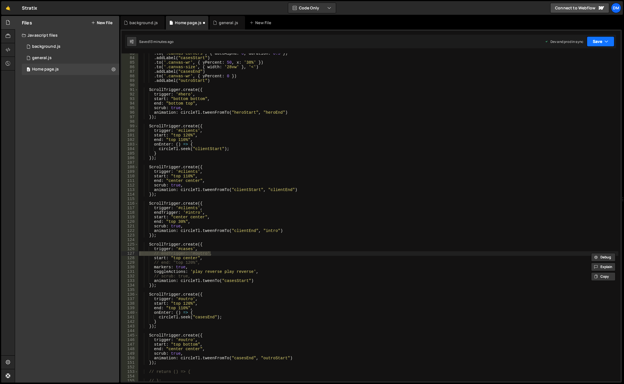
drag, startPoint x: 609, startPoint y: 41, endPoint x: 587, endPoint y: 54, distance: 25.7
click at [609, 41] on button "Save" at bounding box center [601, 41] width 28 height 10
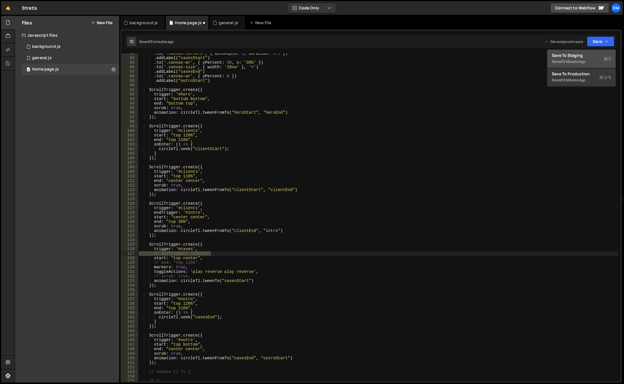
click at [575, 56] on div "Save to Staging S" at bounding box center [581, 56] width 59 height 6
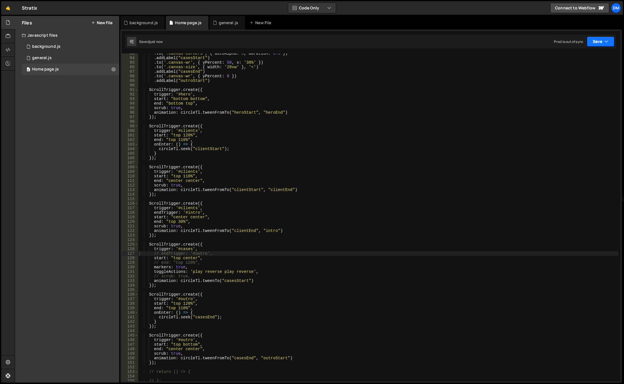
click at [589, 43] on button "Save" at bounding box center [601, 41] width 28 height 10
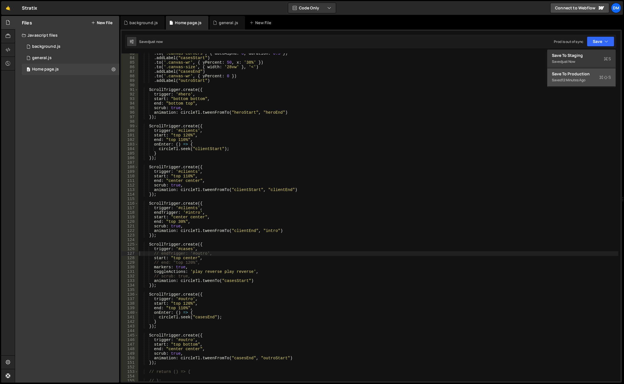
click at [576, 76] on div "Save to Production S" at bounding box center [581, 74] width 59 height 6
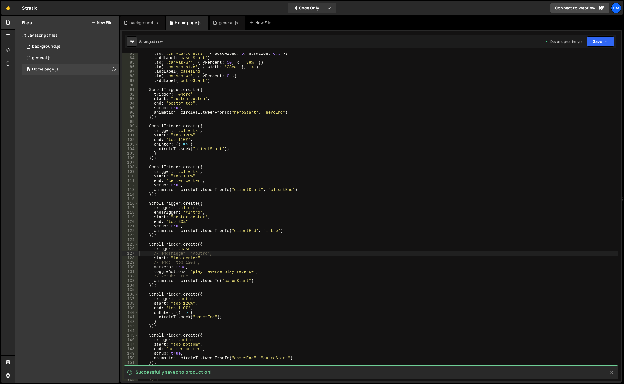
click at [367, 306] on div ". to ( '.canvas-corners' , { autoAlpha : 0 , duration : 0.5 }) . addLabel ( "ca…" at bounding box center [378, 219] width 480 height 337
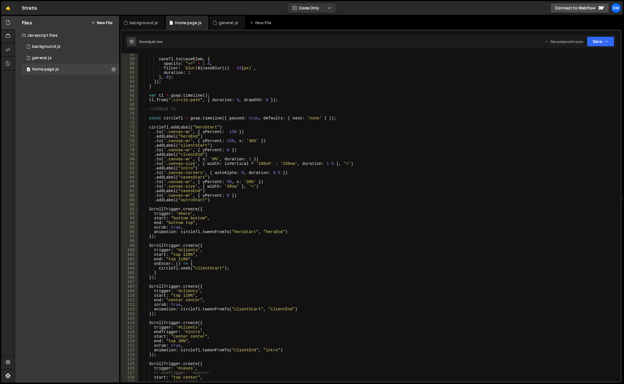
scroll to position [187, 0]
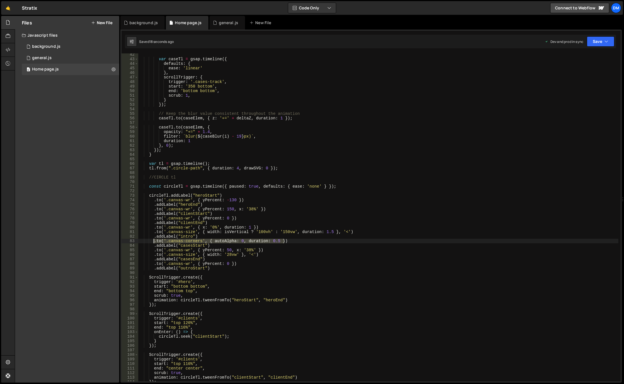
drag, startPoint x: 291, startPoint y: 240, endPoint x: 154, endPoint y: 240, distance: 136.9
click at [154, 240] on div "var caseTl = gsap . timeline ({ defaults : { ease : 'linear' } , scrollTrigger …" at bounding box center [378, 220] width 480 height 337
click at [267, 251] on div "var caseTl = gsap . timeline ({ defaults : { ease : 'linear' } , scrollTrigger …" at bounding box center [378, 220] width 480 height 337
click at [266, 252] on div "var caseTl = gsap . timeline ({ defaults : { ease : 'linear' } , scrollTrigger …" at bounding box center [378, 220] width 480 height 337
type textarea ".to('.canvas-size', { width: '28vw' }, '<')"
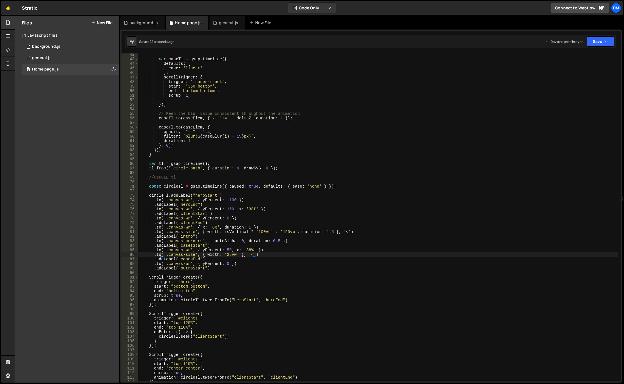
scroll to position [0, 1]
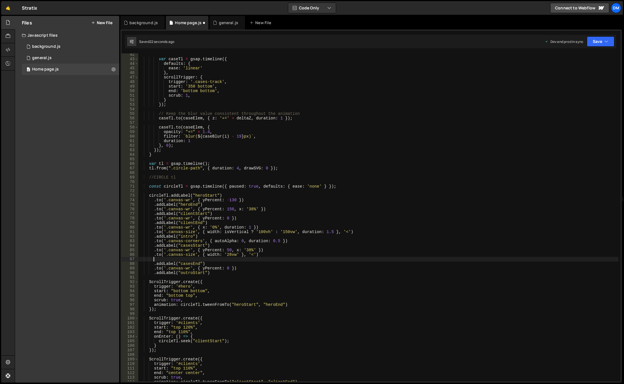
paste textarea ".to('.canvas-corners', { autoAlpha: 0, duration: 0.5 })"
click at [282, 259] on div "var caseTl = gsap . timeline ({ defaults : { ease : 'linear' } , scrollTrigger …" at bounding box center [378, 220] width 480 height 337
drag, startPoint x: 245, startPoint y: 260, endPoint x: 277, endPoint y: 259, distance: 32.4
click at [277, 259] on div "var caseTl = gsap . timeline ({ defaults : { ease : 'linear' } , scrollTrigger …" at bounding box center [378, 220] width 480 height 337
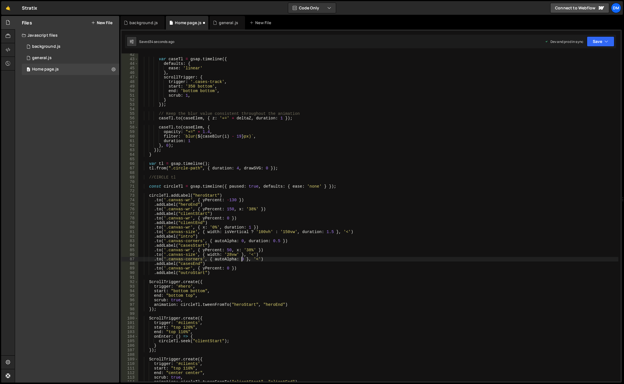
scroll to position [0, 7]
click at [371, 207] on div "var caseTl = gsap . timeline ({ defaults : { ease : 'linear' } , scrollTrigger …" at bounding box center [378, 220] width 480 height 337
click at [605, 40] on icon "button" at bounding box center [607, 42] width 4 height 6
click at [590, 51] on button "Save to Staging S Saved 38 seconds ago" at bounding box center [581, 59] width 68 height 18
click at [597, 41] on button "Save" at bounding box center [601, 41] width 28 height 10
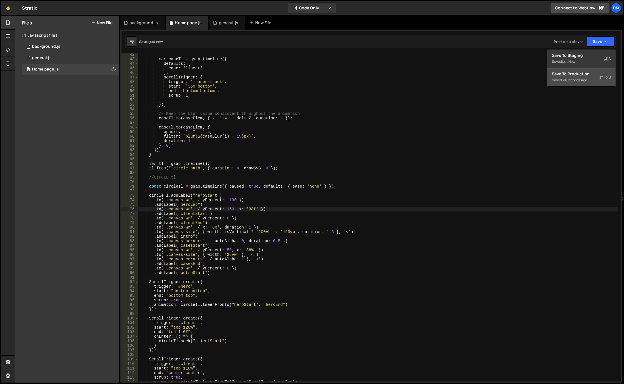
click at [569, 69] on button "Save to Production S Saved 38 seconds ago" at bounding box center [581, 77] width 68 height 18
click at [325, 68] on div "var caseTl = gsap . timeline ({ defaults : { ease : 'linear' } , scrollTrigger …" at bounding box center [378, 220] width 480 height 337
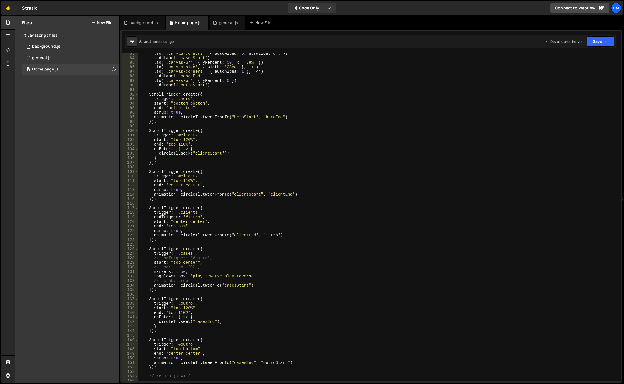
scroll to position [426, 0]
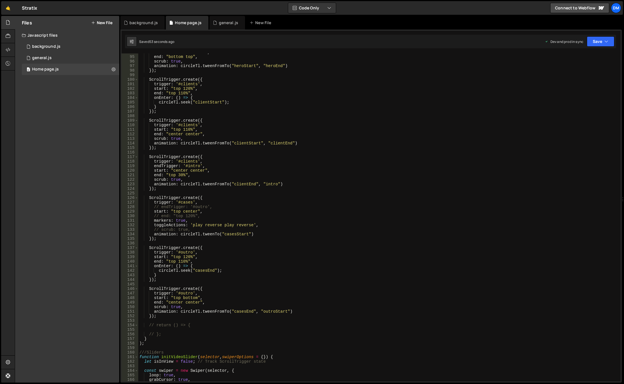
click at [209, 224] on div "start : "bottom bottom" , end : "bottom top" , scrub : true , animation : circl…" at bounding box center [378, 218] width 480 height 337
click at [206, 225] on div "start : "bottom bottom" , end : "bottom top" , scrub : true , animation : circl…" at bounding box center [378, 218] width 480 height 337
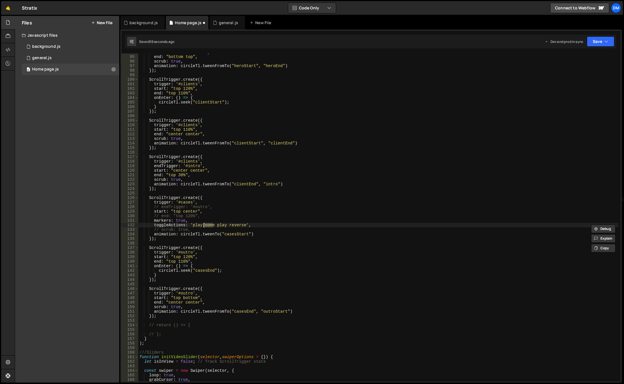
click at [238, 225] on div "start : "bottom bottom" , end : "bottom top" , scrub : true , animation : circl…" at bounding box center [378, 218] width 480 height 337
paste textarea "non"
drag, startPoint x: 258, startPoint y: 223, endPoint x: 97, endPoint y: 223, distance: 160.2
click at [97, 223] on div "Files New File Javascript files 0 background.js 0 0 general.js 0 0 Home page.js…" at bounding box center [319, 199] width 609 height 367
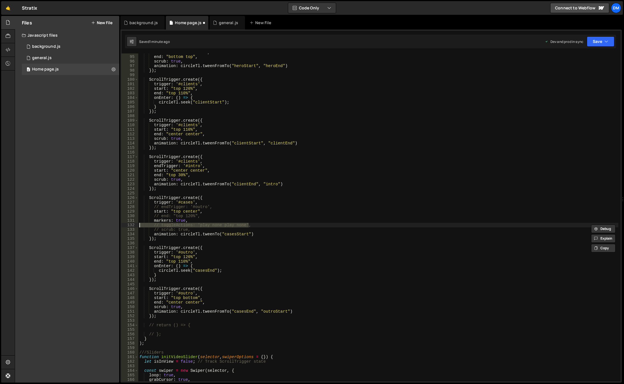
click at [314, 173] on div "start : "bottom bottom" , end : "bottom top" , scrub : true , animation : circl…" at bounding box center [378, 218] width 480 height 337
click at [591, 39] on button "Save" at bounding box center [601, 41] width 28 height 10
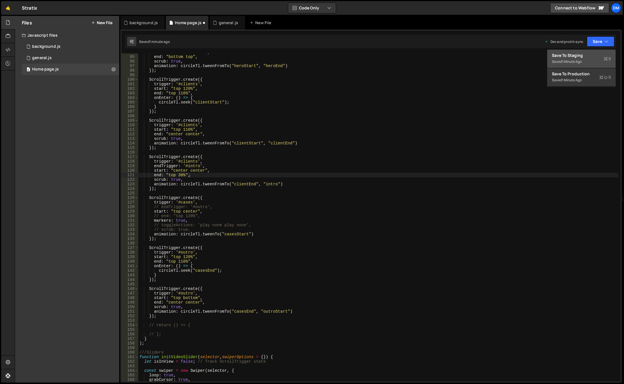
click at [584, 54] on div "Save to Staging S" at bounding box center [581, 56] width 59 height 6
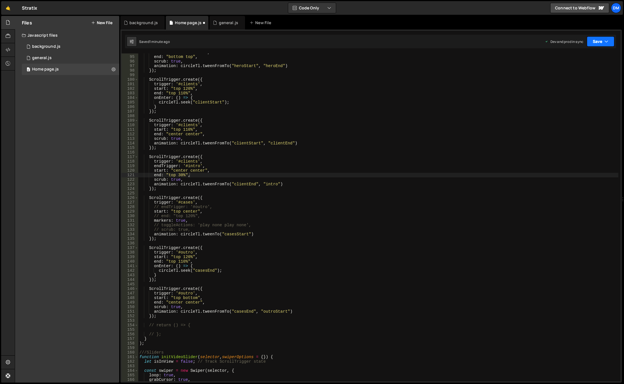
click at [593, 40] on button "Save" at bounding box center [601, 41] width 28 height 10
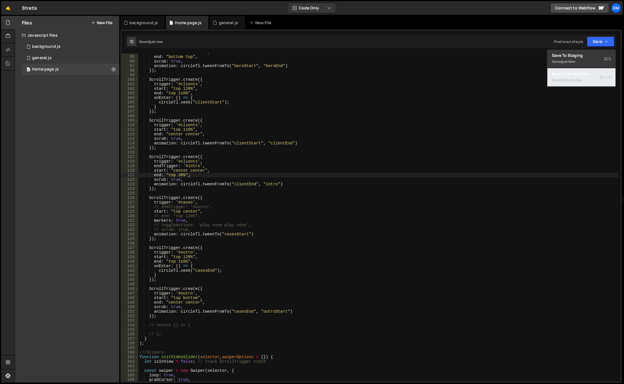
click at [571, 72] on div "Save to Production S" at bounding box center [581, 74] width 59 height 6
click at [334, 66] on div "start : "bottom bottom" , end : "bottom top" , scrub : true , animation : circl…" at bounding box center [378, 218] width 480 height 337
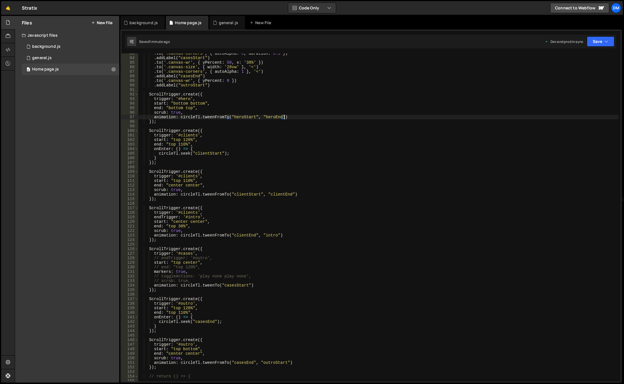
scroll to position [426, 0]
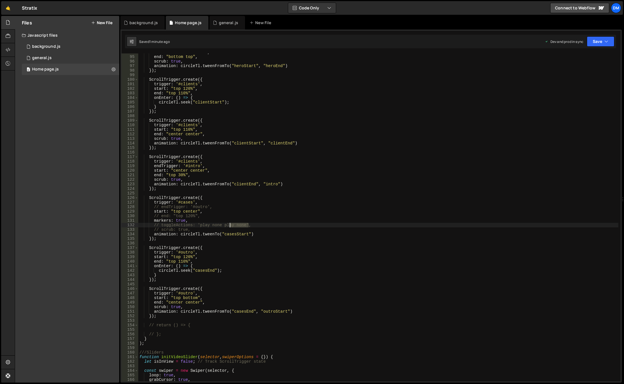
drag, startPoint x: 256, startPoint y: 226, endPoint x: 229, endPoint y: 226, distance: 27.3
click at [229, 226] on div "start : "bottom bottom" , end : "bottom top" , scrub : true , animation : circl…" at bounding box center [378, 218] width 480 height 337
click at [221, 219] on div "start : "bottom bottom" , end : "bottom top" , scrub : true , animation : circl…" at bounding box center [378, 218] width 480 height 337
click at [209, 213] on div "start : "bottom bottom" , end : "bottom top" , scrub : true , animation : circl…" at bounding box center [378, 218] width 480 height 337
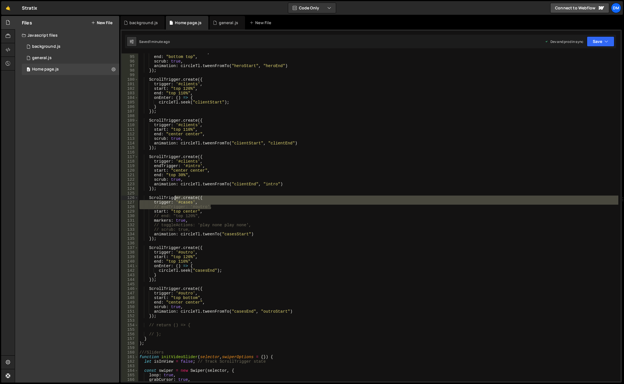
drag, startPoint x: 220, startPoint y: 205, endPoint x: 203, endPoint y: 202, distance: 17.7
click at [202, 202] on div "start : "bottom bottom" , end : "bottom top" , scrub : true , animation : circl…" at bounding box center [378, 218] width 480 height 337
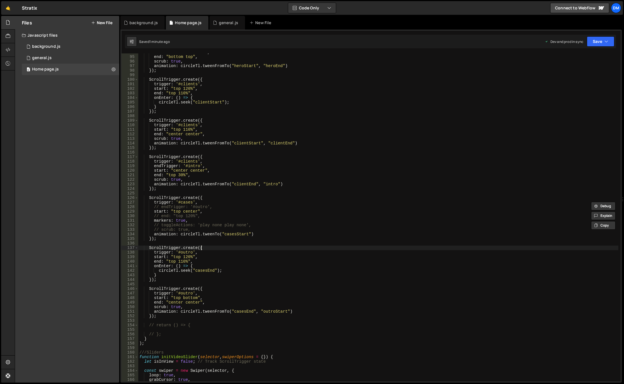
click at [315, 246] on div "start : "bottom bottom" , end : "bottom top" , scrub : true , animation : circl…" at bounding box center [378, 218] width 480 height 337
click at [253, 80] on div "start : "bottom bottom" , end : "bottom top" , scrub : true , animation : circl…" at bounding box center [378, 218] width 480 height 337
drag, startPoint x: 261, startPoint y: 226, endPoint x: 134, endPoint y: 224, distance: 126.9
click at [134, 224] on div "ScrollTrigger.create({ 94 95 96 97 98 99 100 101 102 103 104 105 106 107 108 10…" at bounding box center [371, 217] width 499 height 328
type textarea "// toggleActions: 'play none play none',"
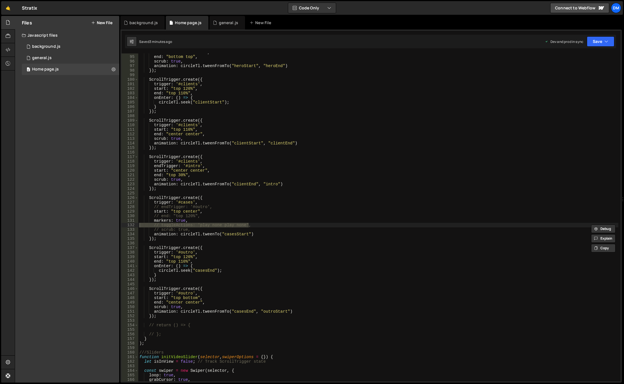
click at [371, 76] on div "start : "bottom bottom" , end : "bottom top" , scrub : true , animation : circl…" at bounding box center [378, 218] width 480 height 337
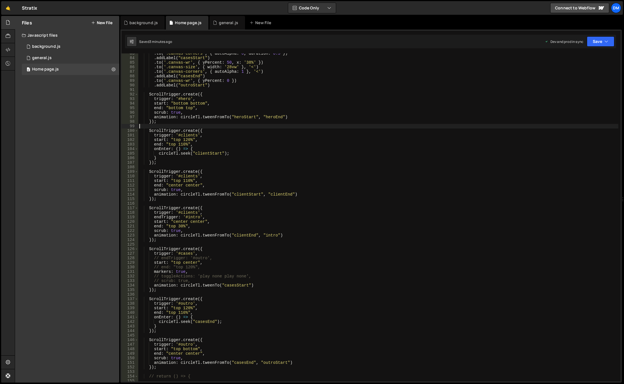
scroll to position [409, 0]
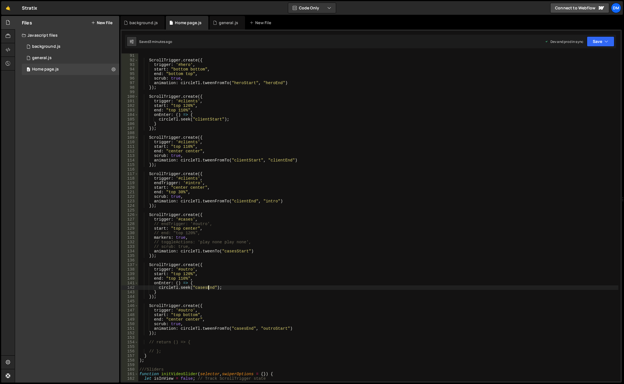
click at [207, 288] on div "ScrollTrigger . create ({ trigger : '#hero' , start : "bottom bottom" , end : "…" at bounding box center [378, 221] width 480 height 337
type textarea "[DOMAIN_NAME]("casesEnd");"
click at [207, 288] on div "ScrollTrigger . create ({ trigger : '#hero' , start : "bottom bottom" , end : "…" at bounding box center [378, 221] width 480 height 337
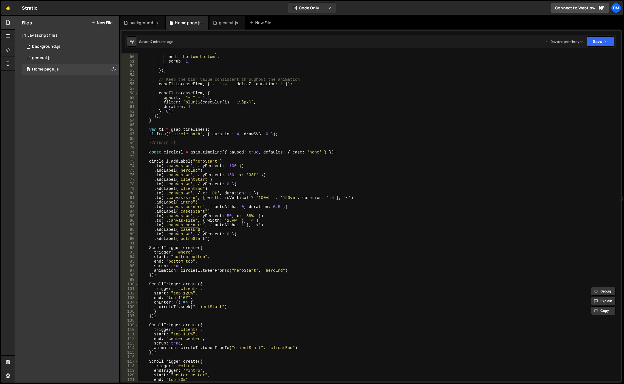
scroll to position [256, 0]
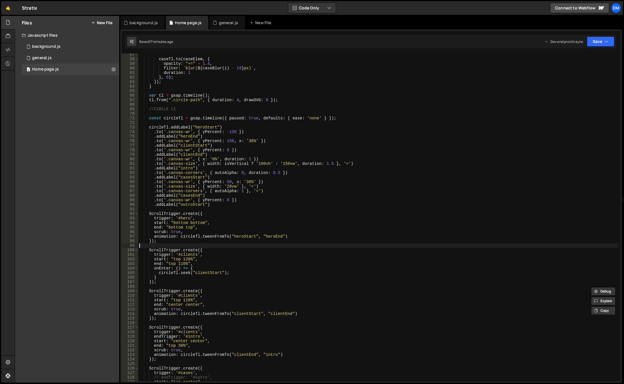
click at [364, 243] on div "caseTl . to ( caseElem , { opacity : "+=" + 1.4 , filter : ` blur( ${ caseBlur …" at bounding box center [378, 220] width 480 height 337
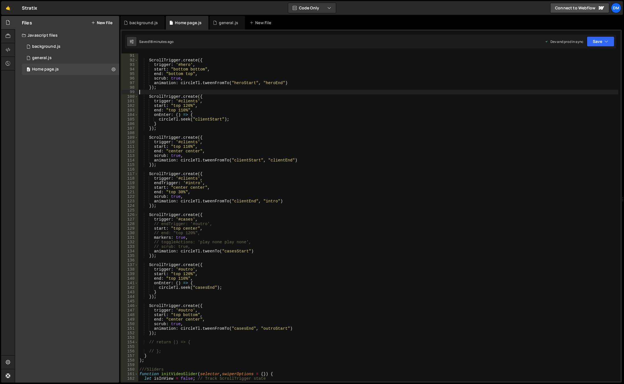
scroll to position [443, 0]
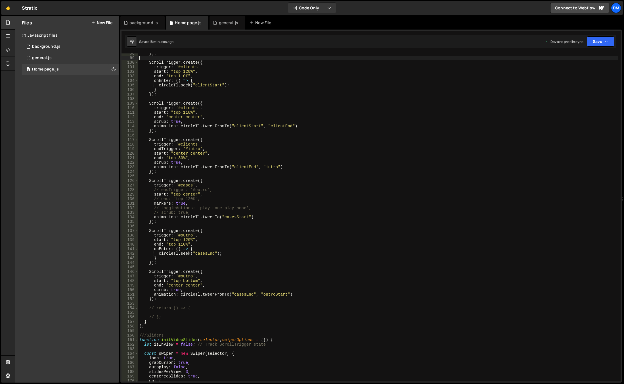
click at [250, 249] on div "}) ; ScrollTrigger . create ({ trigger : '#clients' , start : "top 120%" , end …" at bounding box center [378, 219] width 480 height 337
type textarea "onEnter: () => {"
click at [269, 266] on div "}) ; ScrollTrigger . create ({ trigger : '#clients' , start : "top 120%" , end …" at bounding box center [378, 219] width 480 height 337
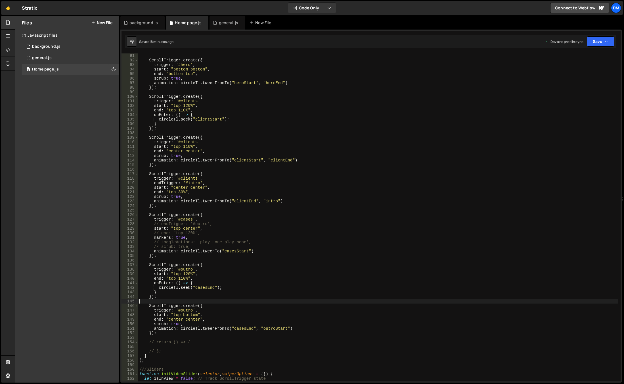
scroll to position [392, 0]
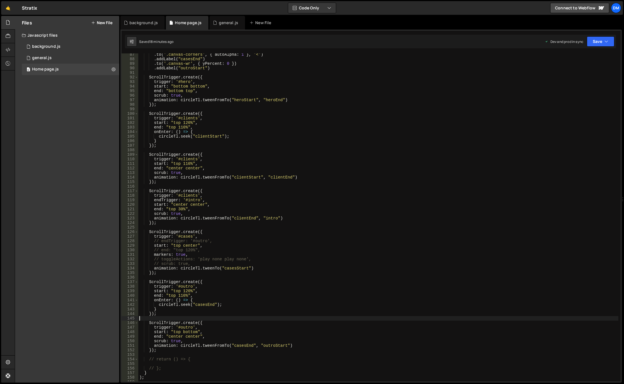
click at [212, 343] on div ". to ( '.canvas-corners' , { autoAlpha : 1 } , '<' ) . addLabel ( "casesEnd" ) …" at bounding box center [378, 220] width 480 height 337
click at [212, 346] on div ". to ( '.canvas-corners' , { autoAlpha : 1 } , '<' ) . addLabel ( "casesEnd" ) …" at bounding box center [378, 220] width 480 height 337
click at [204, 267] on div ". to ( '.canvas-corners' , { autoAlpha : 1 } , '<' ) . addLabel ( "casesEnd" ) …" at bounding box center [378, 220] width 480 height 337
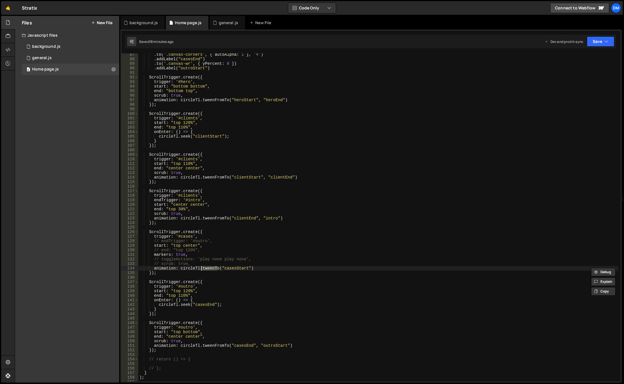
paste textarea "From"
click at [298, 243] on div ". to ( '.canvas-corners' , { autoAlpha : 1 } , '<' ) . addLabel ( "casesEnd" ) …" at bounding box center [378, 220] width 480 height 337
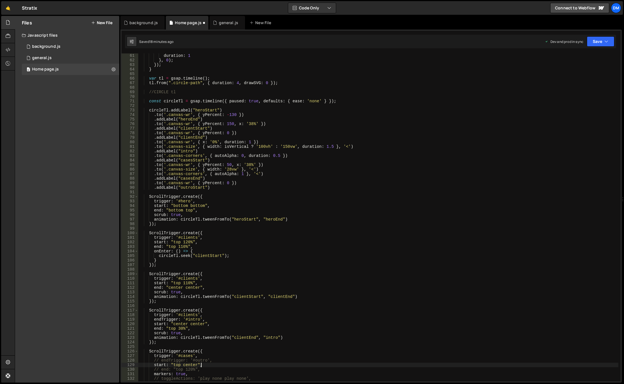
scroll to position [273, 0]
click at [187, 159] on div "duration : 1 } , 0 ) ; }) ; } var tl = gsap . timeline ( ) ; tl . from ( ".circ…" at bounding box center [378, 221] width 480 height 337
click at [186, 151] on div "duration : 1 } , 0 ) ; }) ; } var tl = gsap . timeline ( ) ; tl . from ( ".circ…" at bounding box center [378, 221] width 480 height 337
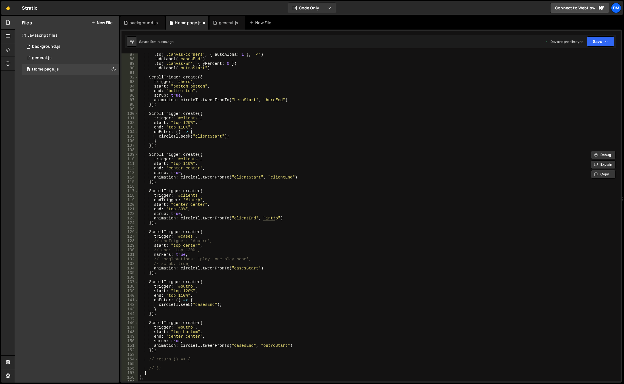
scroll to position [443, 0]
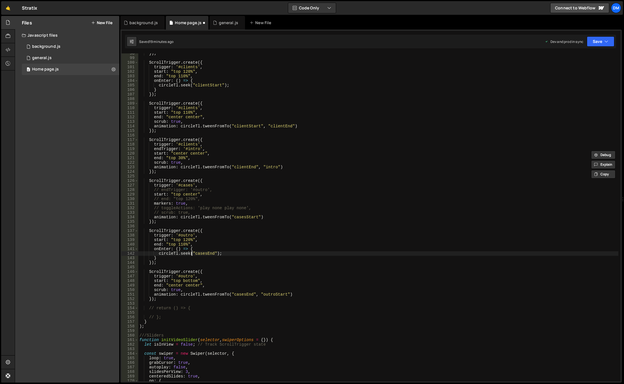
click at [193, 254] on div "}) ; ScrollTrigger . create ({ trigger : '#clients' , start : "top 120%" , end …" at bounding box center [378, 219] width 480 height 337
drag, startPoint x: 230, startPoint y: 217, endPoint x: 232, endPoint y: 236, distance: 19.6
click at [230, 217] on div "}) ; ScrollTrigger . create ({ trigger : '#clients' , start : "top 120%" , end …" at bounding box center [378, 219] width 480 height 337
paste textarea "intro"
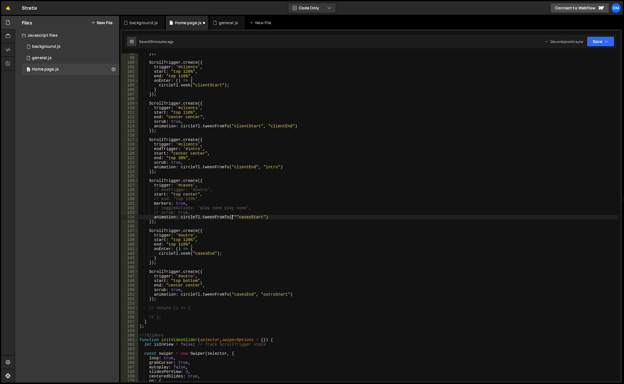
paste textarea "intro""
click at [270, 236] on div "}) ; ScrollTrigger . create ({ trigger : '#clients' , start : "top 120%" , end …" at bounding box center [378, 219] width 480 height 337
click at [601, 43] on button "Save" at bounding box center [601, 41] width 28 height 10
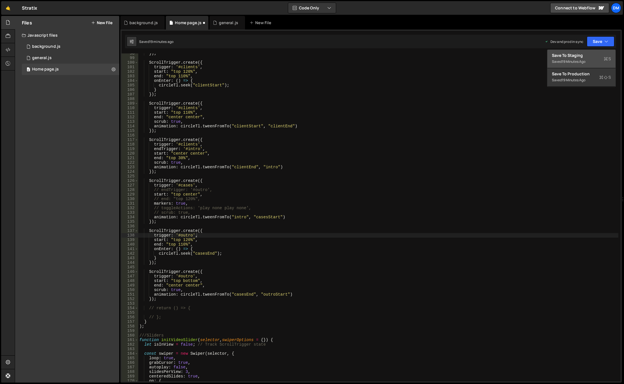
click at [586, 55] on div "Save to Staging S" at bounding box center [581, 56] width 59 height 6
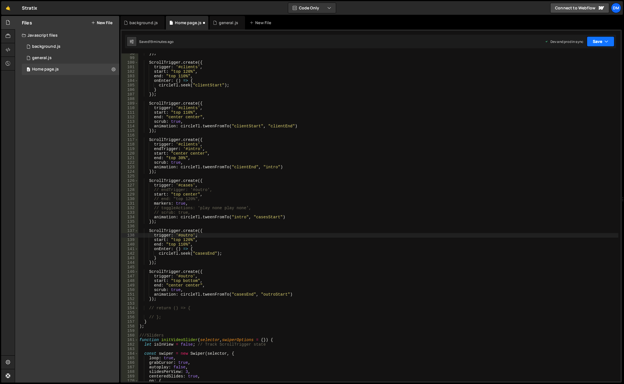
click at [594, 43] on button "Save" at bounding box center [601, 41] width 28 height 10
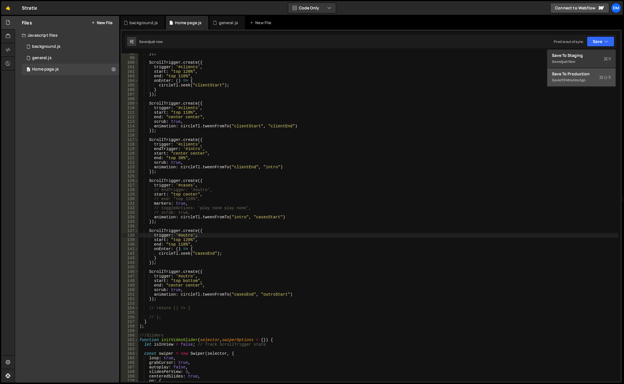
click at [576, 70] on button "Save to Production S Saved 19 minutes ago" at bounding box center [581, 77] width 68 height 18
drag, startPoint x: 316, startPoint y: 297, endPoint x: 310, endPoint y: 295, distance: 6.3
click at [315, 297] on div "}) ; ScrollTrigger . create ({ trigger : '#clients' , start : "top 120%" , end …" at bounding box center [378, 219] width 480 height 337
click at [210, 273] on div "}) ; ScrollTrigger . create ({ trigger : '#clients' , start : "top 120%" , end …" at bounding box center [378, 219] width 480 height 337
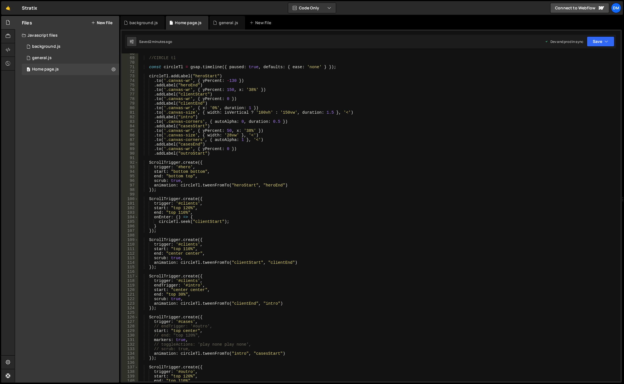
scroll to position [307, 0]
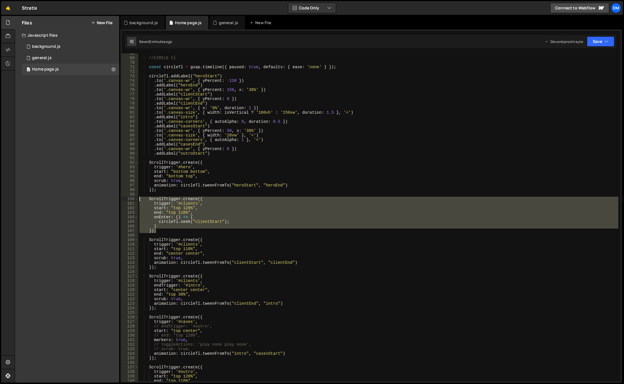
drag, startPoint x: 162, startPoint y: 232, endPoint x: 120, endPoint y: 198, distance: 54.5
click at [120, 198] on div "Files New File Javascript files 0 background.js 0 0 general.js 0 0 Home page.js…" at bounding box center [319, 199] width 609 height 367
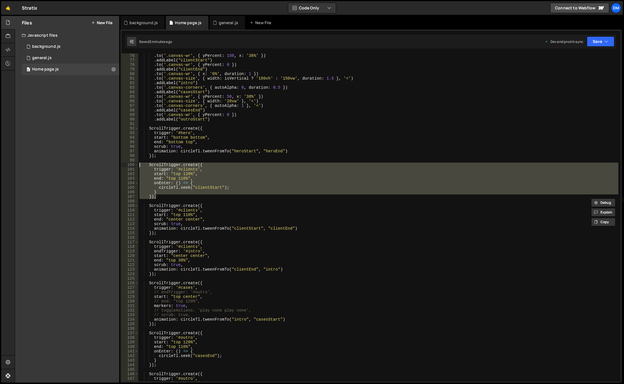
scroll to position [426, 0]
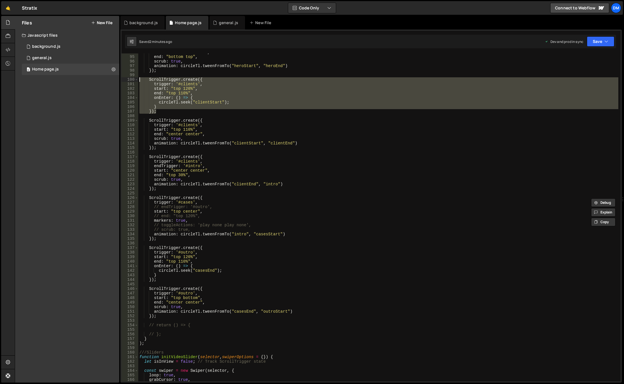
click at [215, 239] on div "start : "bottom bottom" , end : "bottom top" , scrub : true , animation : circl…" at bounding box center [378, 218] width 480 height 337
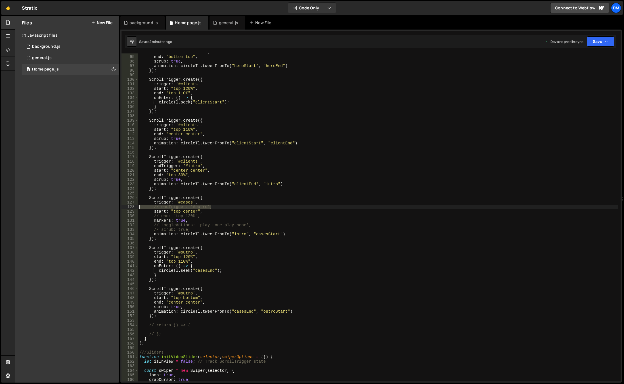
drag, startPoint x: 211, startPoint y: 208, endPoint x: 130, endPoint y: 206, distance: 80.7
click at [130, 206] on div "}); 94 95 96 97 98 99 100 101 102 103 104 105 106 107 108 109 110 111 112 113 1…" at bounding box center [371, 217] width 499 height 328
drag, startPoint x: 204, startPoint y: 214, endPoint x: 107, endPoint y: 214, distance: 97.7
click at [107, 214] on div "Files New File Javascript files 0 background.js 0 0 general.js 0 0 Home page.js…" at bounding box center [319, 199] width 609 height 367
click at [292, 204] on div "start : "bottom bottom" , end : "bottom top" , scrub : true , animation : circl…" at bounding box center [378, 218] width 480 height 337
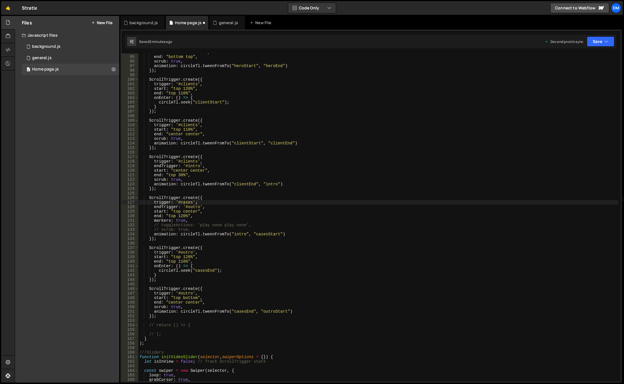
click at [600, 48] on div "Saved 2 minutes ago Dev and prod in sync Upgrade to Edit Save Save to Staging S…" at bounding box center [370, 42] width 491 height 14
click at [599, 41] on button "Save" at bounding box center [601, 41] width 28 height 10
click at [586, 56] on div "Save to Staging S" at bounding box center [581, 56] width 59 height 6
click at [598, 39] on button "Save" at bounding box center [601, 41] width 28 height 10
click at [576, 75] on div "Save to Production S" at bounding box center [581, 74] width 59 height 6
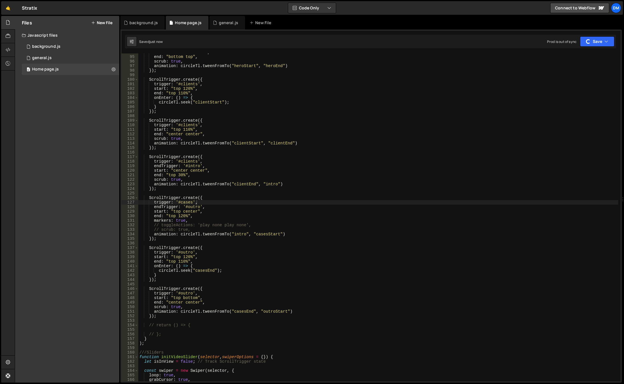
click at [493, 147] on div "start : "bottom bottom" , end : "bottom top" , scrub : true , animation : circl…" at bounding box center [378, 218] width 480 height 337
click at [327, 60] on div "start : "bottom bottom" , end : "bottom top" , scrub : true , animation : circl…" at bounding box center [378, 218] width 480 height 337
drag, startPoint x: 201, startPoint y: 231, endPoint x: 131, endPoint y: 231, distance: 70.4
click at [131, 231] on div "scrub: true, 94 95 96 97 98 99 100 101 102 103 104 105 106 107 108 109 110 111 …" at bounding box center [371, 217] width 499 height 328
click at [455, 187] on div "start : "bottom bottom" , end : "bottom top" , scrub : true , animation : circl…" at bounding box center [378, 218] width 480 height 337
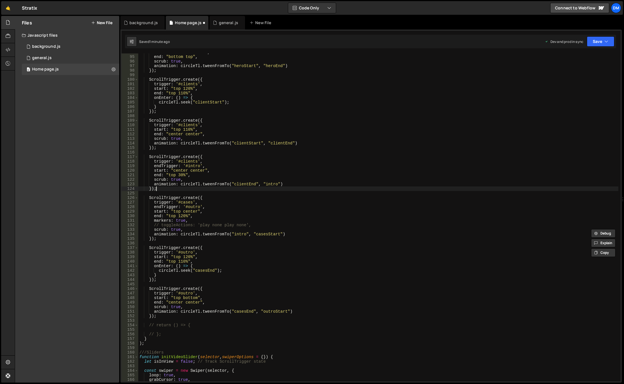
type textarea "});"
click at [592, 45] on button "Save" at bounding box center [601, 41] width 28 height 10
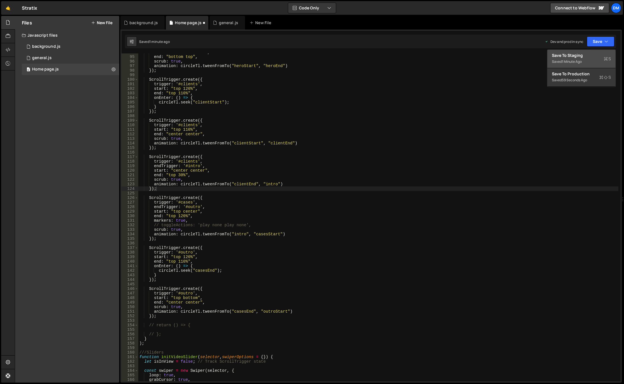
click at [574, 64] on div "Saved 1 minute ago" at bounding box center [581, 61] width 59 height 7
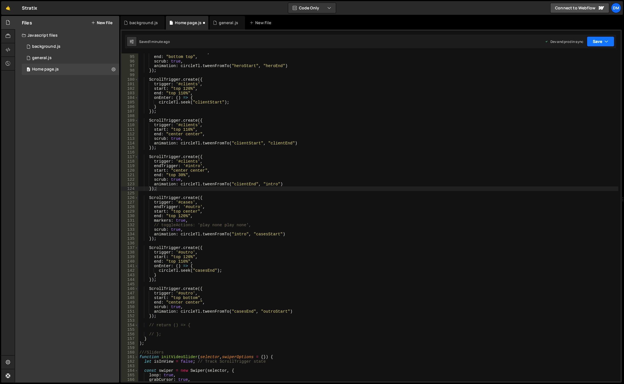
click at [599, 40] on button "Save" at bounding box center [601, 41] width 28 height 10
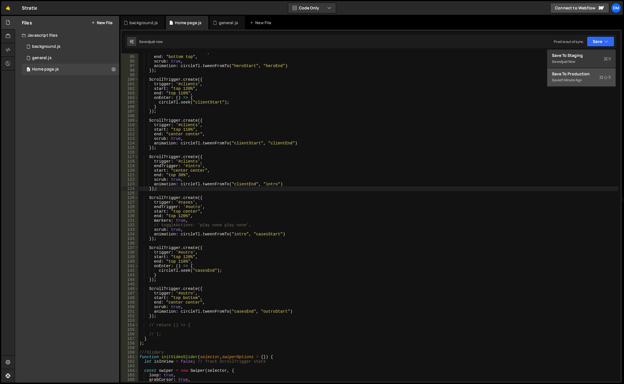
click at [578, 78] on div "1 minute ago" at bounding box center [572, 80] width 20 height 5
click at [292, 76] on div "start : "bottom bottom" , end : "bottom top" , scrub : true , animation : circl…" at bounding box center [378, 218] width 480 height 337
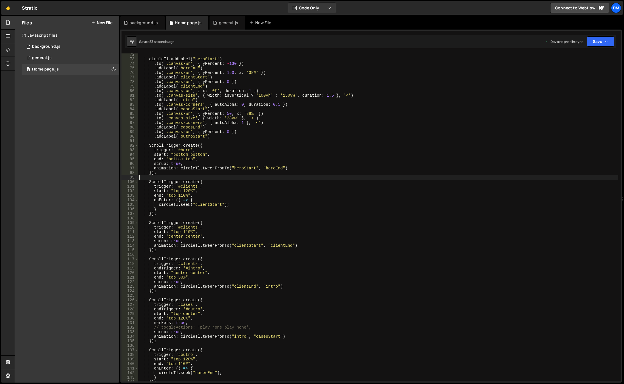
scroll to position [375, 0]
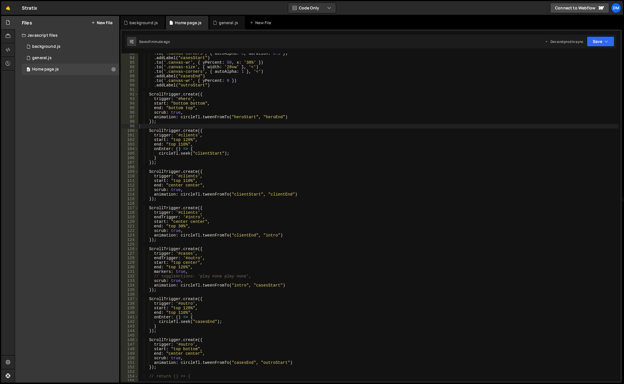
click at [346, 284] on div ". to ( '.canvas-corners' , { autoAlpha : 0 , duration : 0.5 }) . addLabel ( "ca…" at bounding box center [378, 219] width 480 height 337
click at [256, 262] on div ". to ( '.canvas-corners' , { autoAlpha : 0 , duration : 0.5 }) . addLabel ( "ca…" at bounding box center [378, 219] width 480 height 337
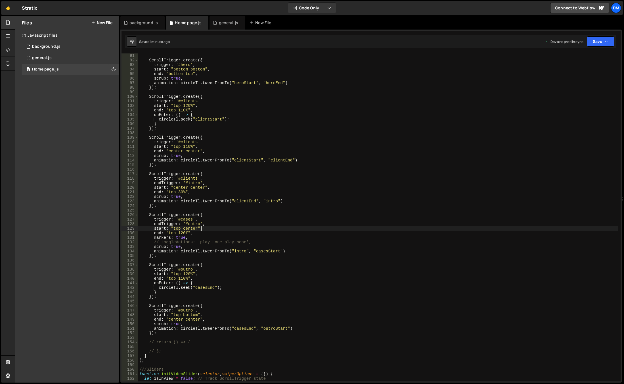
scroll to position [409, 0]
click at [319, 77] on div "ScrollTrigger . create ({ trigger : '#hero' , start : "bottom bottom" , end : "…" at bounding box center [378, 221] width 480 height 337
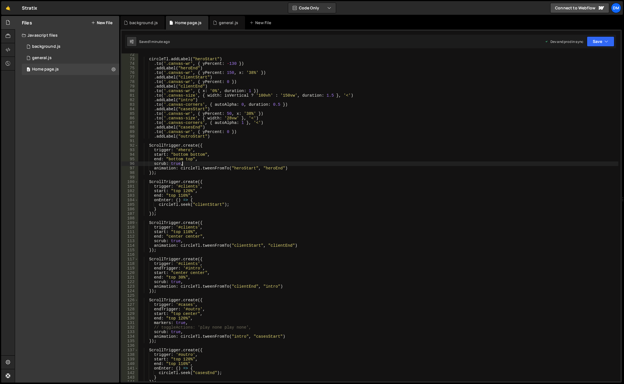
scroll to position [256, 0]
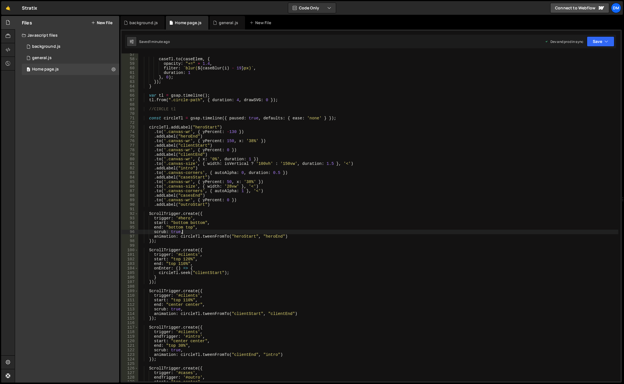
click at [224, 191] on div "caseTl . to ( caseElem , { opacity : "+=" + 1.4 , filter : ` blur( ${ caseBlur …" at bounding box center [378, 220] width 480 height 337
click at [287, 174] on div "caseTl . to ( caseElem , { opacity : "+=" + 1.4 , filter : ` blur( ${ caseBlur …" at bounding box center [378, 220] width 480 height 337
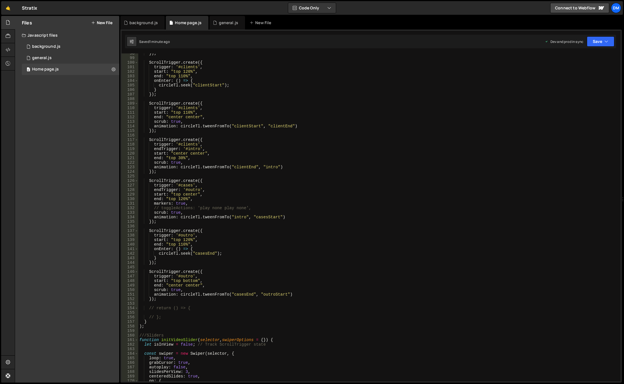
scroll to position [443, 0]
click at [242, 204] on div "}) ; ScrollTrigger . create ({ trigger : '#clients' , start : "top 120%" , end …" at bounding box center [378, 219] width 480 height 337
click at [189, 197] on div "}) ; ScrollTrigger . create ({ trigger : '#clients' , start : "top 120%" , end …" at bounding box center [378, 219] width 480 height 337
type textarea "end: "top 120%","
click at [205, 197] on div "}) ; ScrollTrigger . create ({ trigger : '#clients' , start : "top 120%" , end …" at bounding box center [378, 217] width 480 height 328
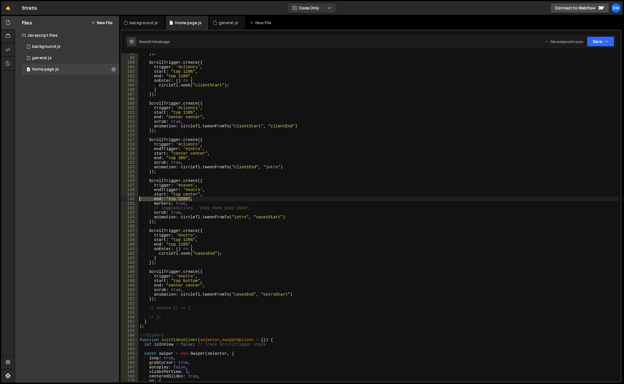
drag, startPoint x: 199, startPoint y: 197, endPoint x: 121, endPoint y: 198, distance: 78.7
click at [121, 198] on div "1 2 3 4 5 6 7 8 9 10 11 12 13 14 15 16 17 18 19 20 21 22 23 24 25 26 27 28 29 3…" at bounding box center [370, 206] width 501 height 353
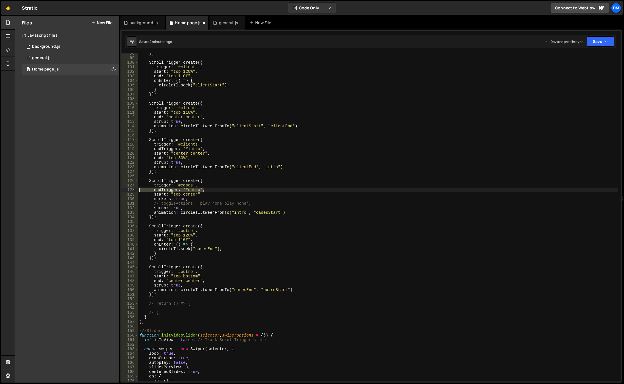
drag, startPoint x: 205, startPoint y: 191, endPoint x: 120, endPoint y: 189, distance: 84.9
click at [120, 189] on div "Files New File Javascript files 0 background.js 0 0 general.js 0 0 Home page.js…" at bounding box center [319, 199] width 609 height 367
type textarea "endTrigger: '#outro',"
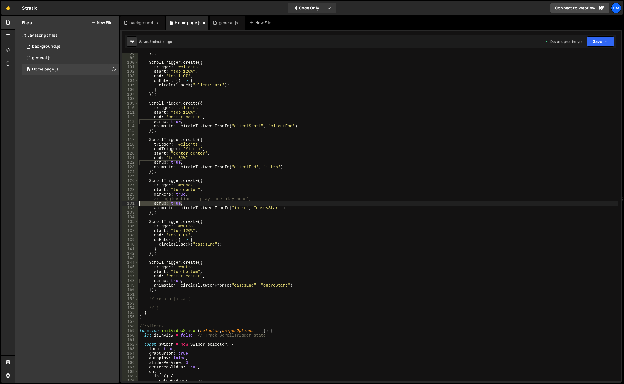
drag, startPoint x: 174, startPoint y: 201, endPoint x: 120, endPoint y: 201, distance: 54.8
click at [120, 201] on div "Files New File Javascript files 0 background.js 0 0 general.js 0 0 Home page.js…" at bounding box center [319, 199] width 609 height 367
type textarea "scrub: true,"
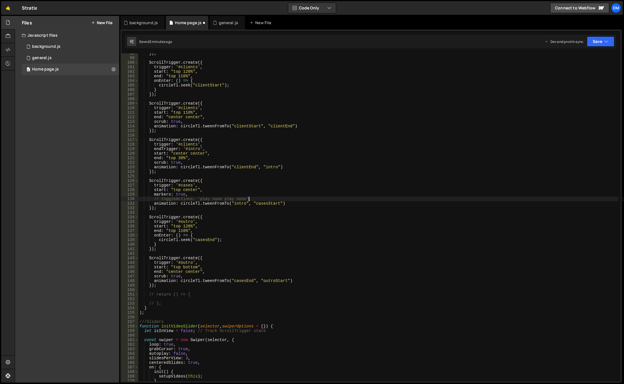
click at [266, 210] on div "}) ; ScrollTrigger . create ({ trigger : '#clients' , start : "top 120%" , end …" at bounding box center [378, 219] width 480 height 337
click at [591, 42] on button "Save" at bounding box center [601, 41] width 28 height 10
click at [583, 60] on div "2 minutes ago" at bounding box center [573, 61] width 22 height 5
click at [593, 41] on button "Save" at bounding box center [601, 41] width 28 height 10
click at [576, 75] on div "Save to Production S" at bounding box center [581, 74] width 59 height 6
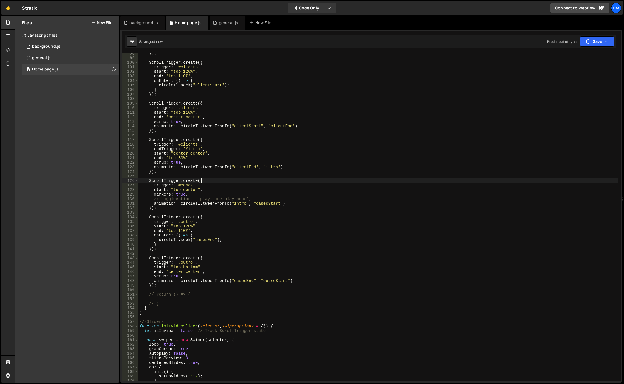
click at [421, 179] on div "}) ; ScrollTrigger . create ({ trigger : '#clients' , start : "top 120%" , end …" at bounding box center [378, 219] width 480 height 337
click at [390, 83] on div "}) ; ScrollTrigger . create ({ trigger : '#clients' , start : "top 120%" , end …" at bounding box center [378, 219] width 480 height 337
drag, startPoint x: 258, startPoint y: 197, endPoint x: 154, endPoint y: 198, distance: 104.5
click at [154, 198] on div "}) ; ScrollTrigger . create ({ trigger : '#clients' , start : "top 120%" , end …" at bounding box center [378, 219] width 480 height 337
drag, startPoint x: 319, startPoint y: 78, endPoint x: 312, endPoint y: 87, distance: 11.7
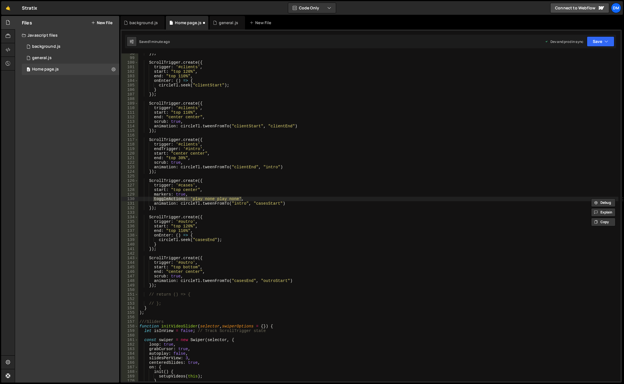
click at [319, 78] on div "}) ; ScrollTrigger . create ({ trigger : '#clients' , start : "top 120%" , end …" at bounding box center [378, 219] width 480 height 337
click at [209, 198] on div "}) ; ScrollTrigger . create ({ trigger : '#clients' , start : "top 120%" , end …" at bounding box center [378, 219] width 480 height 337
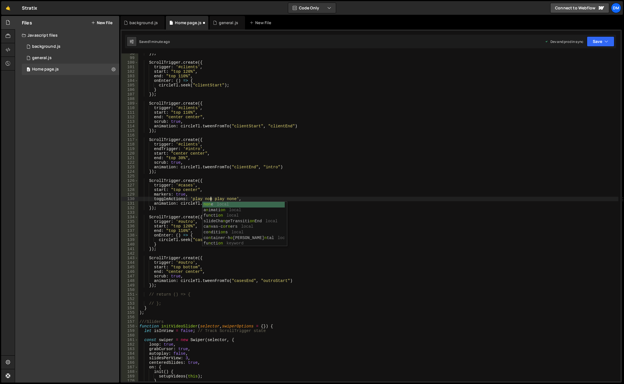
scroll to position [0, 5]
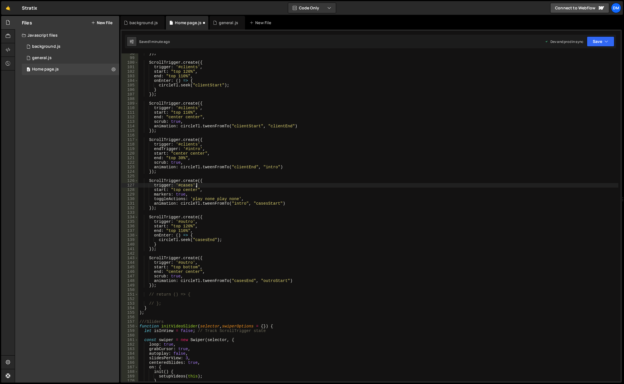
click at [222, 187] on div "}) ; ScrollTrigger . create ({ trigger : '#clients' , start : "top 120%" , end …" at bounding box center [378, 219] width 480 height 337
drag, startPoint x: 344, startPoint y: 74, endPoint x: 346, endPoint y: 81, distance: 7.9
click at [344, 73] on div "}) ; ScrollTrigger . create ({ trigger : '#clients' , start : "top 120%" , end …" at bounding box center [378, 219] width 480 height 337
click at [206, 199] on div "}) ; ScrollTrigger . create ({ trigger : '#clients' , start : "top 120%" , end …" at bounding box center [378, 219] width 480 height 337
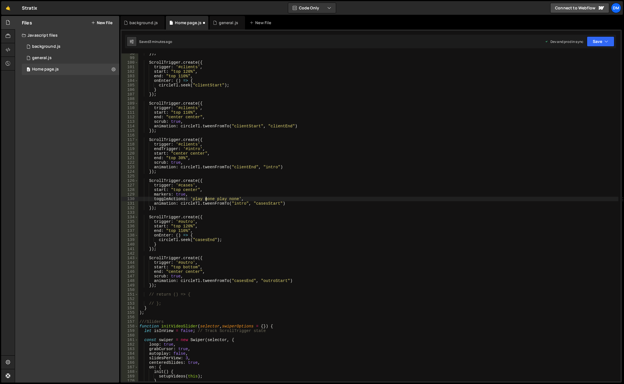
click at [206, 199] on div "}) ; ScrollTrigger . create ({ trigger : '#clients' , start : "top 120%" , end …" at bounding box center [378, 219] width 480 height 337
click at [213, 200] on div "}) ; ScrollTrigger . create ({ trigger : '#clients' , start : "top 120%" , end …" at bounding box center [378, 219] width 480 height 337
click at [240, 200] on div "}) ; ScrollTrigger . create ({ trigger : '#clients' , start : "top 120%" , end …" at bounding box center [378, 219] width 480 height 337
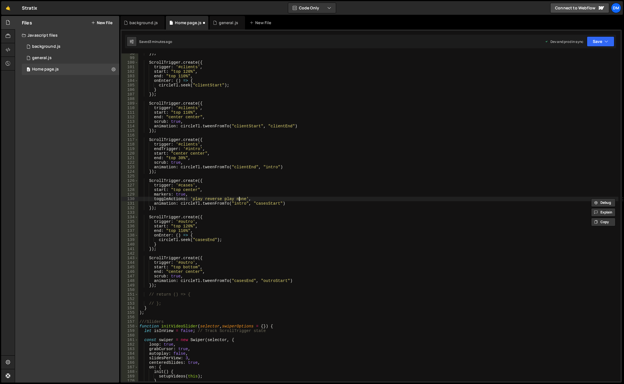
click at [240, 200] on div "}) ; ScrollTrigger . create ({ trigger : '#clients' , start : "top 120%" , end …" at bounding box center [378, 219] width 480 height 337
paste textarea "revers"
click at [600, 40] on button "Save" at bounding box center [601, 41] width 28 height 10
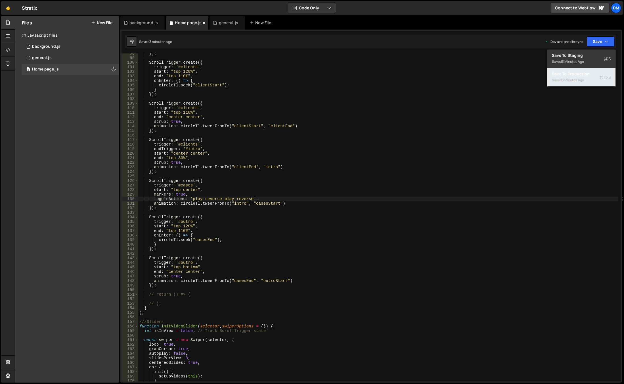
click at [586, 79] on div "Saved 3 minutes ago" at bounding box center [581, 80] width 59 height 7
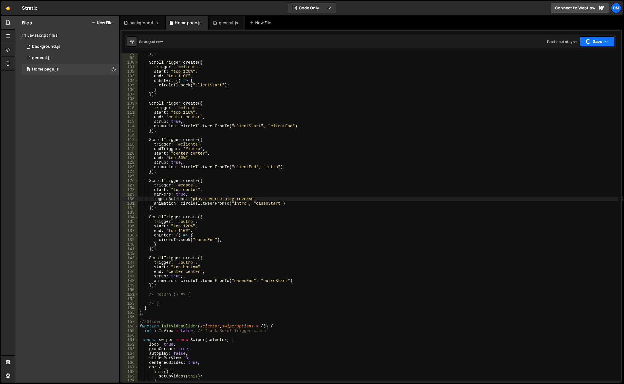
click at [590, 38] on button "Save" at bounding box center [597, 41] width 34 height 10
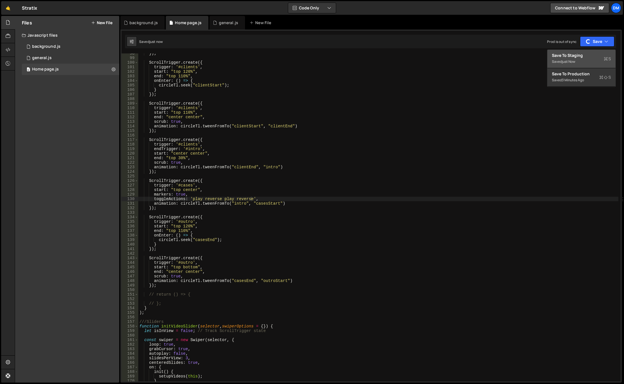
click at [578, 65] on button "Save to Staging S Saved just now" at bounding box center [581, 59] width 68 height 18
click at [346, 78] on div "}) ; ScrollTrigger . create ({ trigger : '#clients' , start : "top 120%" , end …" at bounding box center [378, 219] width 480 height 337
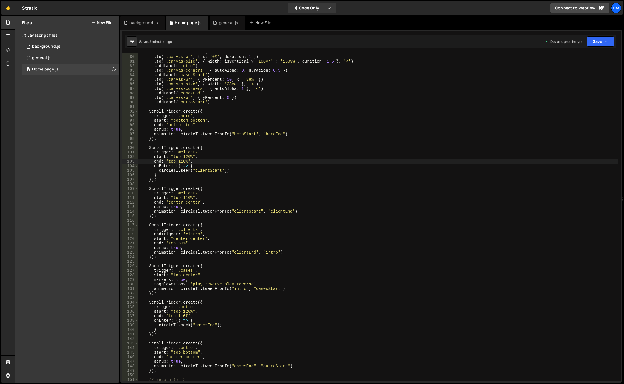
scroll to position [375, 0]
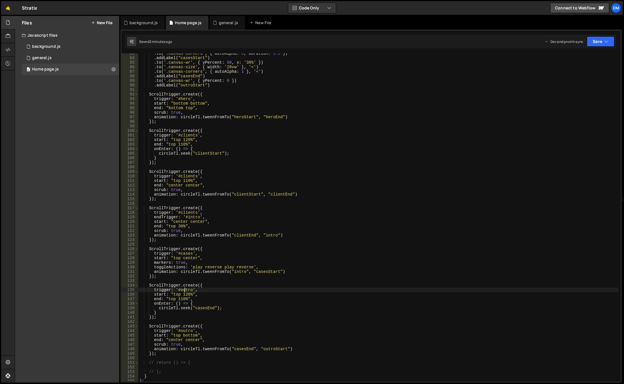
click at [184, 289] on div ". to ( '.canvas-corners' , { autoAlpha : 0 , duration : 0.5 }) . addLabel ( "ca…" at bounding box center [378, 219] width 480 height 337
click at [190, 216] on div ". to ( '.canvas-corners' , { autoAlpha : 0 , duration : 0.5 }) . addLabel ( "ca…" at bounding box center [378, 219] width 480 height 337
paste textarea "ou"
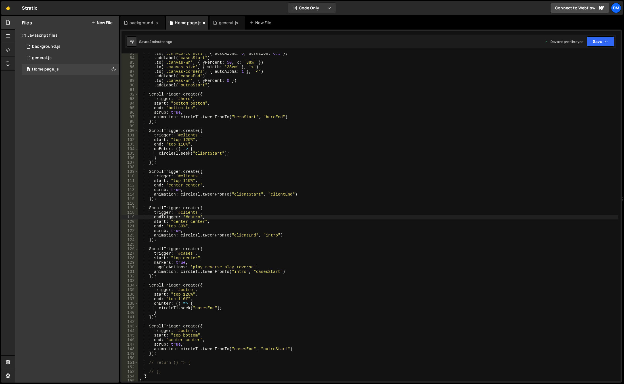
click at [176, 294] on div ". to ( '.canvas-corners' , { autoAlpha : 0 , duration : 0.5 }) . addLabel ( "ca…" at bounding box center [378, 219] width 480 height 337
click at [180, 222] on div ". to ( '.canvas-corners' , { autoAlpha : 0 , duration : 0.5 }) . addLabel ( "ca…" at bounding box center [378, 219] width 480 height 337
paste textarea "top"
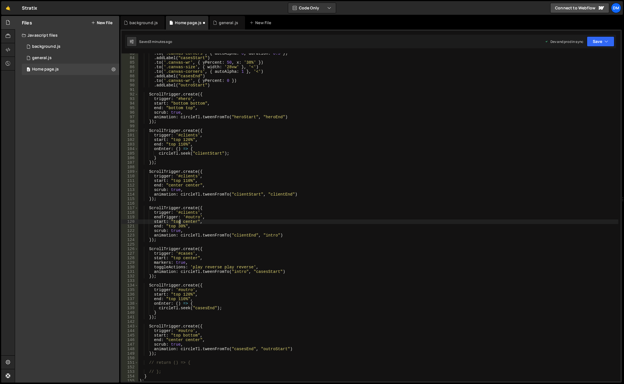
click at [187, 292] on div ". to ( '.canvas-corners' , { autoAlpha : 0 , duration : 0.5 }) . addLabel ( "ca…" at bounding box center [378, 219] width 480 height 337
click at [190, 221] on div ". to ( '.canvas-corners' , { autoAlpha : 0 , duration : 0.5 }) . addLabel ( "ca…" at bounding box center [378, 219] width 480 height 337
paste textarea "120"
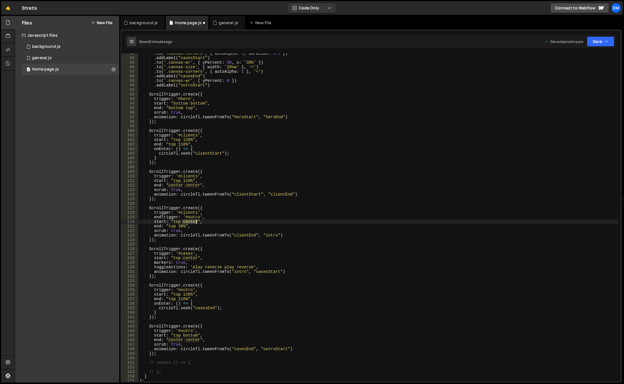
type textarea "start: "top 120","
click at [258, 205] on div ". to ( '.canvas-corners' , { autoAlpha : 0 , duration : 0.5 }) . addLabel ( "ca…" at bounding box center [378, 219] width 480 height 337
drag, startPoint x: 220, startPoint y: 225, endPoint x: 214, endPoint y: 233, distance: 9.4
click at [220, 225] on div ". to ( '.canvas-corners' , { autoAlpha : 0 , duration : 0.5 }) . addLabel ( "ca…" at bounding box center [378, 219] width 480 height 337
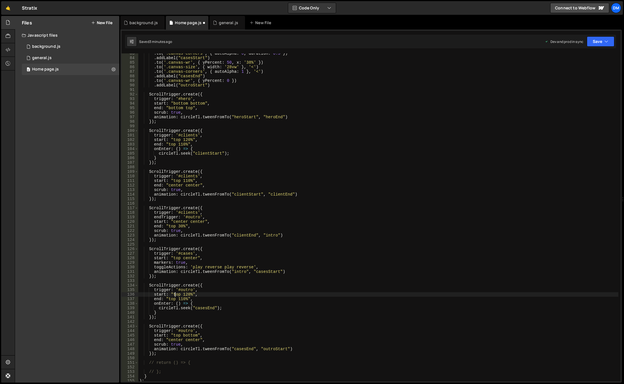
click at [176, 294] on div ". to ( '.canvas-corners' , { autoAlpha : 0 , duration : 0.5 }) . addLabel ( "ca…" at bounding box center [378, 219] width 480 height 337
click at [173, 225] on div ". to ( '.canvas-corners' , { autoAlpha : 0 , duration : 0.5 }) . addLabel ( "ca…" at bounding box center [378, 219] width 480 height 337
paste textarea "start: "top 12"
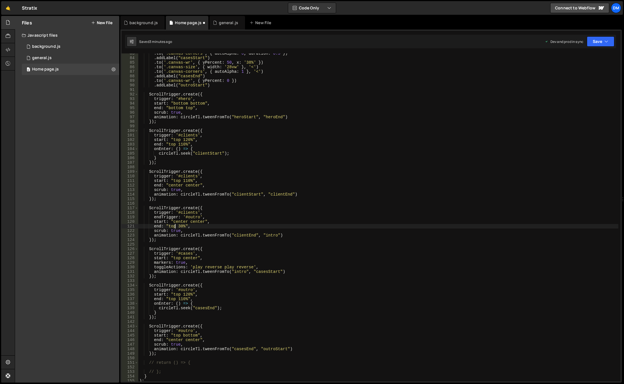
click at [187, 293] on div ". to ( '.canvas-corners' , { autoAlpha : 0 , duration : 0.5 }) . addLabel ( "ca…" at bounding box center [378, 219] width 480 height 337
click at [181, 225] on div ". to ( '.canvas-corners' , { autoAlpha : 0 , duration : 0.5 }) . addLabel ( "ca…" at bounding box center [378, 219] width 480 height 337
paste textarea "12"
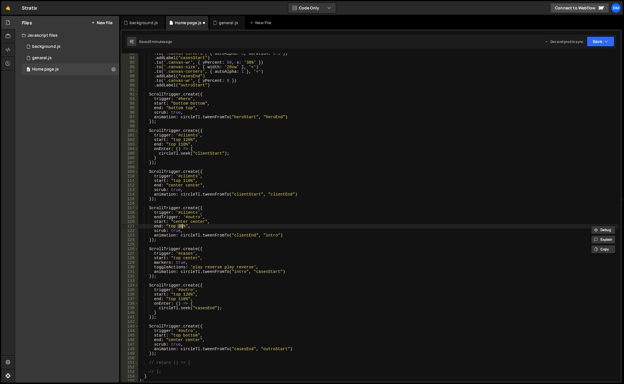
type textarea "end: "top 120%","
click at [329, 204] on div ". to ( '.canvas-corners' , { autoAlpha : 0 , duration : 0.5 }) . addLabel ( "ca…" at bounding box center [378, 219] width 480 height 337
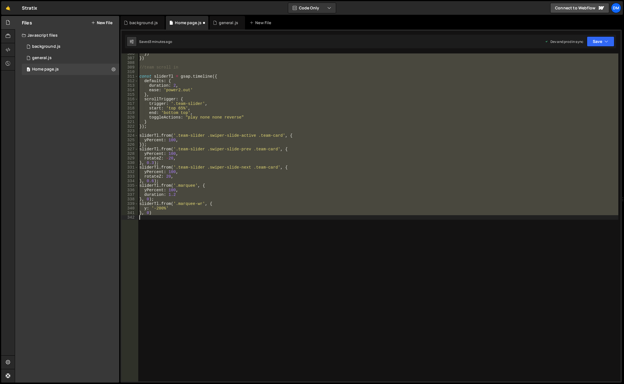
scroll to position [422, 0]
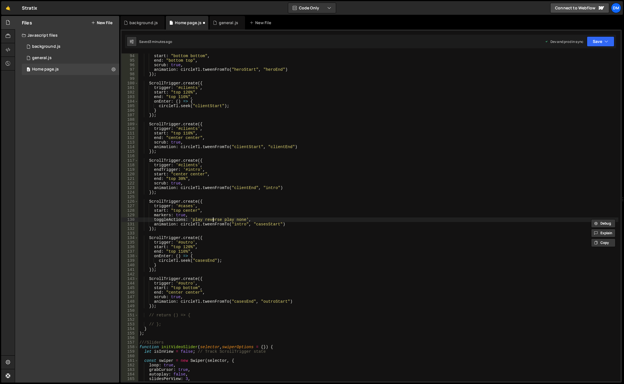
click at [214, 220] on div "trigger : '#hero' , start : "bottom bottom" , end : "bottom top" , scrub : true…" at bounding box center [378, 217] width 480 height 337
click at [241, 219] on div "trigger : '#hero' , start : "bottom bottom" , end : "bottom top" , scrub : true…" at bounding box center [378, 217] width 480 height 337
paste textarea "revers"
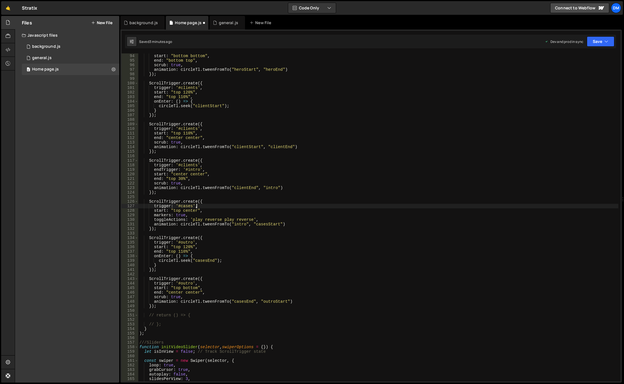
click at [230, 206] on div "trigger : '#hero' , start : "bottom bottom" , end : "bottom top" , scrub : true…" at bounding box center [378, 217] width 480 height 337
click at [205, 211] on div "trigger : '#hero' , start : "bottom bottom" , end : "bottom top" , scrub : true…" at bounding box center [378, 217] width 480 height 337
type textarea "start: "top center","
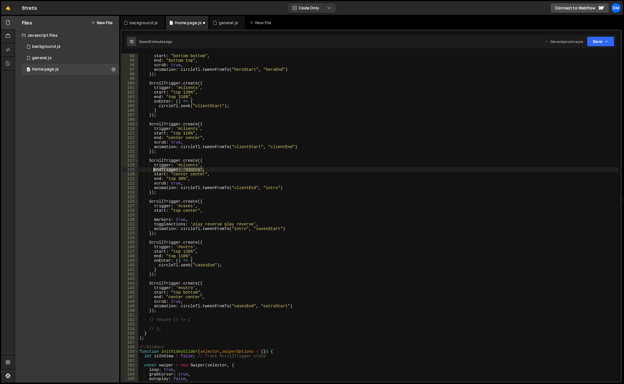
drag, startPoint x: 204, startPoint y: 169, endPoint x: 154, endPoint y: 169, distance: 50.0
click at [154, 169] on div "trigger : '#hero' , start : "bottom bottom" , end : "bottom top" , scrub : true…" at bounding box center [378, 217] width 480 height 337
type textarea "endTrigger: '#intro',"
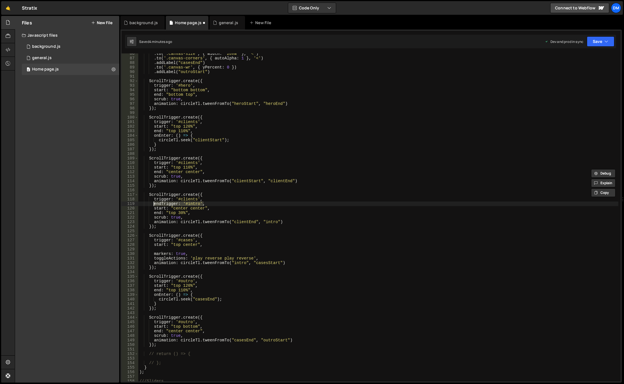
scroll to position [388, 0]
click at [193, 247] on div ". to ( '.canvas-size' , { width : '28vw' } , '<' ) . to ( '.canvas-corners' , {…" at bounding box center [378, 219] width 480 height 337
paste textarea "endTrigger: '#intro',"
type textarea "endTrigger: '#intro',"
click at [200, 240] on div ". to ( '.canvas-size' , { width : '28vw' } , '<' ) . to ( '.canvas-corners' , {…" at bounding box center [378, 219] width 480 height 337
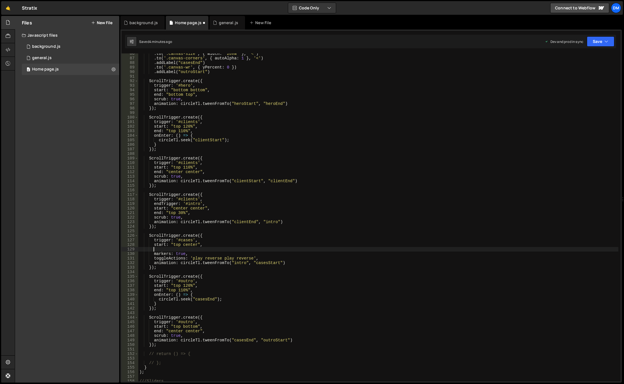
type textarea "trigger: '#cases',"
paste textarea "endTrigger: '#intro',"
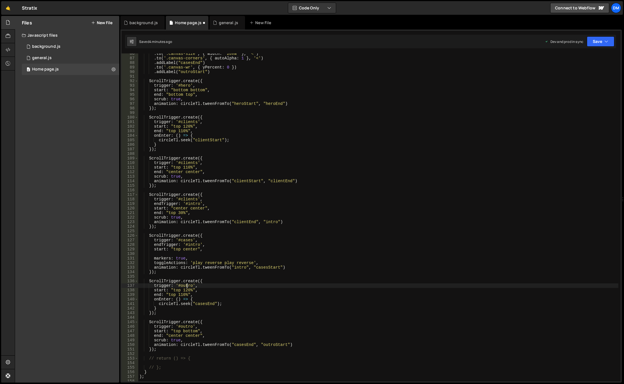
click at [187, 285] on div ". to ( '.canvas-size' , { width : '28vw' } , '<' ) . to ( '.canvas-corners' , {…" at bounding box center [378, 219] width 480 height 337
click at [192, 243] on div ". to ( '.canvas-size' , { width : '28vw' } , '<' ) . to ( '.canvas-corners' , {…" at bounding box center [378, 219] width 480 height 337
paste textarea "ou"
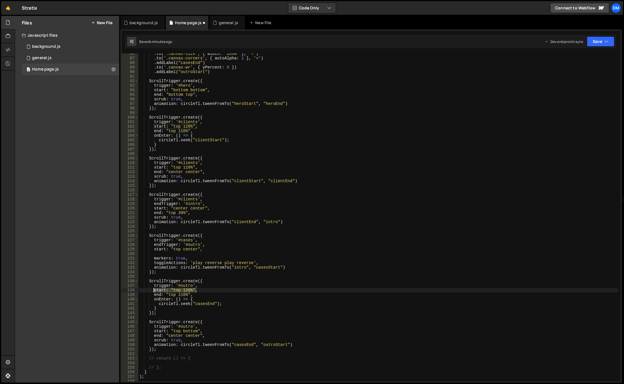
drag, startPoint x: 199, startPoint y: 290, endPoint x: 154, endPoint y: 289, distance: 45.4
click at [154, 289] on div ". to ( '.canvas-size' , { width : '28vw' } , '<' ) . to ( '.canvas-corners' , {…" at bounding box center [378, 219] width 480 height 337
type textarea "start: "top 120%","
click at [175, 254] on div ". to ( '.canvas-size' , { width : '28vw' } , '<' ) . to ( '.canvas-corners' , {…" at bounding box center [378, 219] width 480 height 337
paste textarea "start: "top 120%","
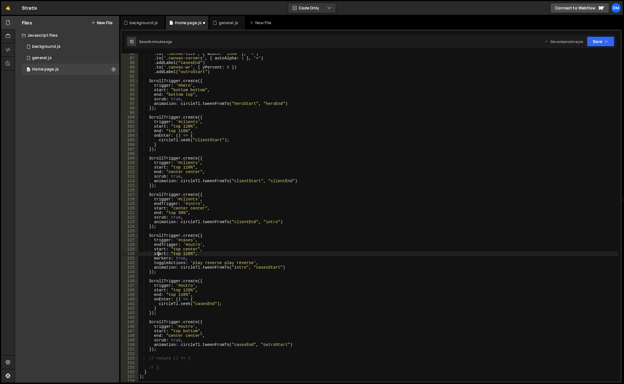
click at [158, 252] on div ". to ( '.canvas-size' , { width : '28vw' } , '<' ) . to ( '.canvas-corners' , {…" at bounding box center [378, 219] width 480 height 337
click at [275, 237] on div ". to ( '.canvas-size' , { width : '28vw' } , '<' ) . to ( '.canvas-corners' , {…" at bounding box center [378, 219] width 480 height 337
type textarea "ScrollTrigger.create({"
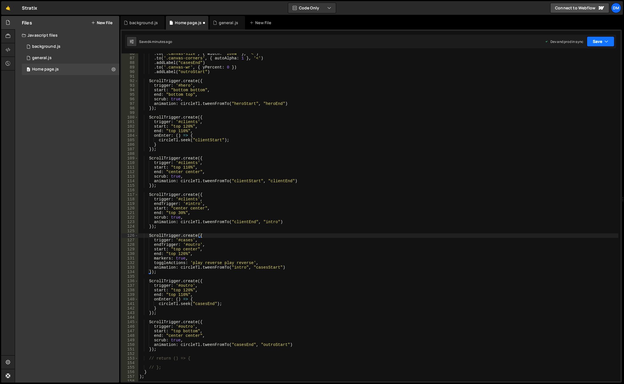
click at [591, 40] on button "Save" at bounding box center [601, 41] width 28 height 10
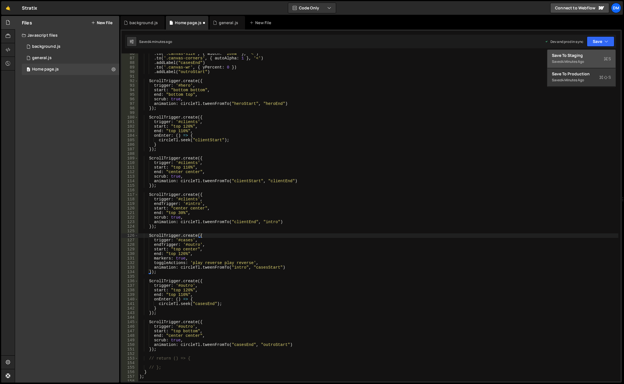
click at [582, 54] on div "Save to Staging S" at bounding box center [581, 56] width 59 height 6
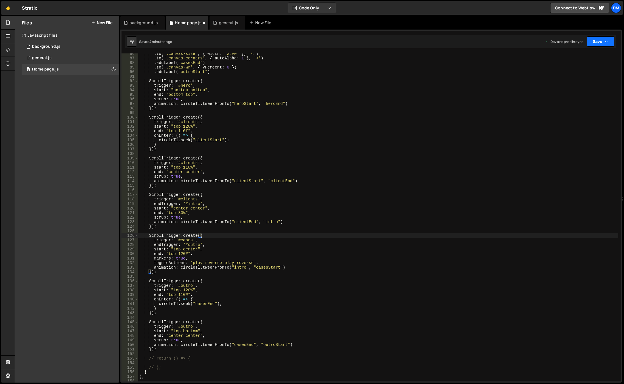
click at [595, 40] on button "Save" at bounding box center [601, 41] width 28 height 10
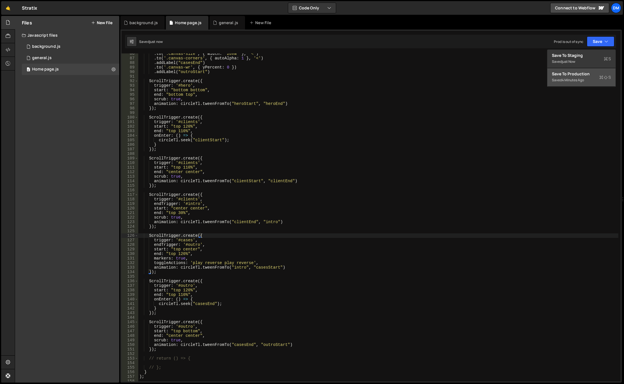
click at [571, 76] on div "Save to Production S" at bounding box center [581, 74] width 59 height 6
click at [363, 233] on div ". to ( '.canvas-size' , { width : '28vw' } , '<' ) . to ( '.canvas-corners' , {…" at bounding box center [378, 219] width 480 height 337
click at [335, 70] on div ". to ( '.canvas-size' , { width : '28vw' } , '<' ) . to ( '.canvas-corners' , {…" at bounding box center [378, 219] width 480 height 337
click at [175, 332] on div ". to ( '.canvas-size' , { width : '28vw' } , '<' ) . to ( '.canvas-corners' , {…" at bounding box center [378, 219] width 480 height 337
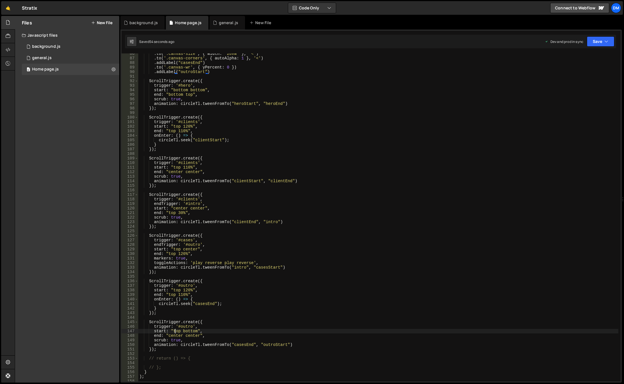
click at [175, 332] on div ". to ( '.canvas-size' , { width : '28vw' } , '<' ) . to ( '.canvas-corners' , {…" at bounding box center [378, 219] width 480 height 337
click at [187, 330] on div ". to ( '.canvas-size' , { width : '28vw' } , '<' ) . to ( '.canvas-corners' , {…" at bounding box center [378, 219] width 480 height 337
drag, startPoint x: 178, startPoint y: 252, endPoint x: 187, endPoint y: 253, distance: 9.1
click at [187, 253] on div ". to ( '.canvas-size' , { width : '28vw' } , '<' ) . to ( '.canvas-corners' , {…" at bounding box center [378, 219] width 480 height 337
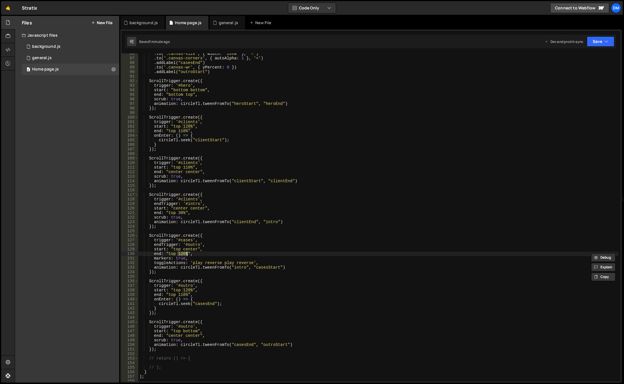
paste textarea "bottom"
click at [339, 192] on div ". to ( '.canvas-size' , { width : '28vw' } , '<' ) . to ( '.canvas-corners' , {…" at bounding box center [378, 219] width 480 height 337
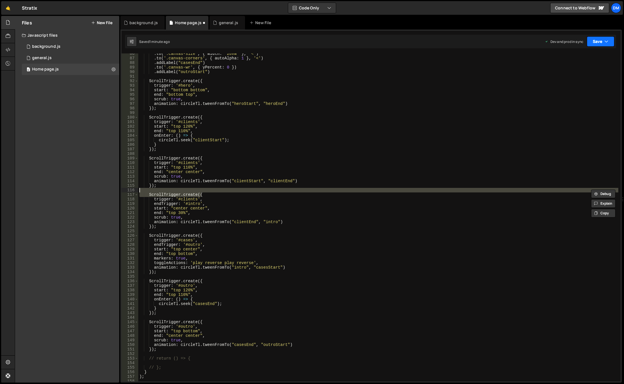
click at [593, 44] on button "Save" at bounding box center [601, 41] width 28 height 10
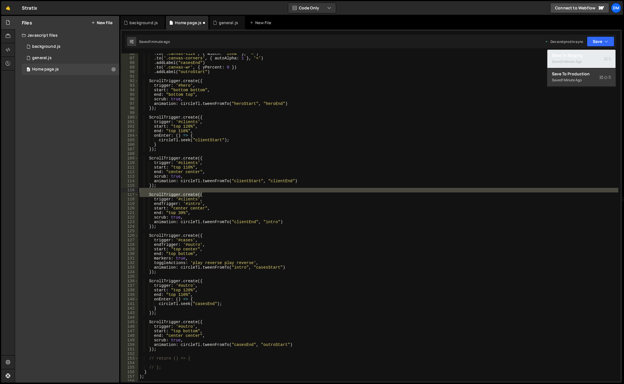
click at [586, 59] on div "Saved 1 minute ago" at bounding box center [581, 61] width 59 height 7
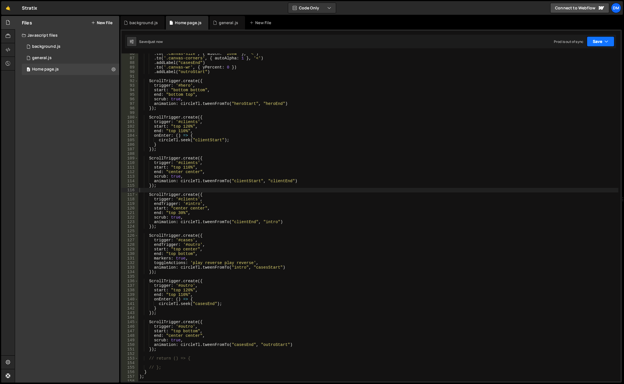
click at [597, 41] on button "Save" at bounding box center [601, 41] width 28 height 10
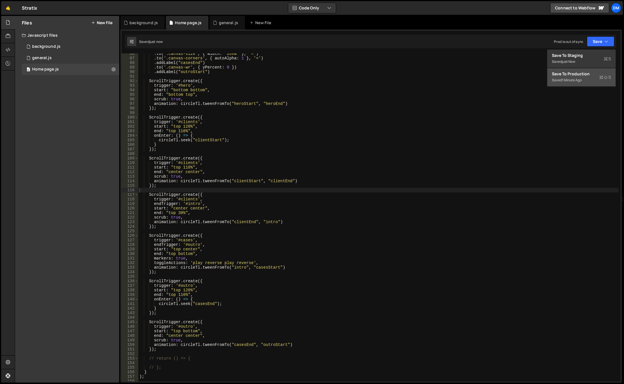
click at [575, 73] on div "Save to Production S" at bounding box center [581, 74] width 59 height 6
click at [185, 251] on div ". to ( '.canvas-size' , { width : '28vw' } , '<' ) . to ( '.canvas-corners' , {…" at bounding box center [378, 219] width 480 height 337
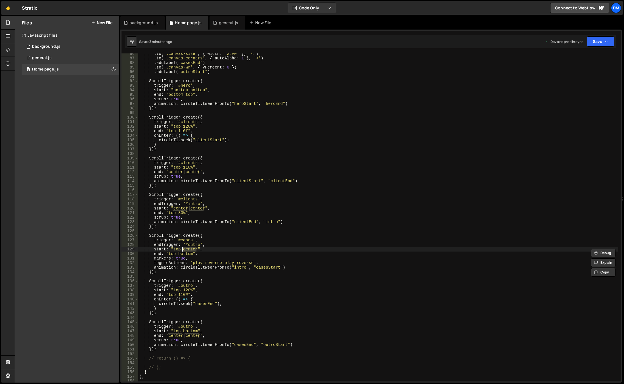
click at [186, 253] on div ". to ( '.canvas-size' , { width : '28vw' } , '<' ) . to ( '.canvas-corners' , {…" at bounding box center [378, 219] width 480 height 337
click at [171, 337] on div ". to ( '.canvas-size' , { width : '28vw' } , '<' ) . to ( '.canvas-corners' , {…" at bounding box center [378, 219] width 480 height 337
click at [174, 256] on div ". to ( '.canvas-size' , { width : '28vw' } , '<' ) . to ( '.canvas-corners' , {…" at bounding box center [378, 219] width 480 height 337
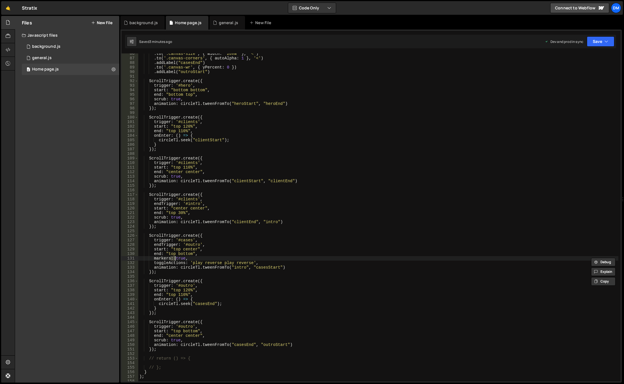
click at [174, 254] on div ". to ( '.canvas-size' , { width : '28vw' } , '<' ) . to ( '.canvas-corners' , {…" at bounding box center [378, 219] width 480 height 337
paste textarea "center"
click at [174, 255] on div ". to ( '.canvas-size' , { width : '28vw' } , '<' ) . to ( '.canvas-corners' , {…" at bounding box center [378, 219] width 480 height 337
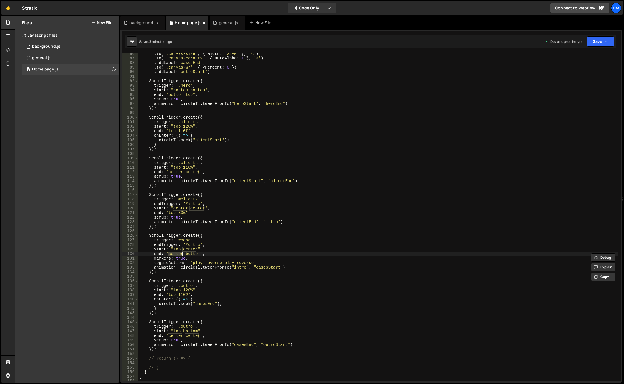
click at [190, 254] on div ". to ( '.canvas-size' , { width : '28vw' } , '<' ) . to ( '.canvas-corners' , {…" at bounding box center [378, 219] width 480 height 337
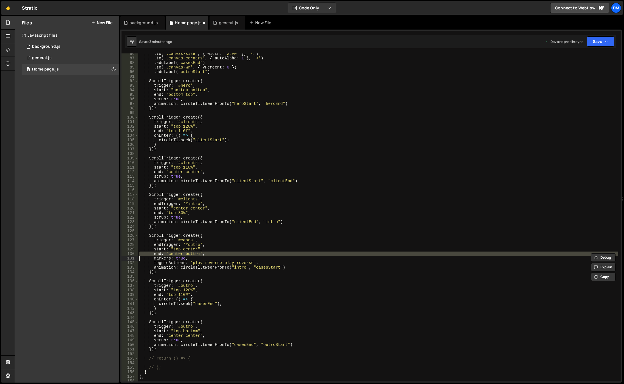
click at [190, 254] on div ". to ( '.canvas-size' , { width : '28vw' } , '<' ) . to ( '.canvas-corners' , {…" at bounding box center [378, 219] width 480 height 337
click at [190, 254] on div ". to ( '.canvas-size' , { width : '28vw' } , '<' ) . to ( '.canvas-corners' , {…" at bounding box center [378, 217] width 480 height 328
click at [190, 254] on div ". to ( '.canvas-size' , { width : '28vw' } , '<' ) . to ( '.canvas-corners' , {…" at bounding box center [378, 219] width 480 height 337
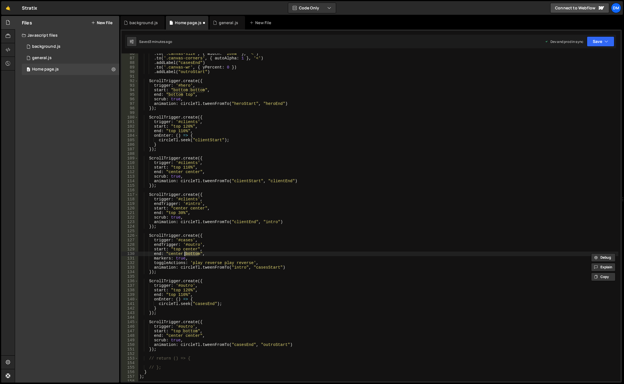
paste textarea "center"
click at [377, 218] on div ". to ( '.canvas-size' , { width : '28vw' } , '<' ) . to ( '.canvas-corners' , {…" at bounding box center [378, 219] width 480 height 337
type textarea "scrub: true,"
click at [595, 38] on button "Save" at bounding box center [601, 41] width 28 height 10
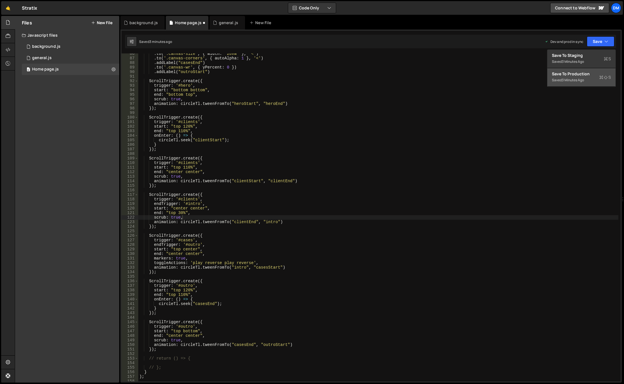
click at [575, 80] on div "3 minutes ago" at bounding box center [573, 80] width 22 height 5
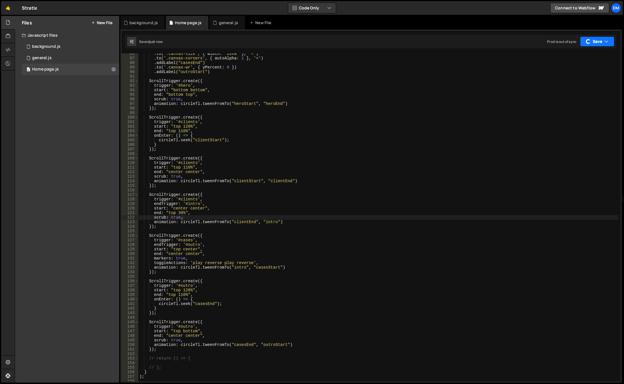
click at [591, 45] on button "Save" at bounding box center [597, 41] width 34 height 10
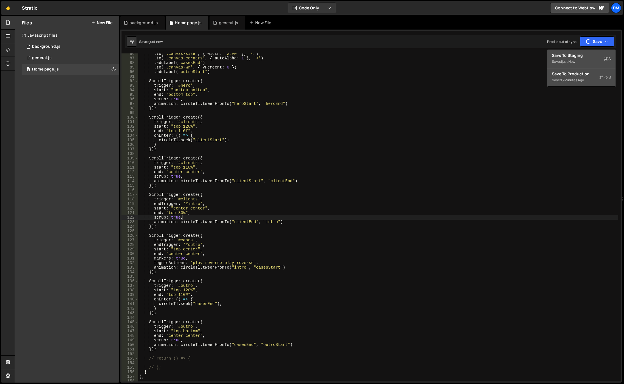
click at [575, 60] on div "just now" at bounding box center [568, 61] width 13 height 5
click at [298, 77] on div ". to ( '.canvas-size' , { width : '28vw' } , '<' ) . to ( '.canvas-corners' , {…" at bounding box center [378, 219] width 480 height 337
click at [177, 291] on div ". to ( '.canvas-size' , { width : '28vw' } , '<' ) . to ( '.canvas-corners' , {…" at bounding box center [378, 219] width 480 height 337
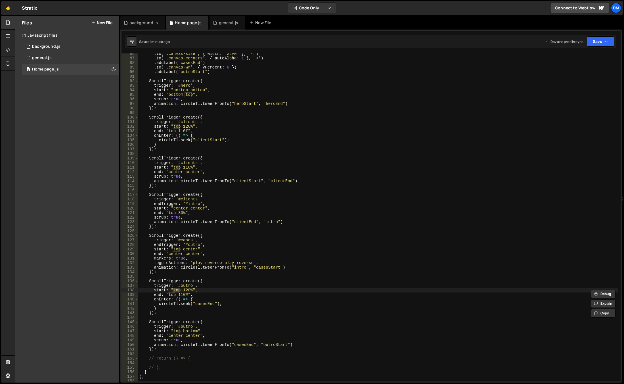
click at [174, 253] on div ". to ( '.canvas-size' , { width : '28vw' } , '<' ) . to ( '.canvas-corners' , {…" at bounding box center [378, 219] width 480 height 337
paste textarea "opt"
click at [175, 254] on div ". to ( '.canvas-size' , { width : '28vw' } , '<' ) . to ( '.canvas-corners' , {…" at bounding box center [378, 219] width 480 height 337
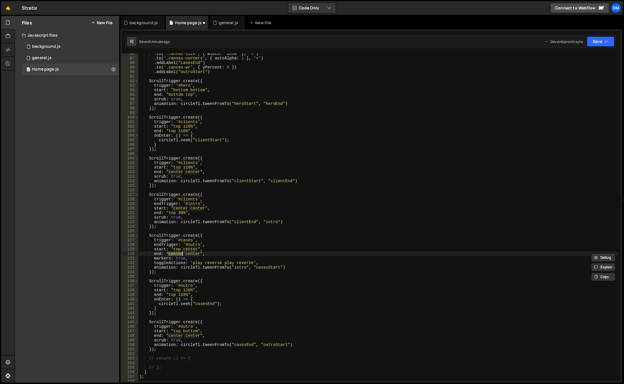
paste textarea "top"
drag, startPoint x: 182, startPoint y: 290, endPoint x: 191, endPoint y: 290, distance: 9.4
click at [191, 290] on div ". to ( '.canvas-size' , { width : '28vw' } , '<' ) . to ( '.canvas-corners' , {…" at bounding box center [378, 219] width 480 height 337
click at [190, 248] on div ". to ( '.canvas-size' , { width : '28vw' } , '<' ) . to ( '.canvas-corners' , {…" at bounding box center [378, 219] width 480 height 337
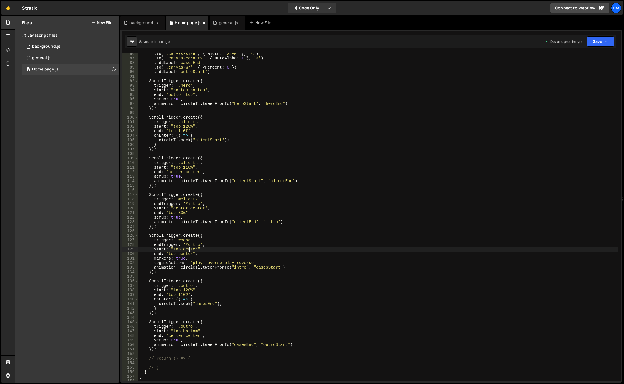
click at [185, 252] on div ". to ( '.canvas-size' , { width : '28vw' } , '<' ) . to ( '.canvas-corners' , {…" at bounding box center [378, 219] width 480 height 337
click at [185, 254] on div ". to ( '.canvas-size' , { width : '28vw' } , '<' ) . to ( '.canvas-corners' , {…" at bounding box center [378, 219] width 480 height 337
paste textarea "120%"
click at [248, 256] on div ". to ( '.canvas-size' , { width : '28vw' } , '<' ) . to ( '.canvas-corners' , {…" at bounding box center [378, 219] width 480 height 337
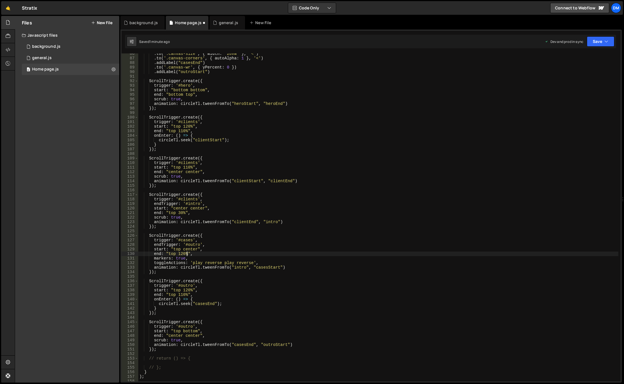
type textarea "markers: true,"
click at [608, 43] on button "Save" at bounding box center [601, 41] width 28 height 10
click at [585, 57] on div "Save to Staging S" at bounding box center [581, 56] width 59 height 6
click at [593, 45] on button "Save" at bounding box center [601, 41] width 28 height 10
click at [576, 71] on button "Save to Production S Saved 1 minute ago" at bounding box center [581, 77] width 68 height 18
